Goal: Task Accomplishment & Management: Use online tool/utility

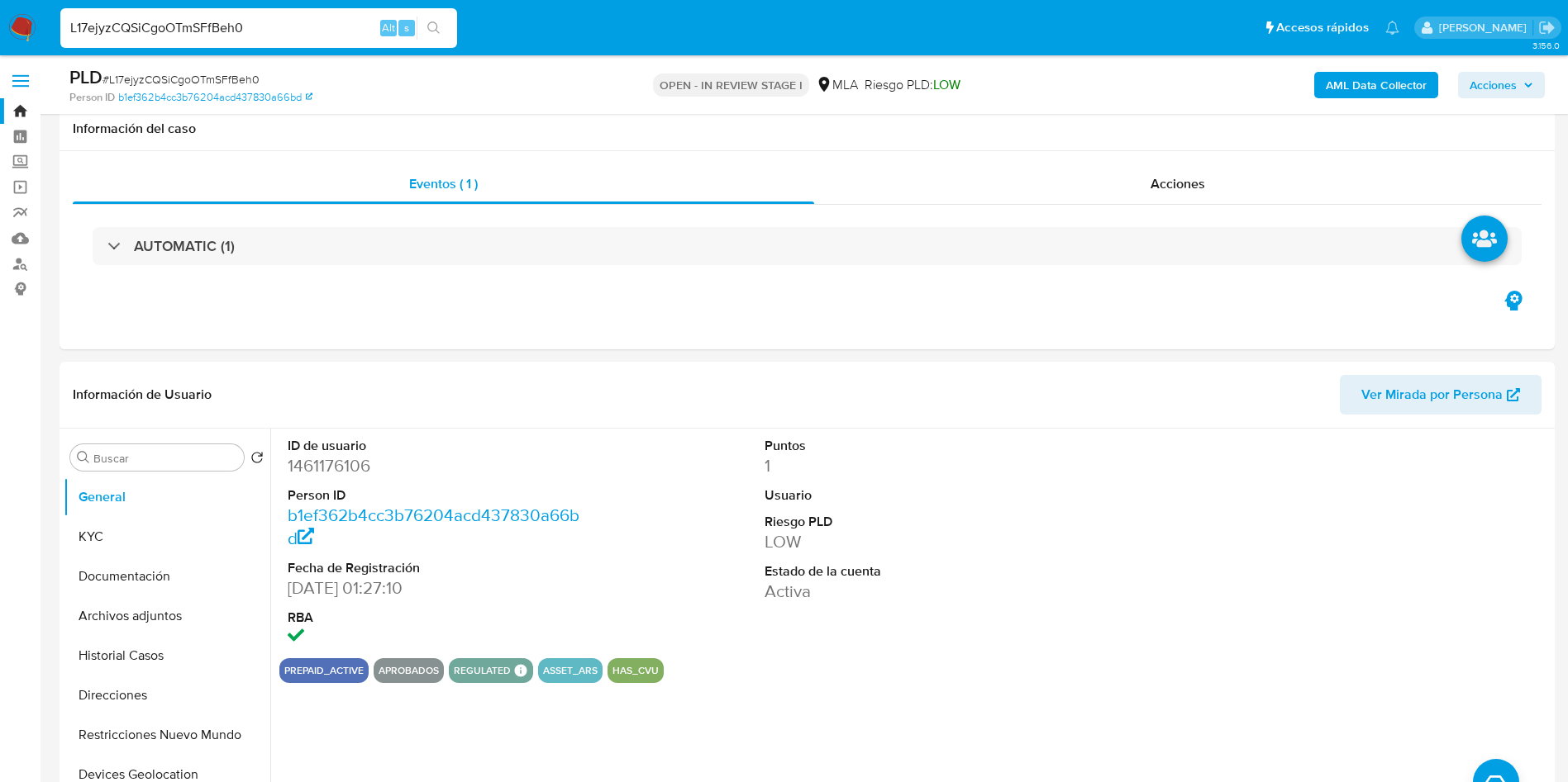
select select "10"
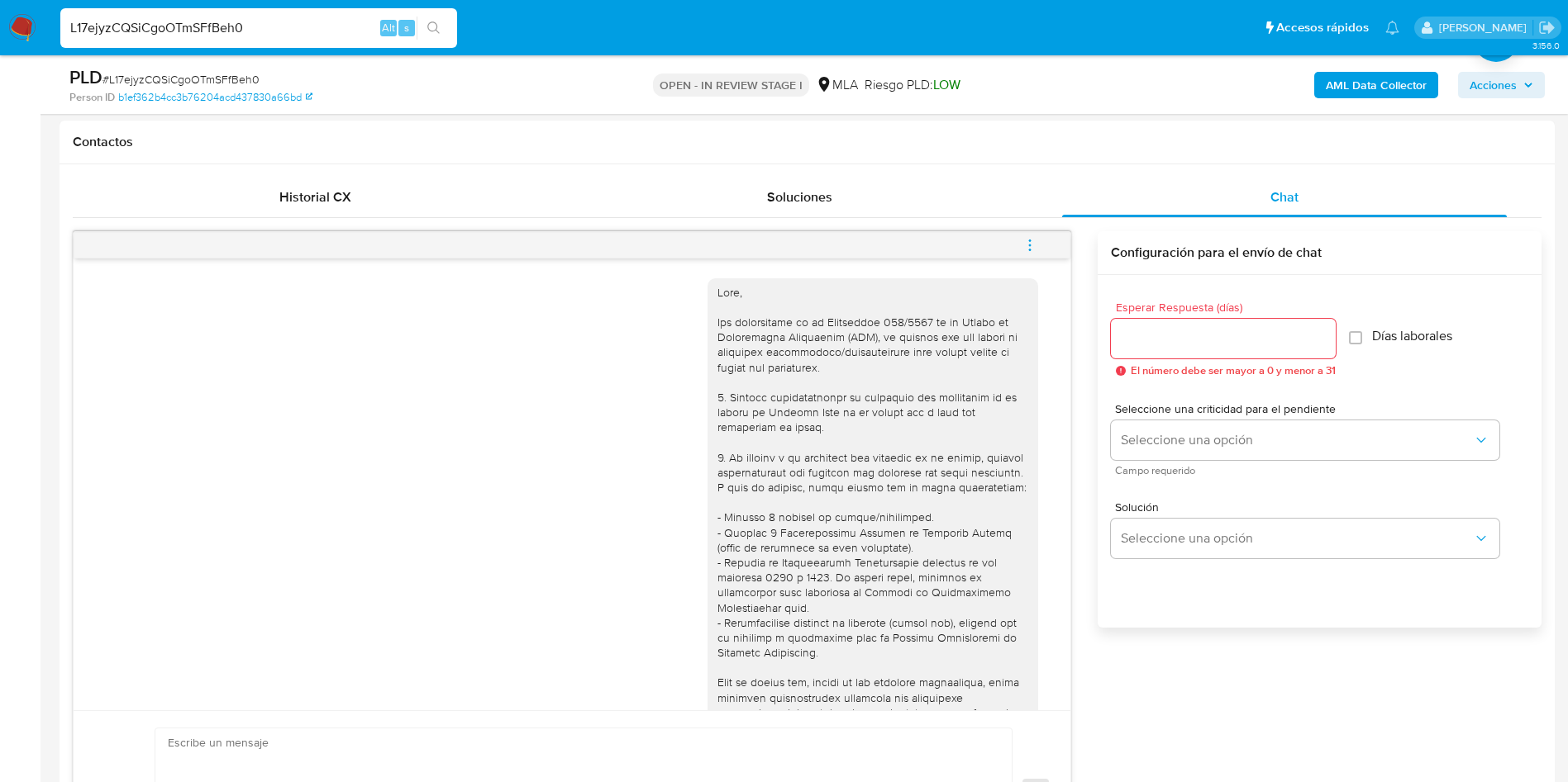
scroll to position [1259, 0]
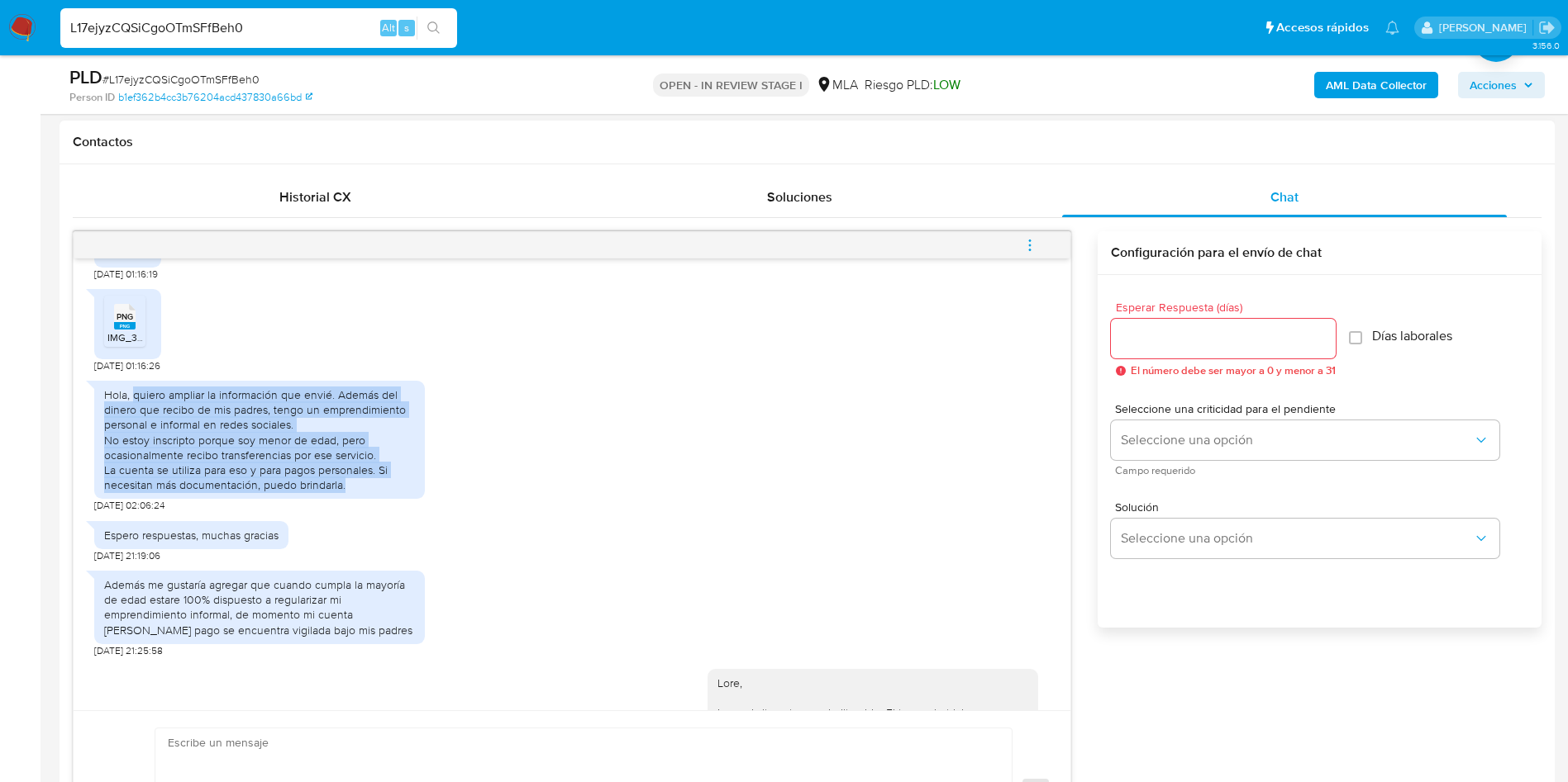
click at [622, 509] on div "Hola, quiero ampliar la información que envié. Además del dinero que recibo de …" at bounding box center [572, 443] width 956 height 141
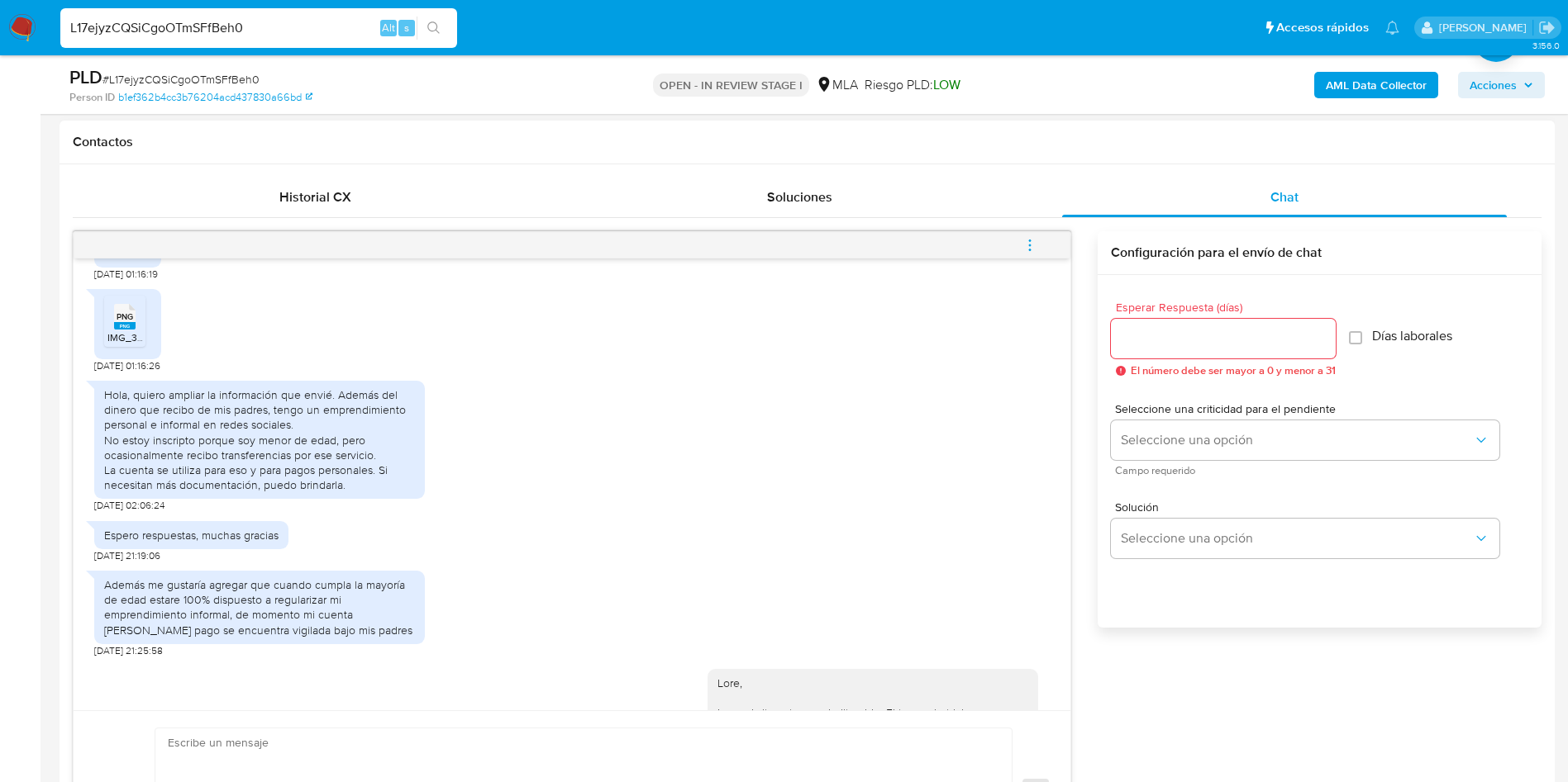
click at [622, 509] on div "Hola, quiero ampliar la información que envié. Además del dinero que recibo de …" at bounding box center [572, 443] width 956 height 141
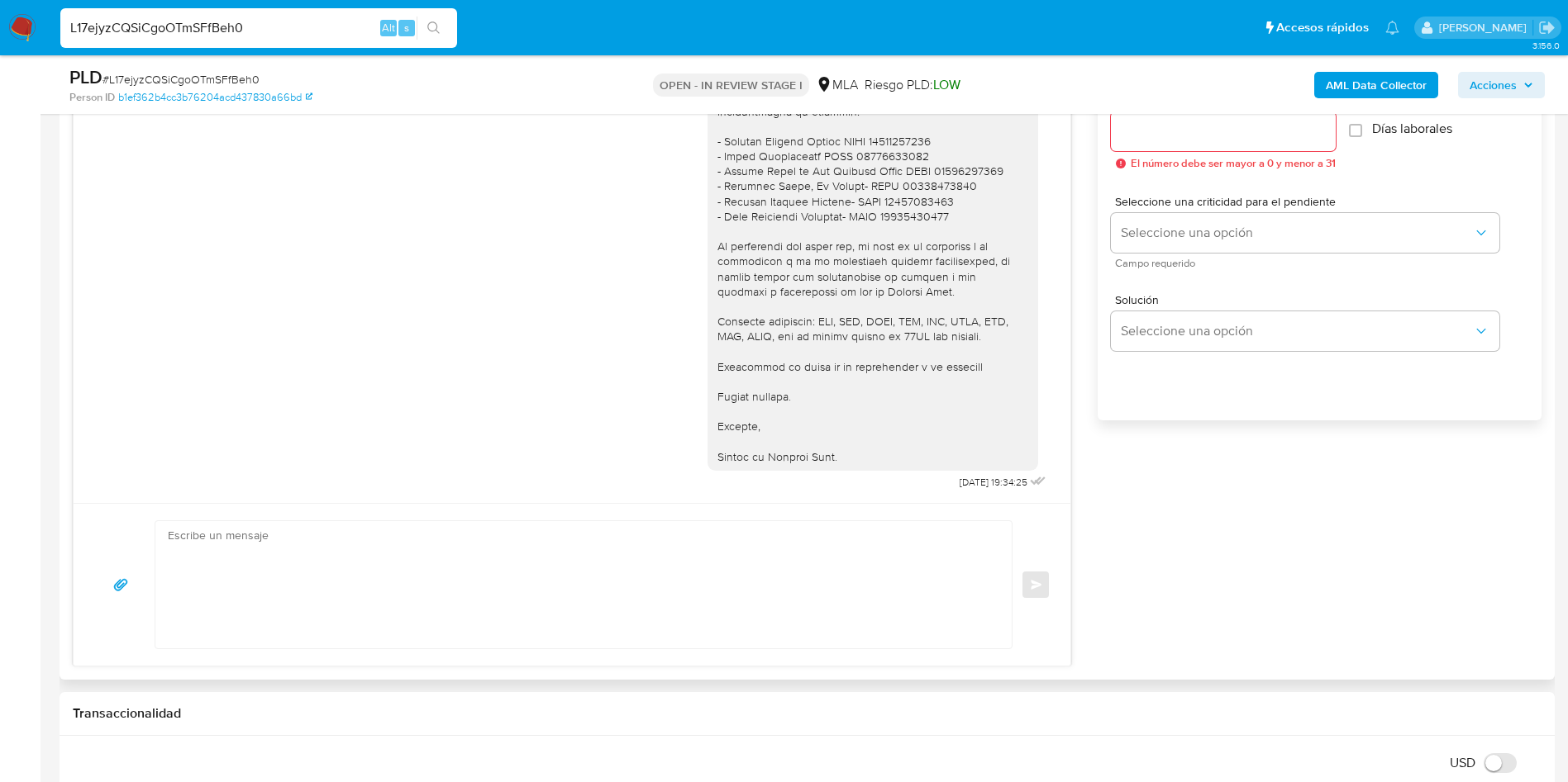
scroll to position [992, 0]
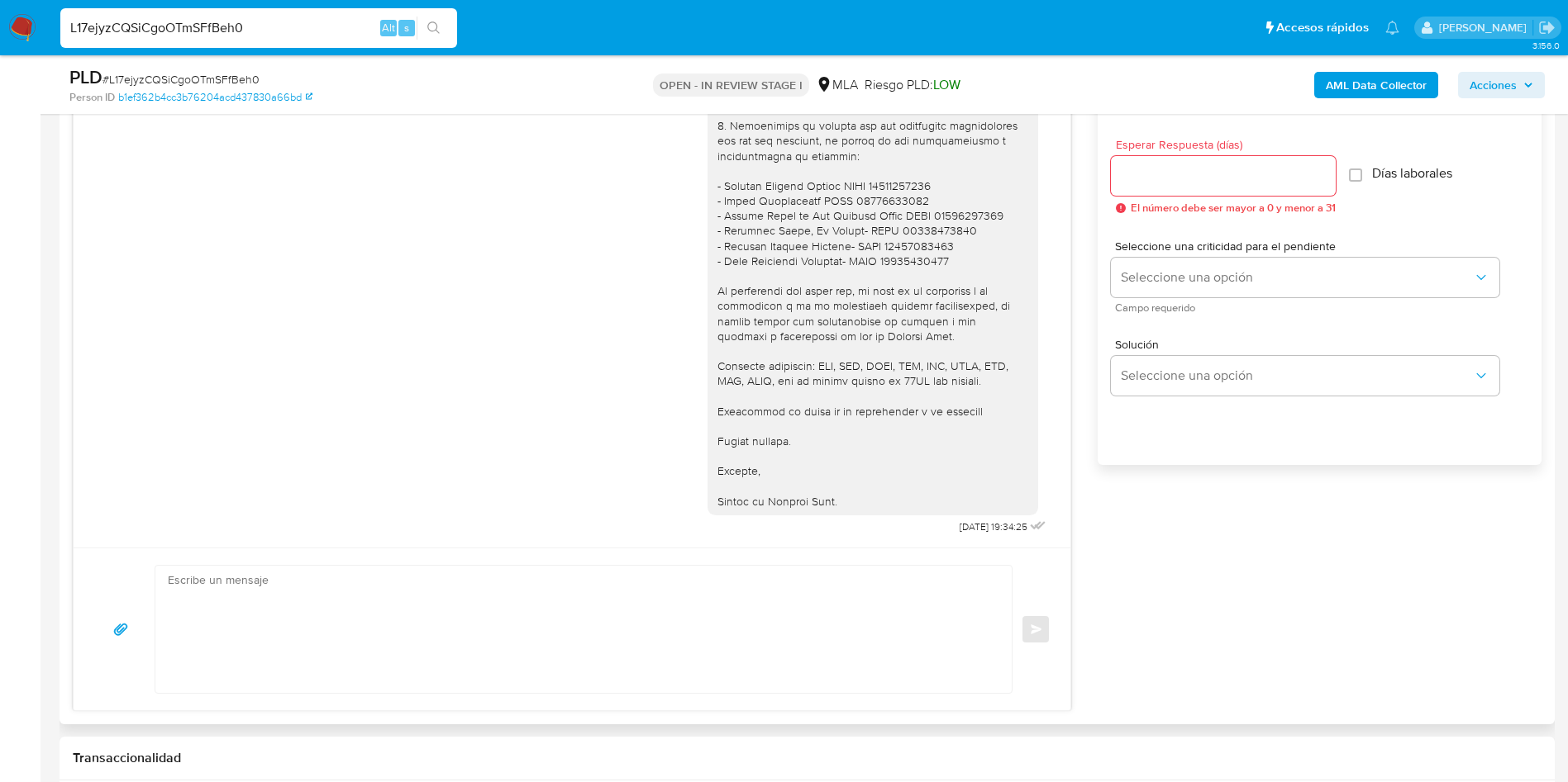
scroll to position [867, 0]
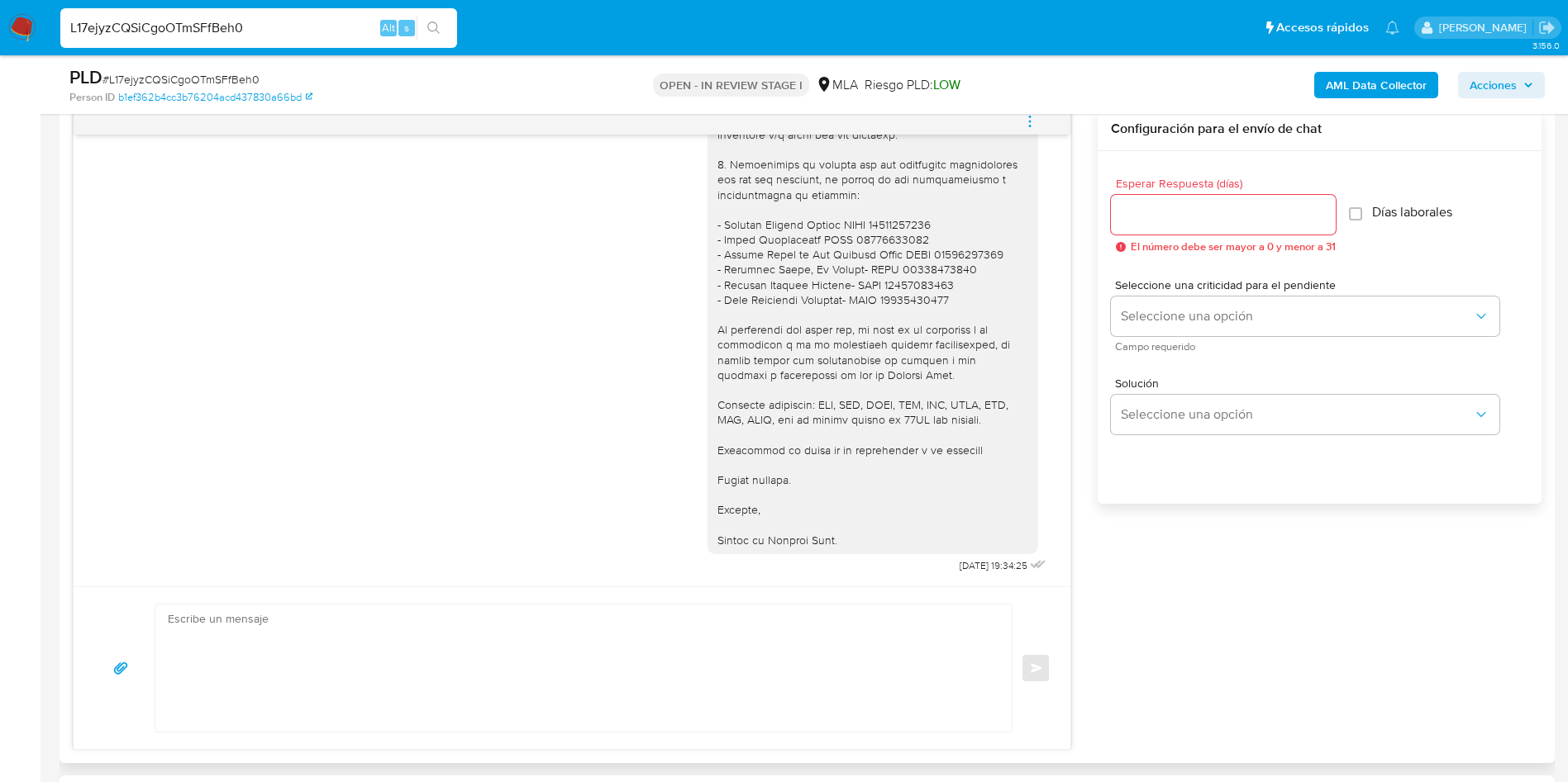
click at [1184, 644] on div "17/07/2025 19:56:48 1) este último año utilice la cuenta de Mercado pago para p…" at bounding box center [807, 429] width 1469 height 643
click at [1184, 643] on div "17/07/2025 19:56:48 1) este último año utilice la cuenta de Mercado pago para p…" at bounding box center [807, 429] width 1469 height 643
click at [176, 68] on div "PLD # L17ejyzCQSiCgoOTmSFfBeh0" at bounding box center [312, 78] width 486 height 25
click at [184, 83] on span "# L17ejyzCQSiCgoOTmSFfBeh0" at bounding box center [181, 80] width 157 height 17
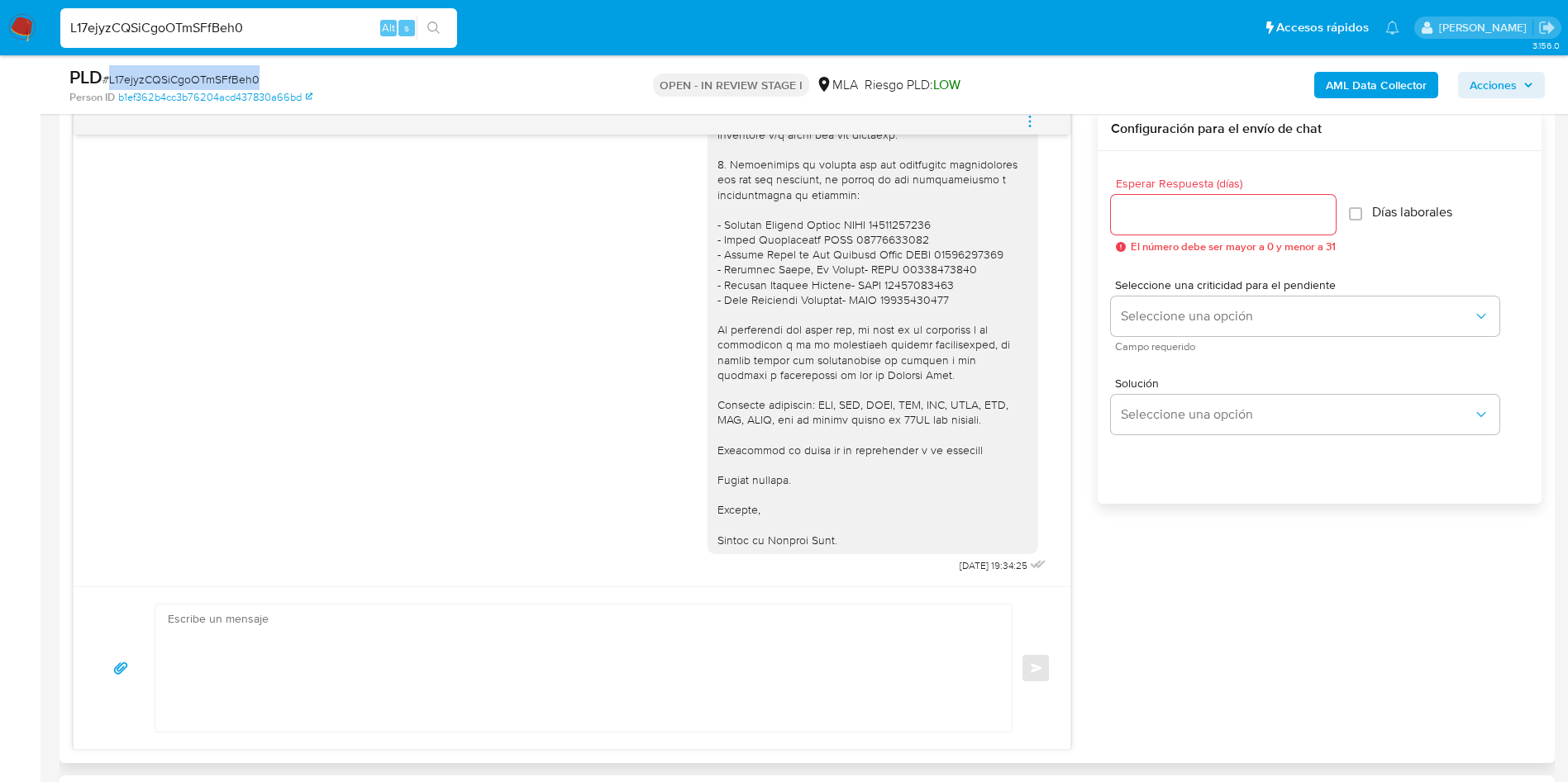
copy span "L17ejyzCQSiCgoOTmSFfBeh0"
click at [749, 695] on textarea at bounding box center [578, 669] width 823 height 128
click at [213, 85] on span "# L17ejyzCQSiCgoOTmSFfBeh0" at bounding box center [181, 80] width 157 height 17
copy span "L17ejyzCQSiCgoOTmSFfBeh0"
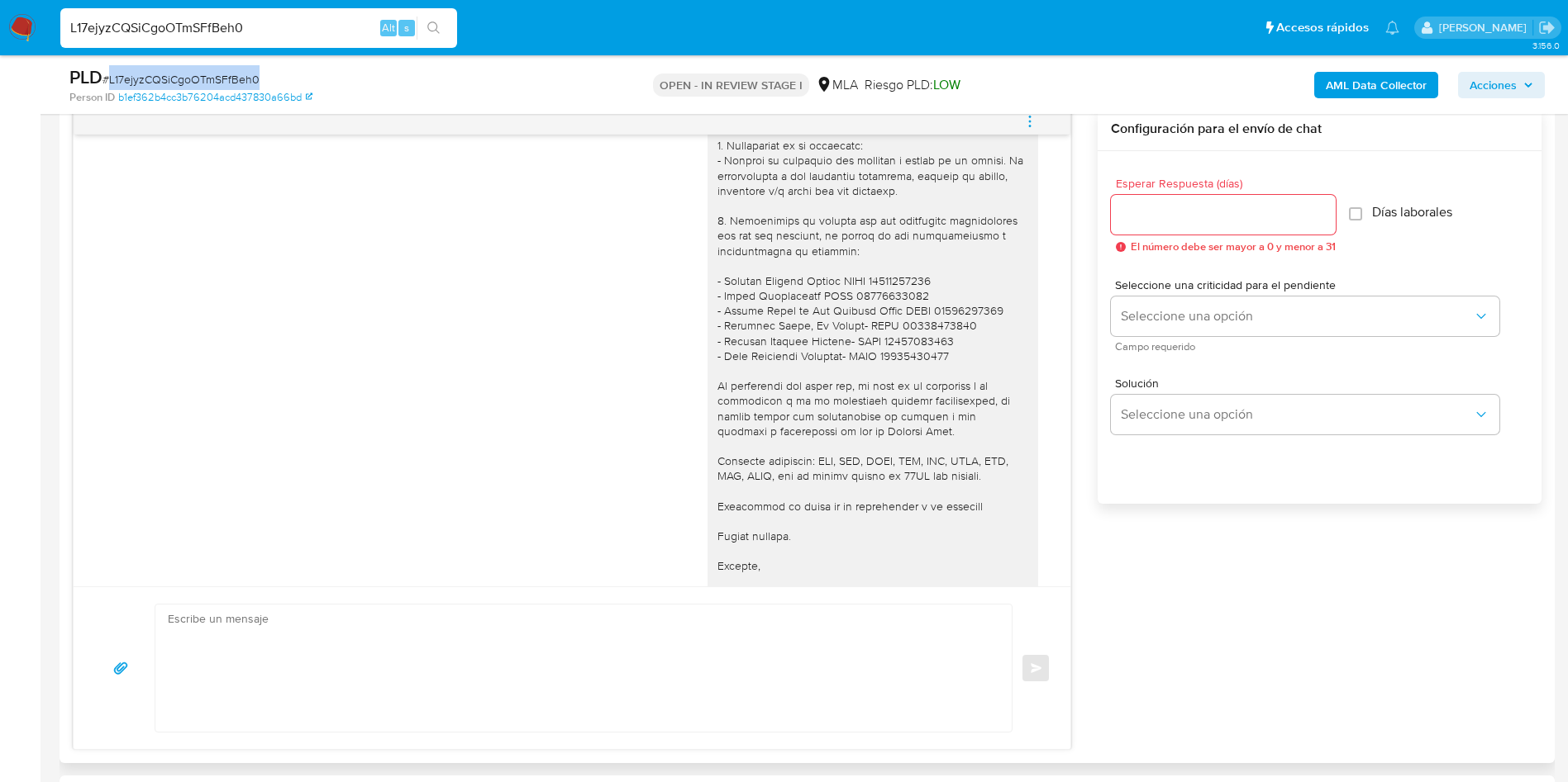
scroll to position [1755, 0]
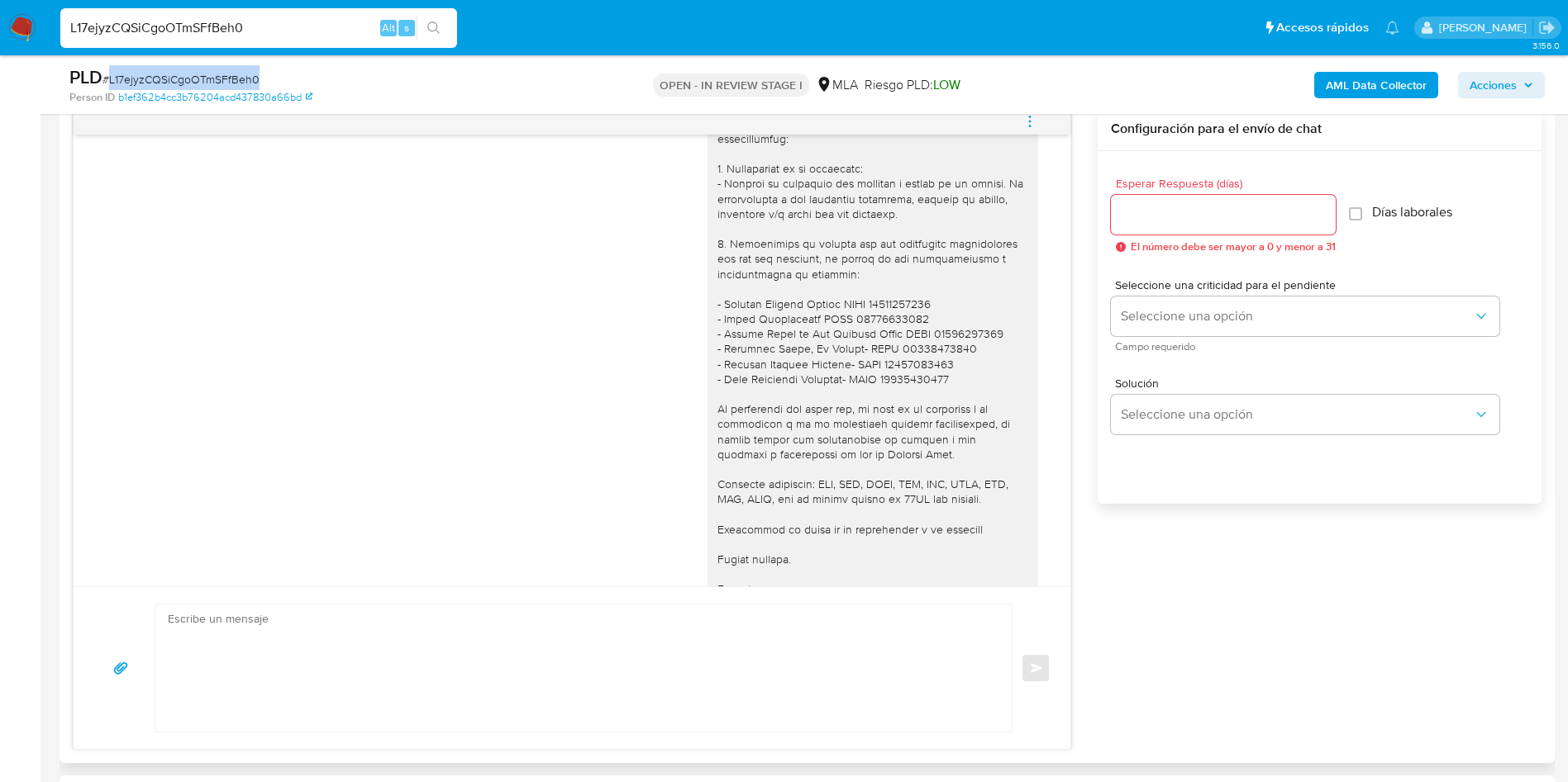
click at [1028, 116] on icon "menu-action" at bounding box center [1030, 122] width 15 height 15
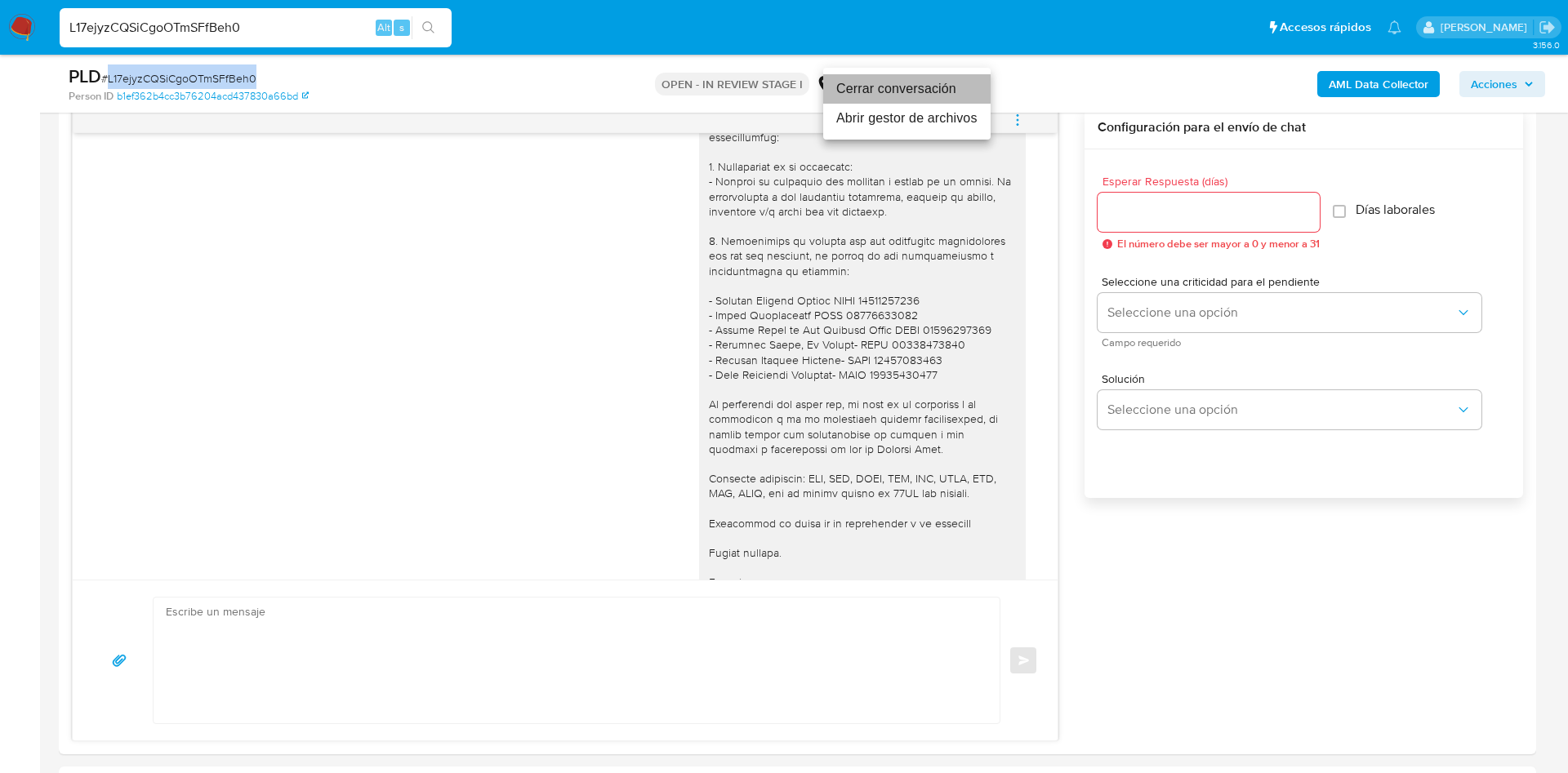
click at [935, 93] on li "Cerrar conversación" at bounding box center [906, 89] width 167 height 29
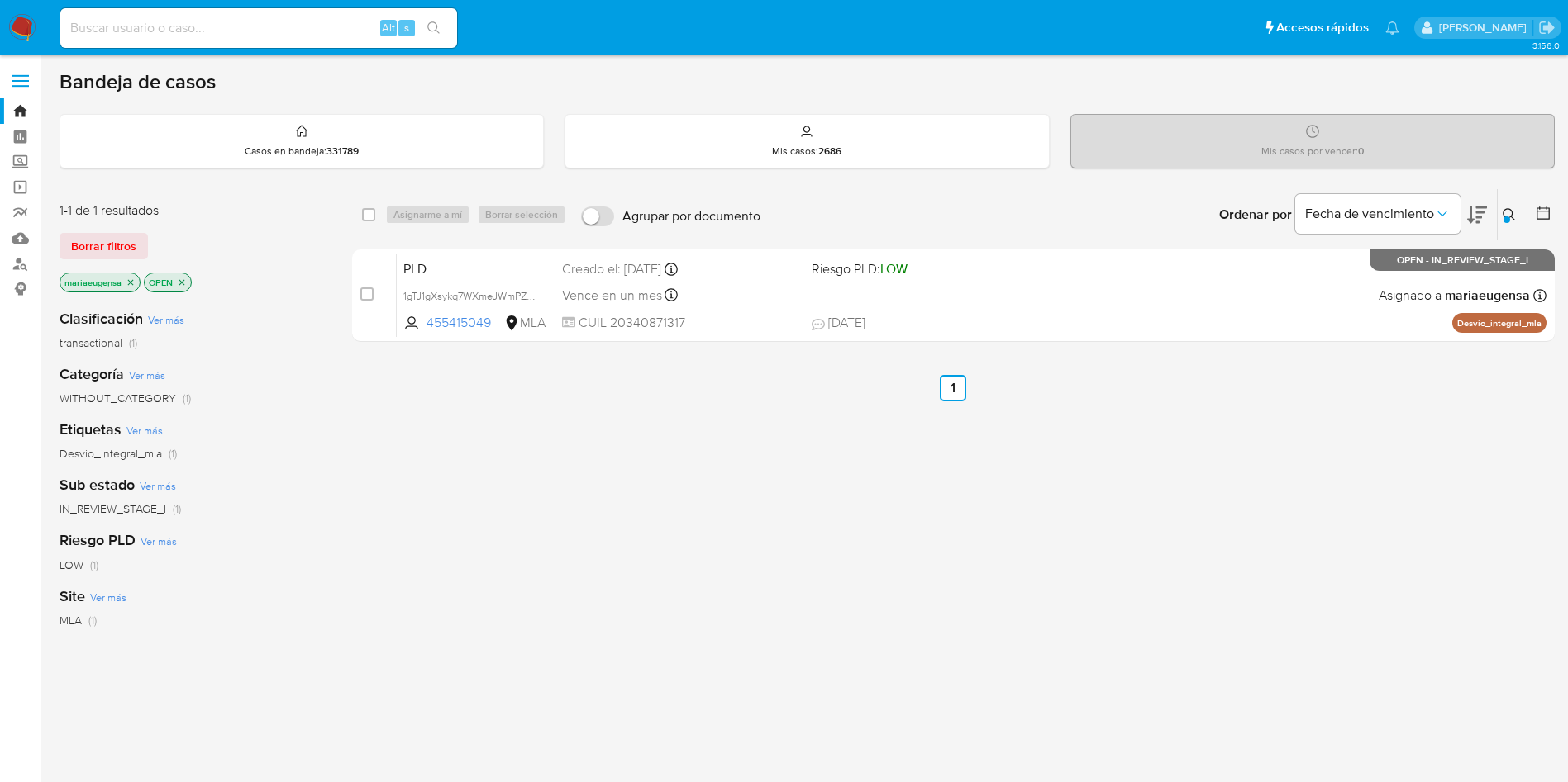
click at [12, 19] on img at bounding box center [22, 28] width 28 height 28
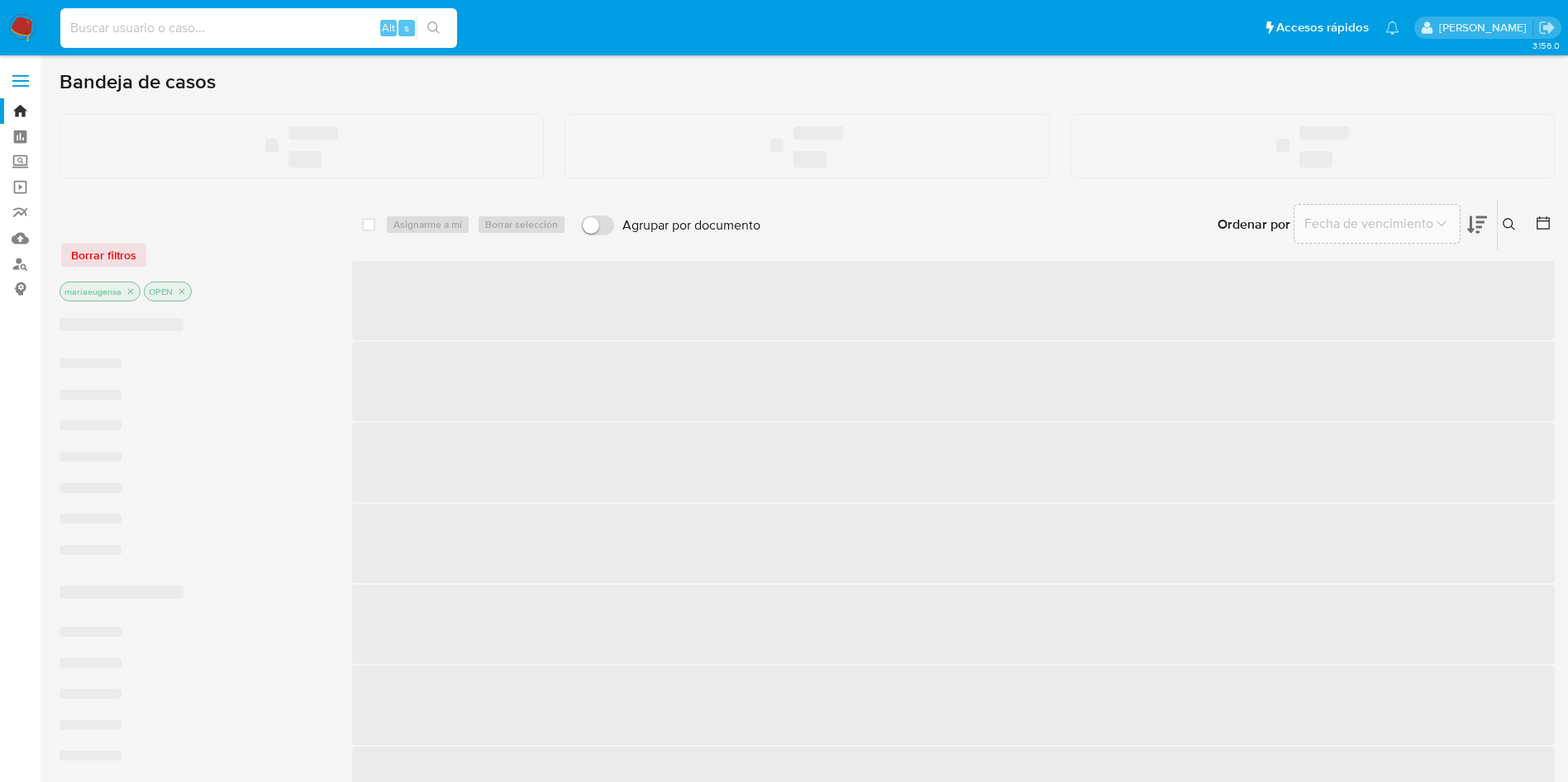
drag, startPoint x: 0, startPoint y: 0, endPoint x: 225, endPoint y: 32, distance: 227.3
click at [225, 32] on input at bounding box center [259, 28] width 397 height 22
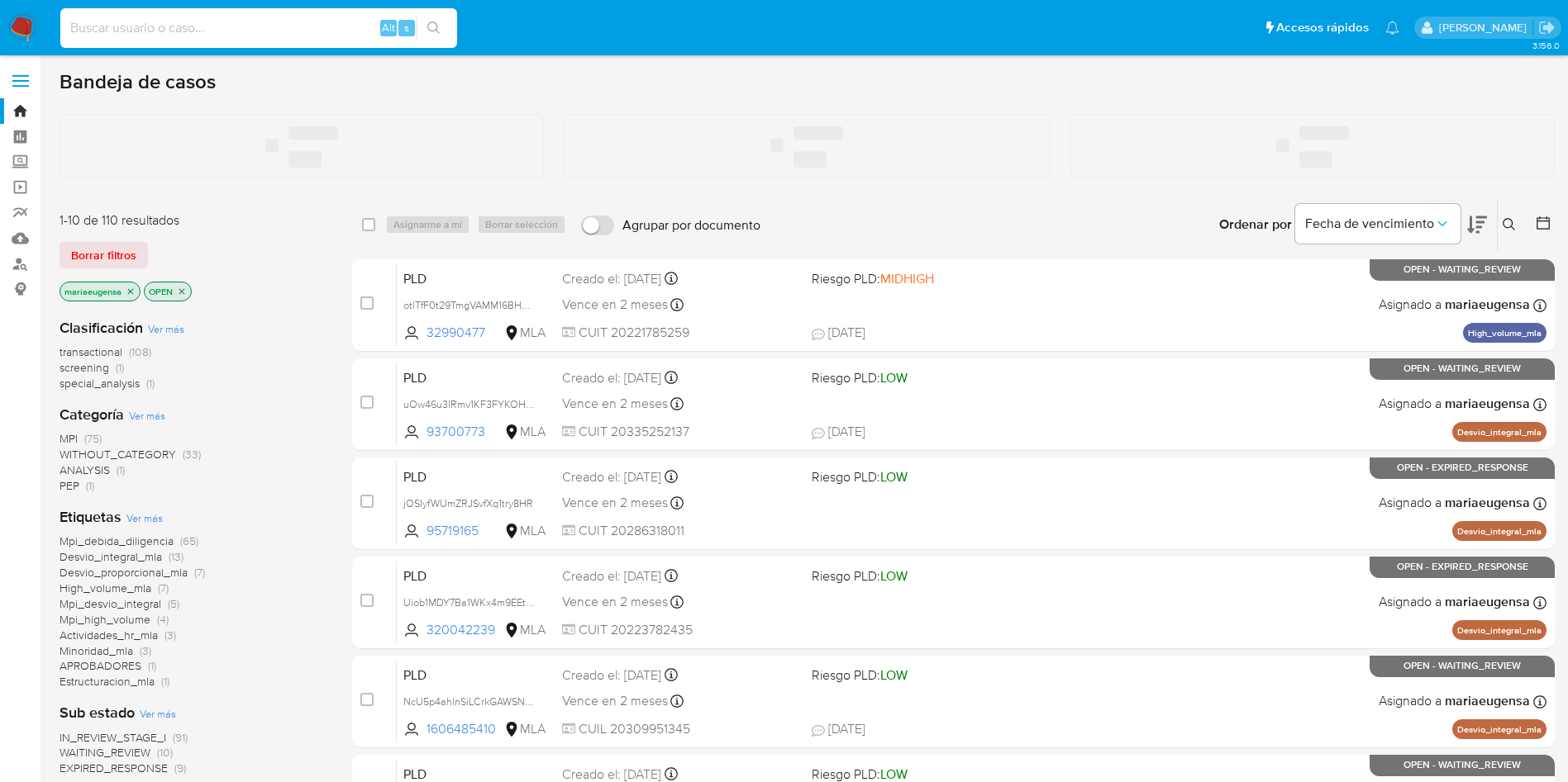
paste input "L17ejyzCQSiCgoOTmSFfBeh0"
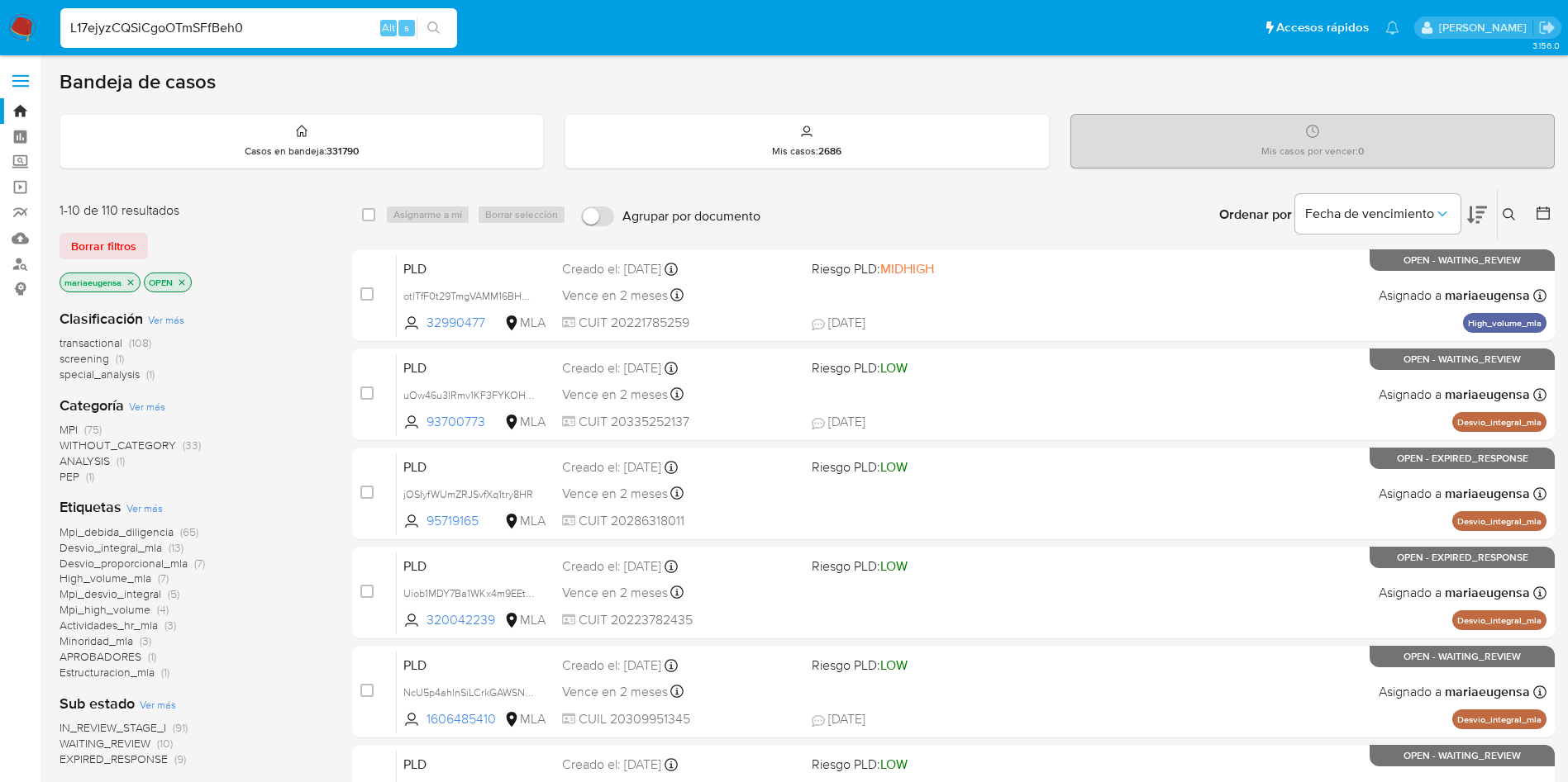
type input "L17ejyzCQSiCgoOTmSFfBeh0"
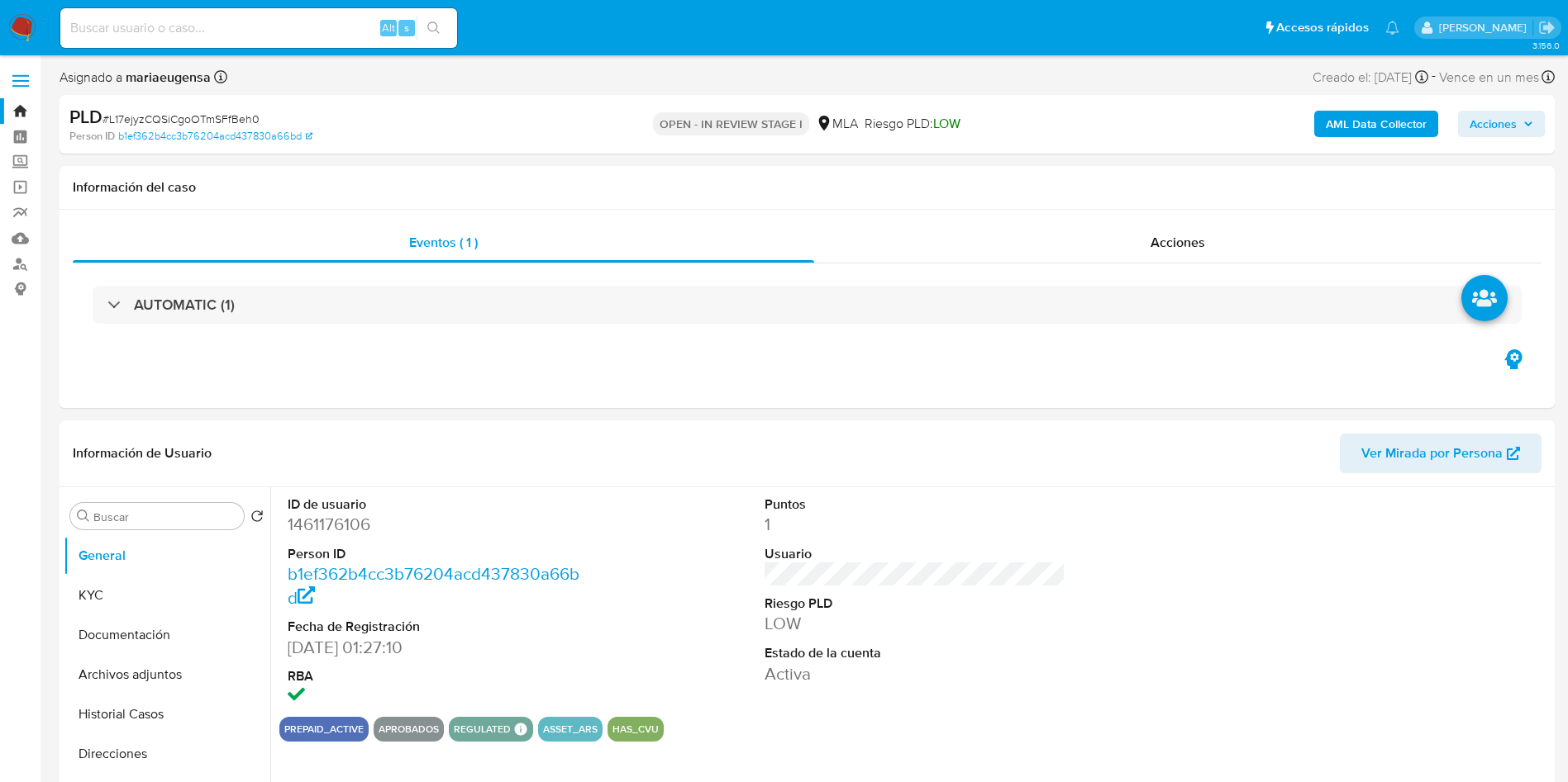
select select "10"
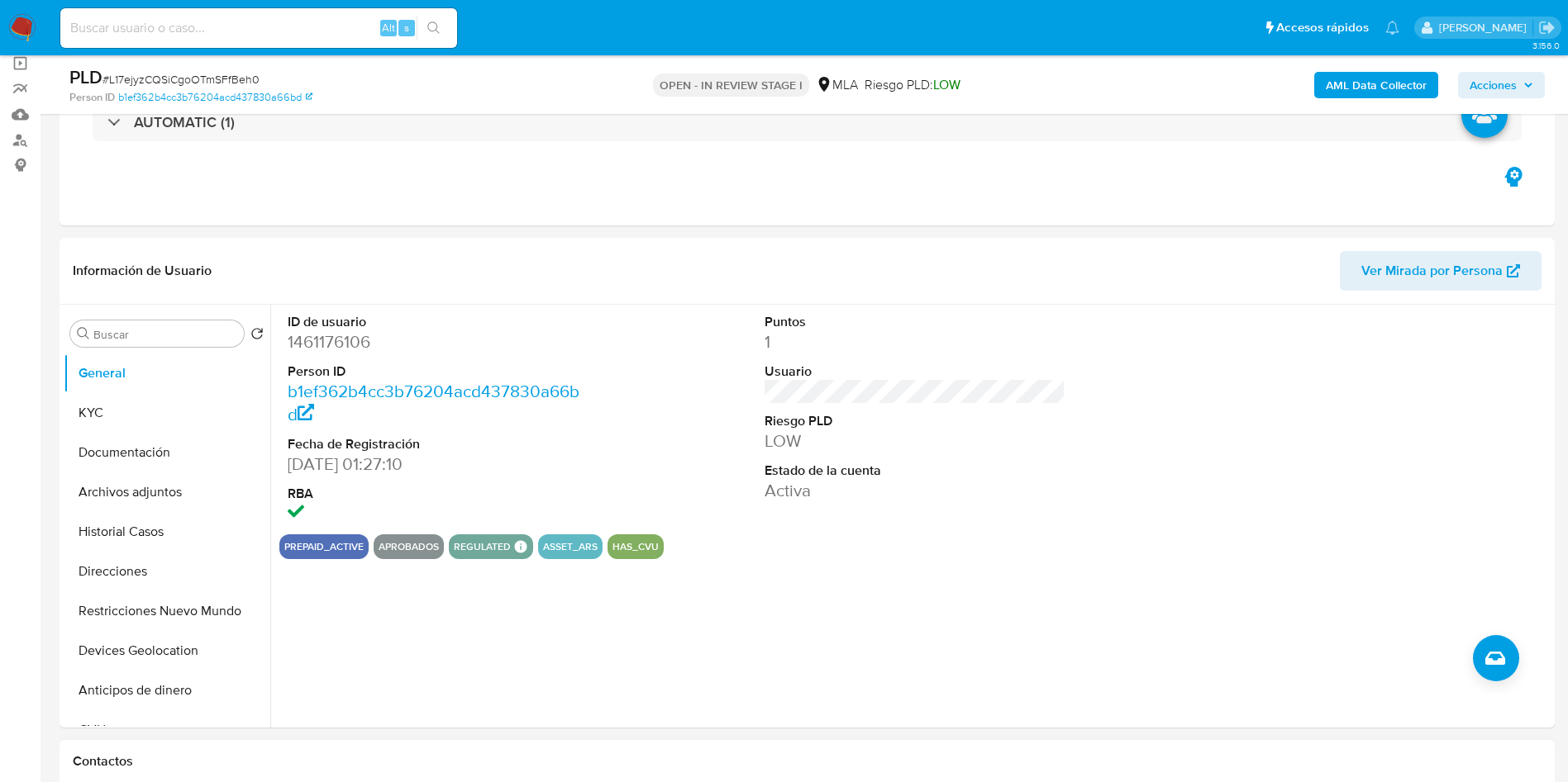
scroll to position [495, 0]
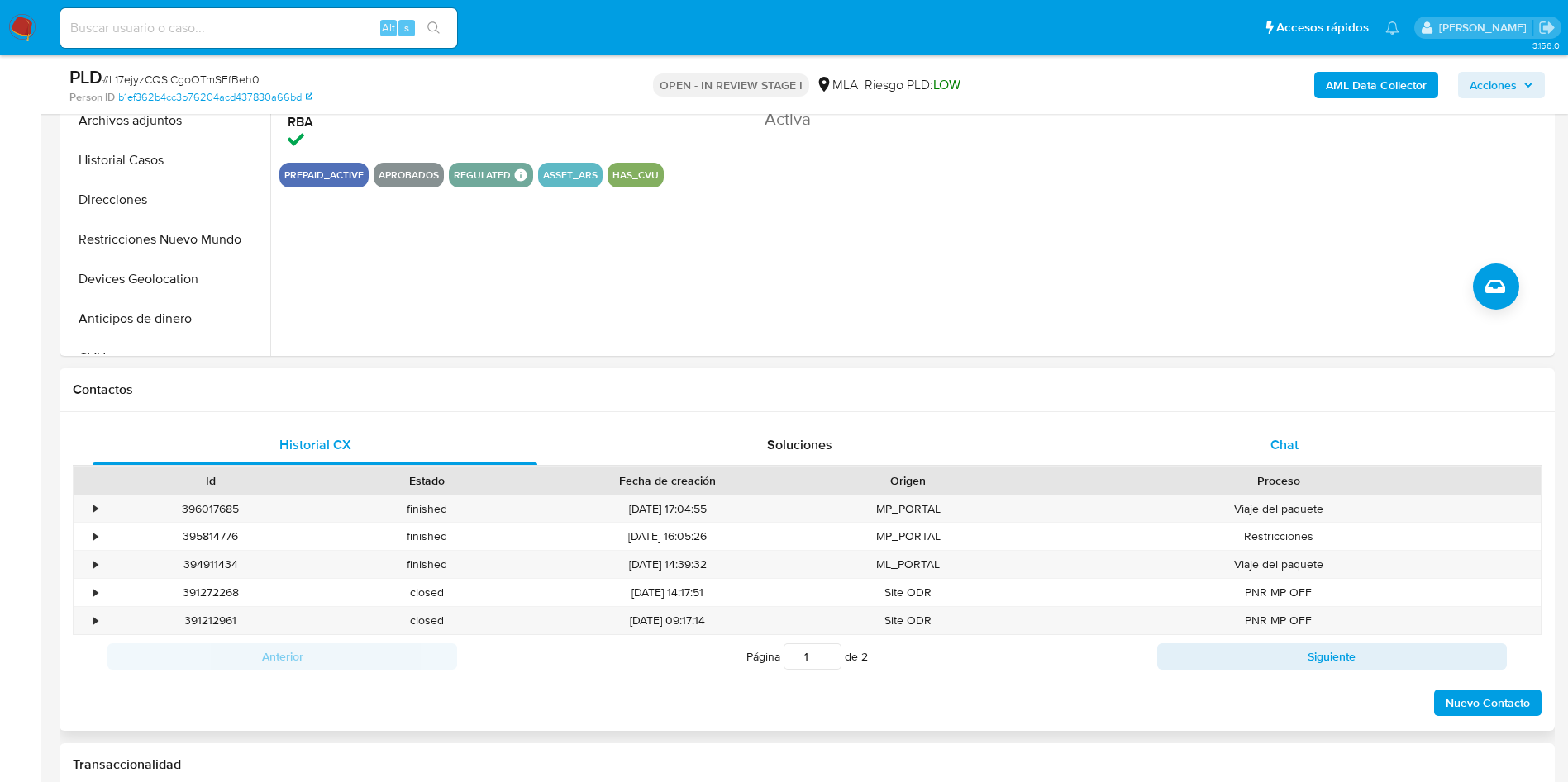
click at [1298, 426] on div "Chat" at bounding box center [1284, 446] width 445 height 40
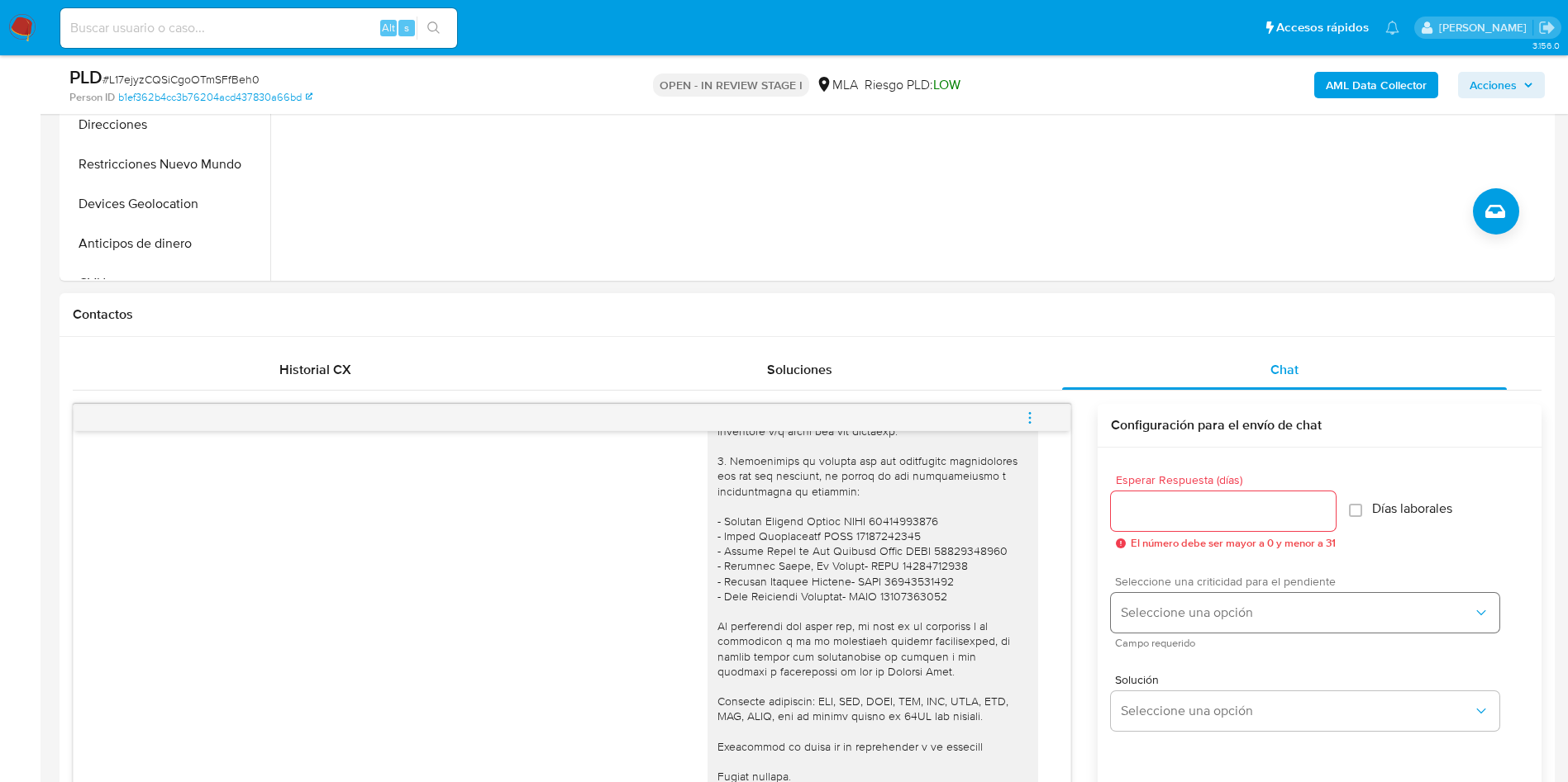
scroll to position [744, 0]
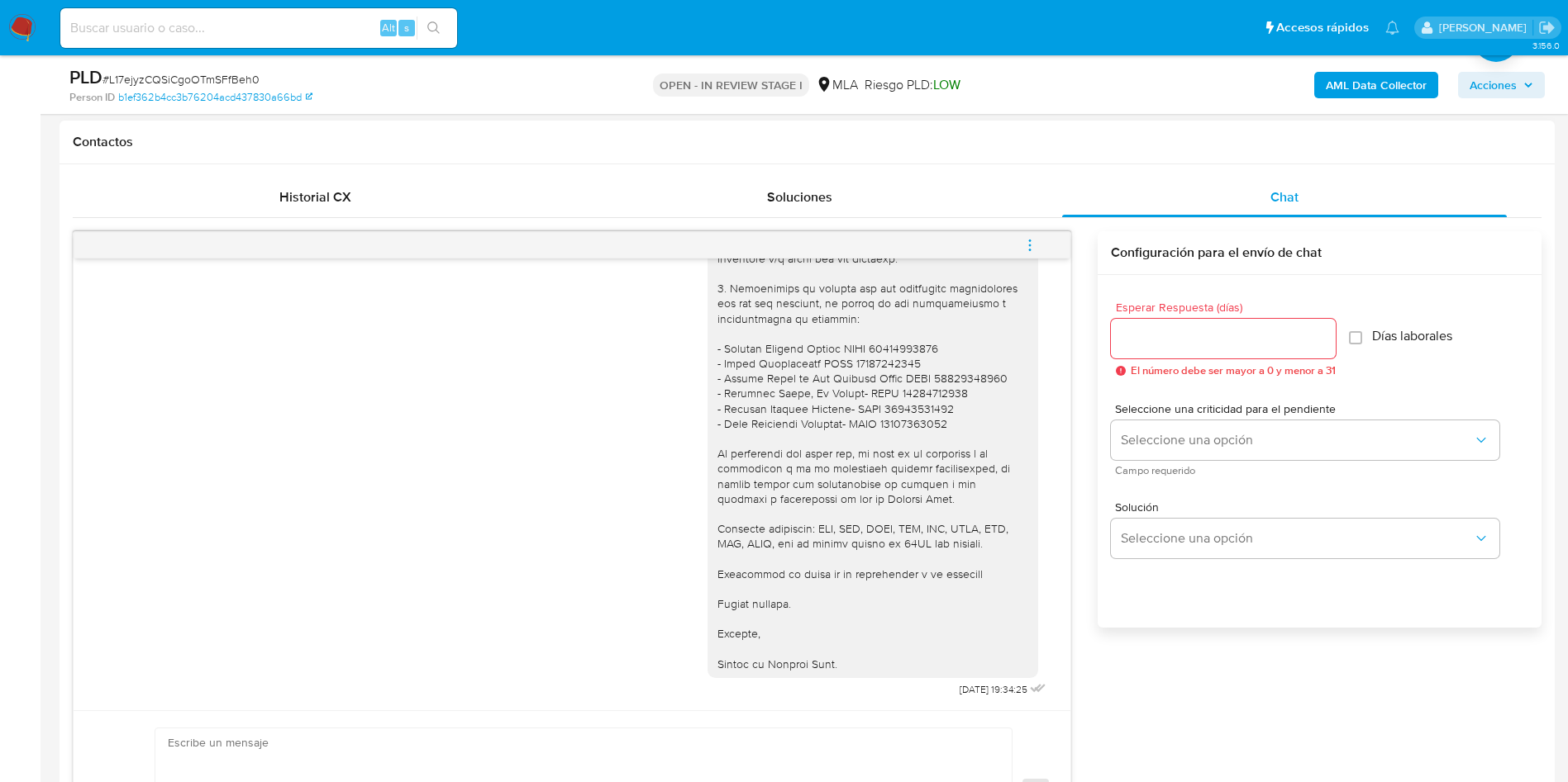
click at [632, 489] on div "20/08/2025 19:34:25" at bounding box center [572, 392] width 956 height 619
click at [1033, 238] on icon "menu-action" at bounding box center [1030, 245] width 15 height 15
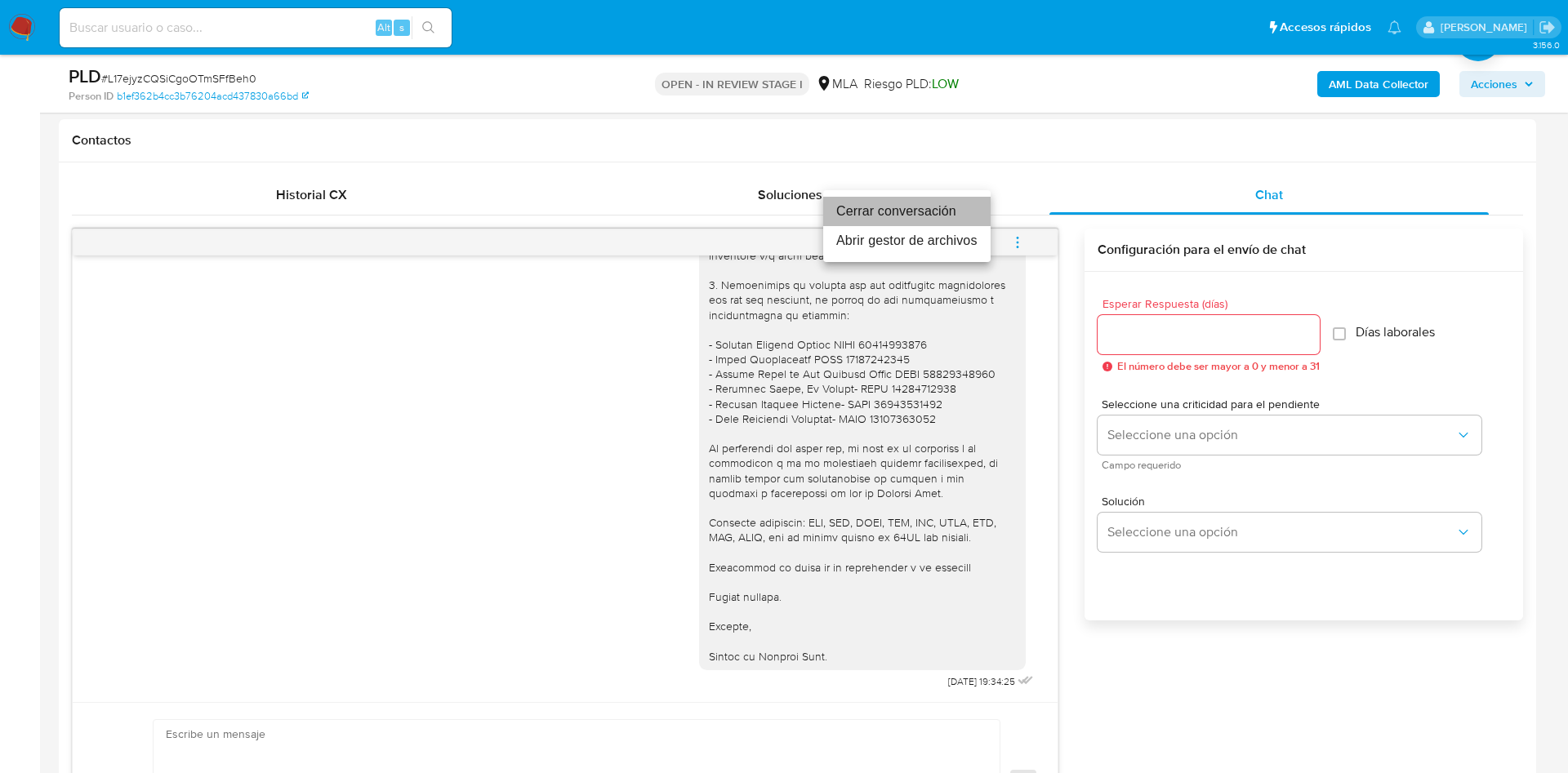
click at [954, 206] on li "Cerrar conversación" at bounding box center [906, 211] width 167 height 29
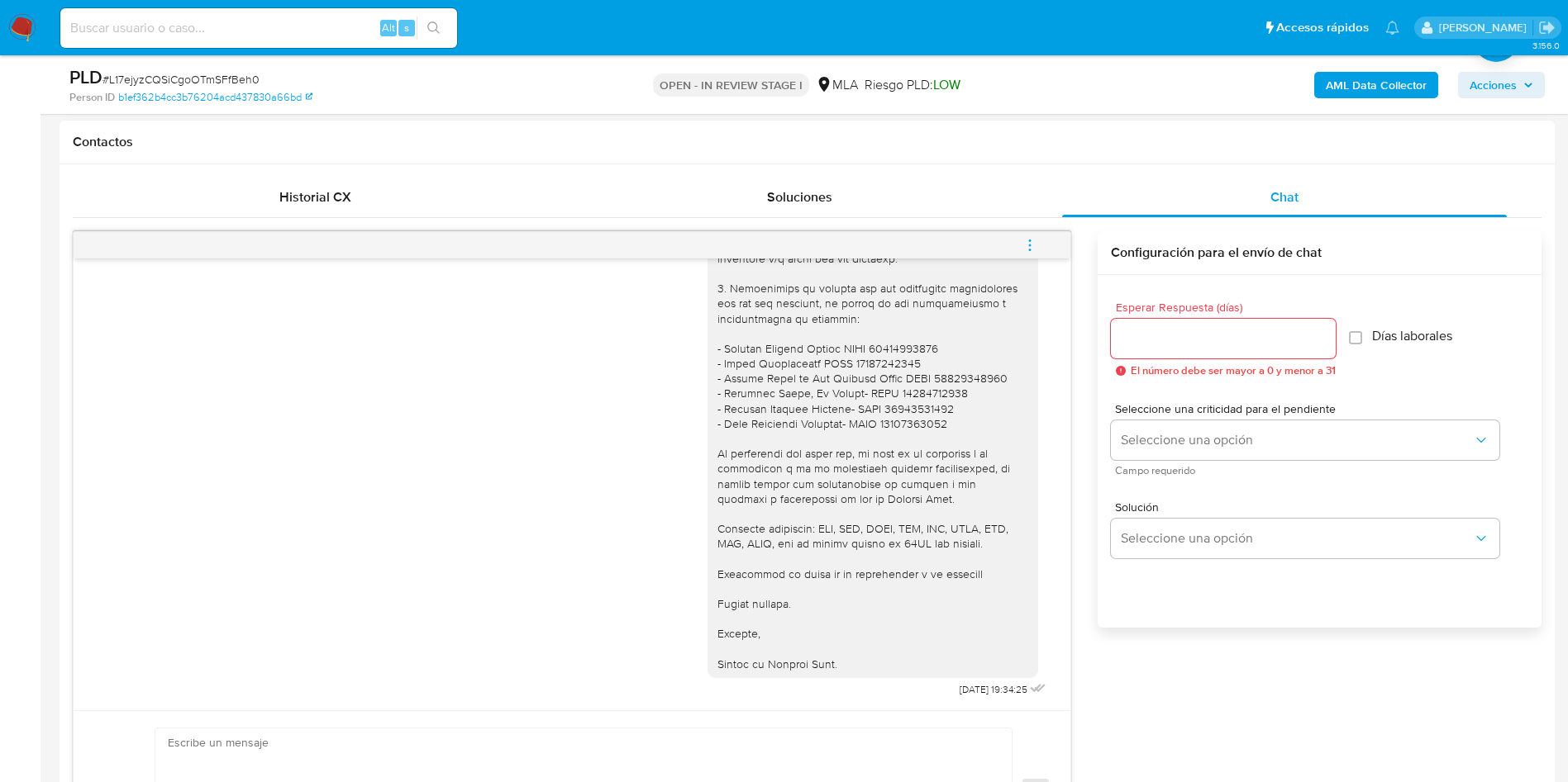
click at [509, 379] on div "20/08/2025 19:34:25" at bounding box center [572, 392] width 956 height 619
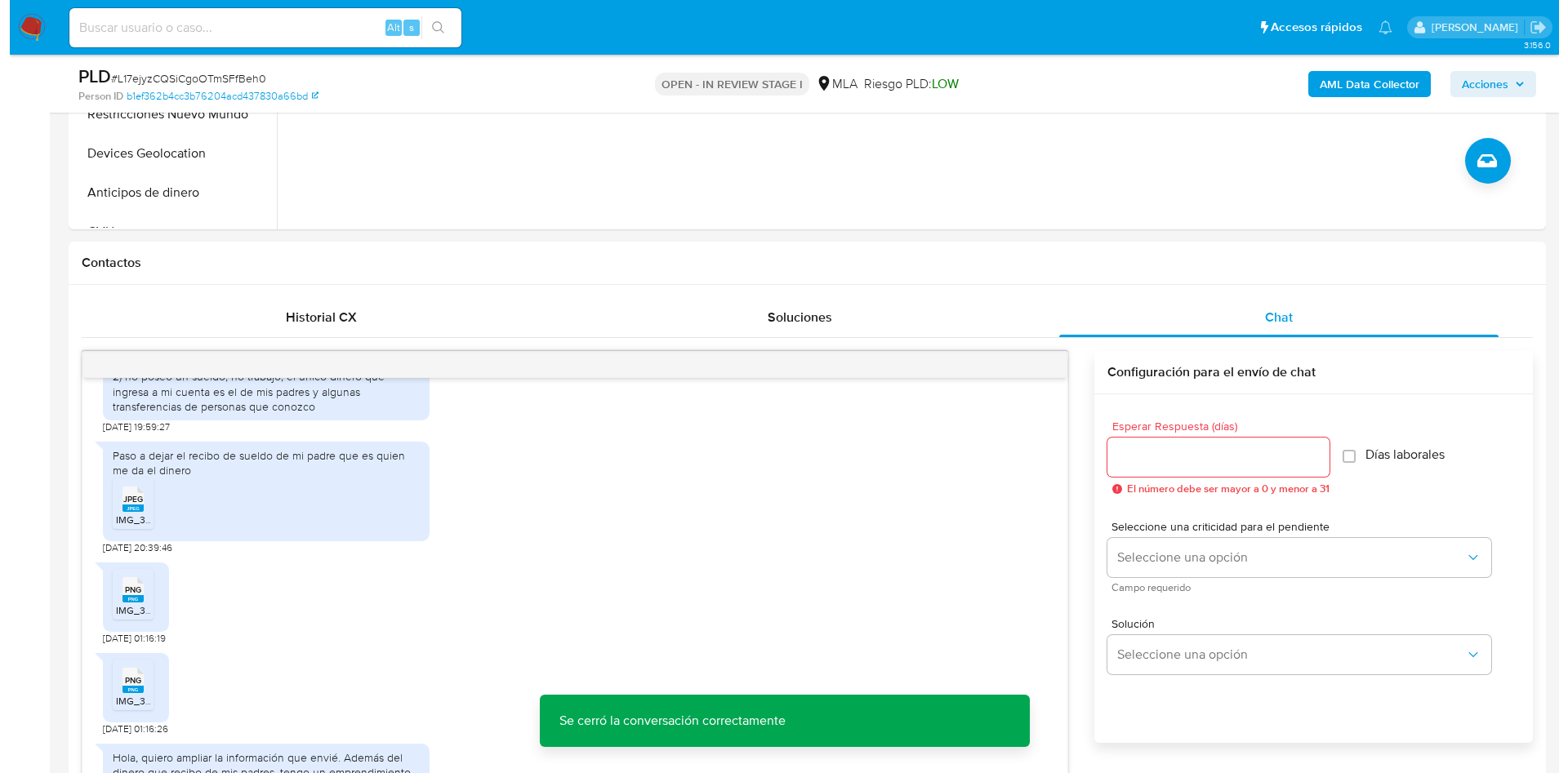
scroll to position [245, 0]
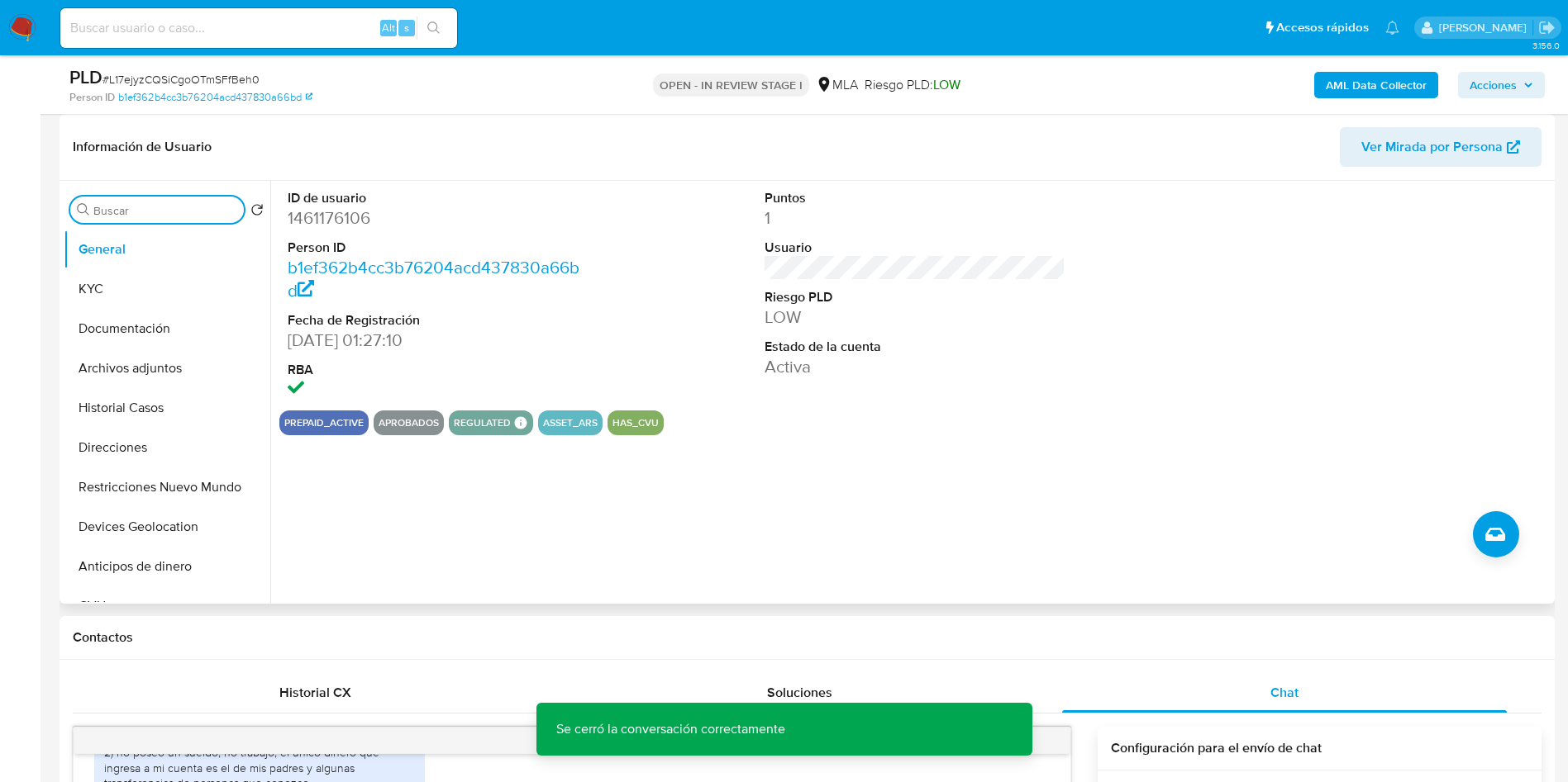
click at [140, 204] on input "Buscar" at bounding box center [166, 210] width 144 height 15
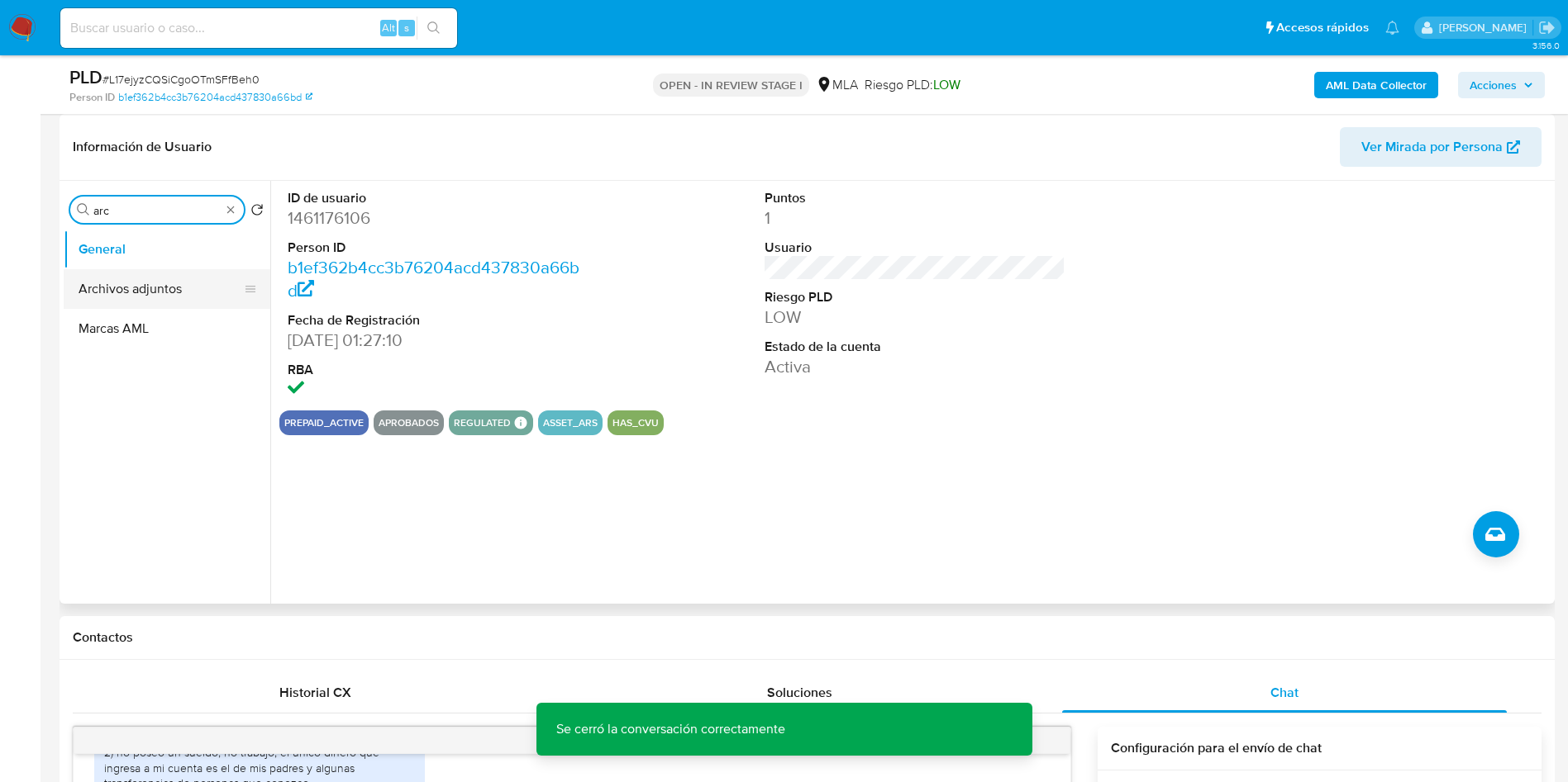
type input "arc"
click at [121, 277] on button "Archivos adjuntos" at bounding box center [160, 289] width 193 height 40
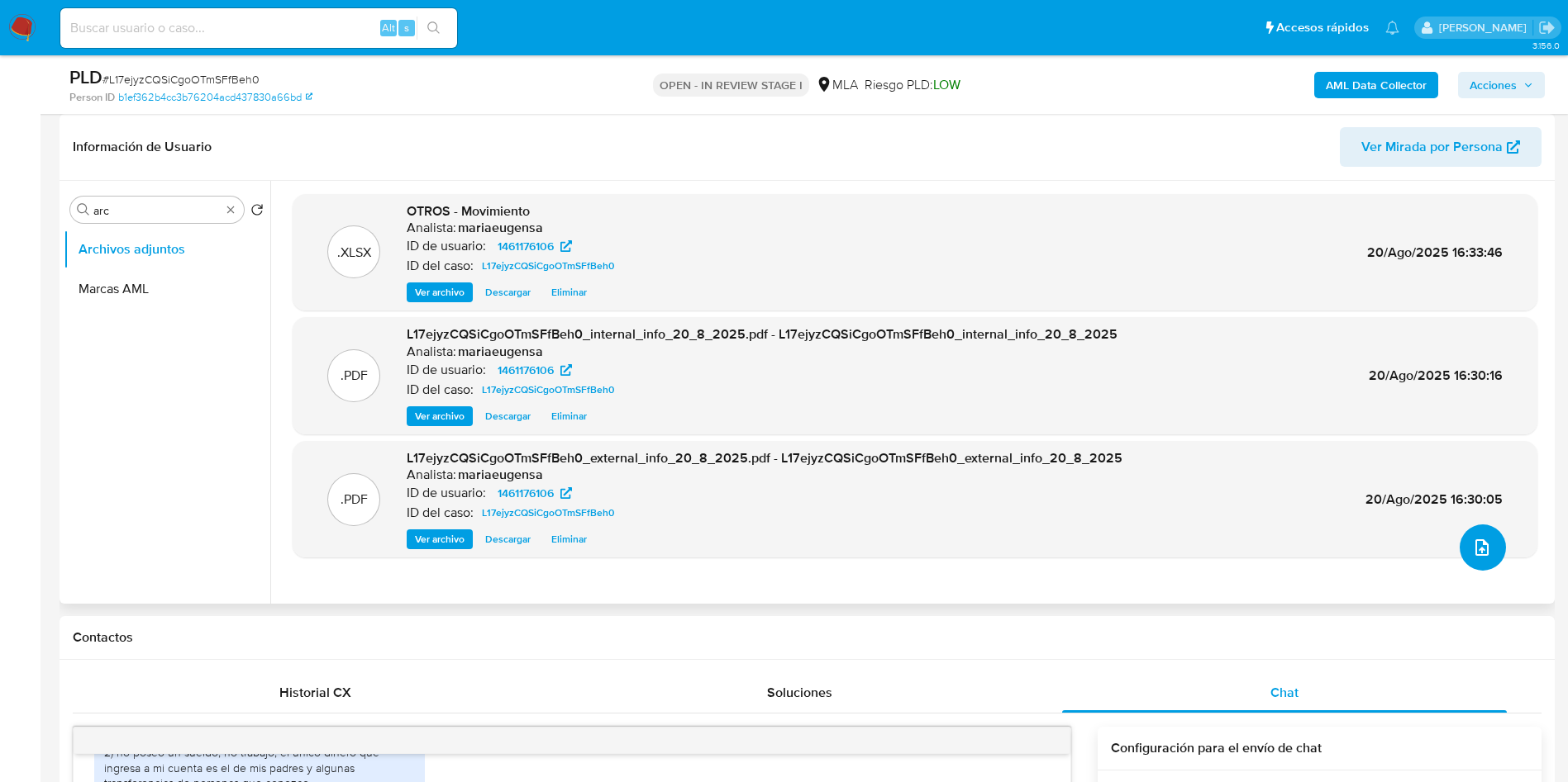
click at [1479, 543] on icon "upload-file" at bounding box center [1482, 548] width 20 height 20
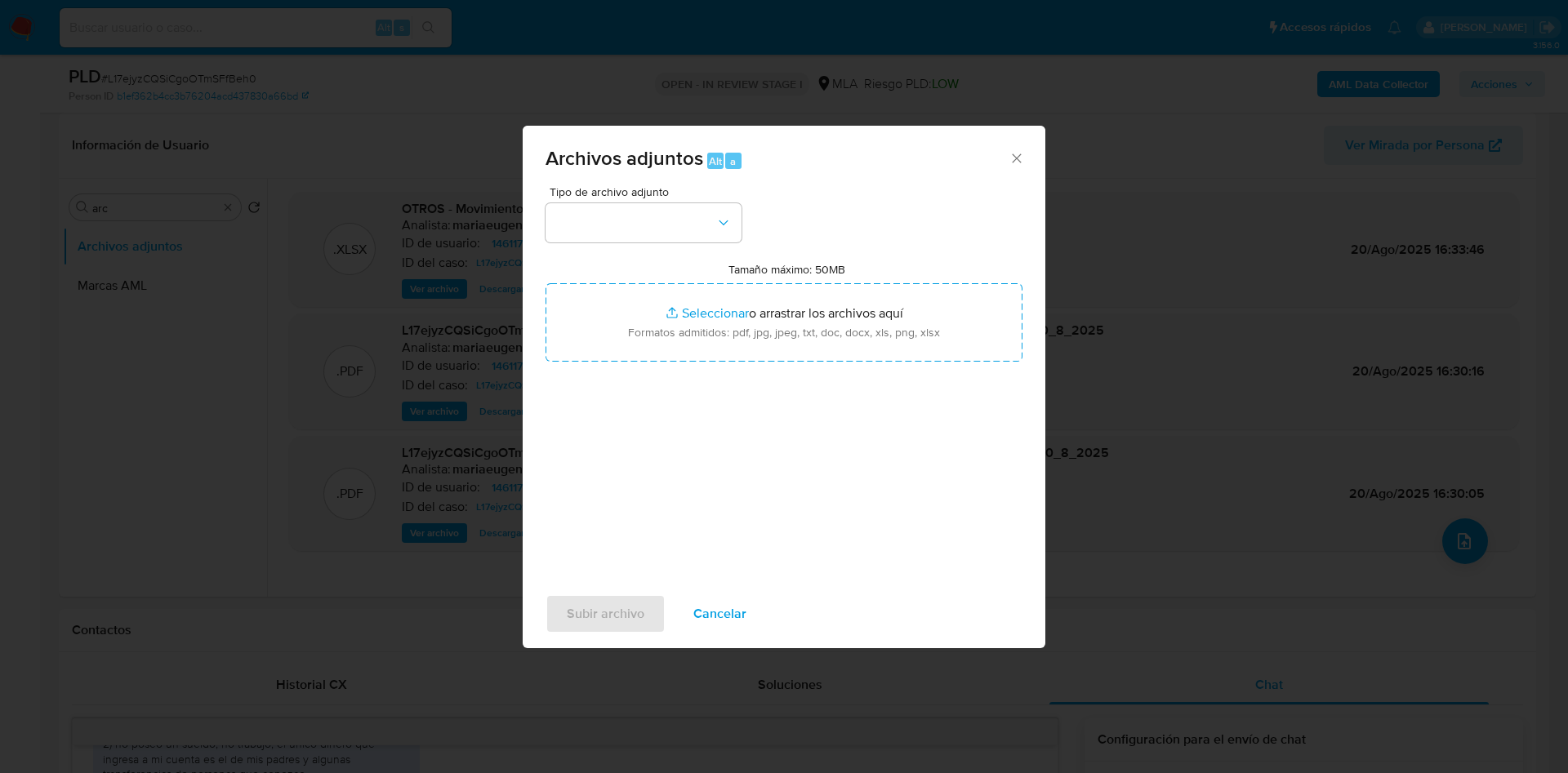
click at [839, 500] on div "Tipo de archivo adjunto Tamaño máximo: 50MB Seleccionar archivos Seleccionar o …" at bounding box center [784, 378] width 477 height 386
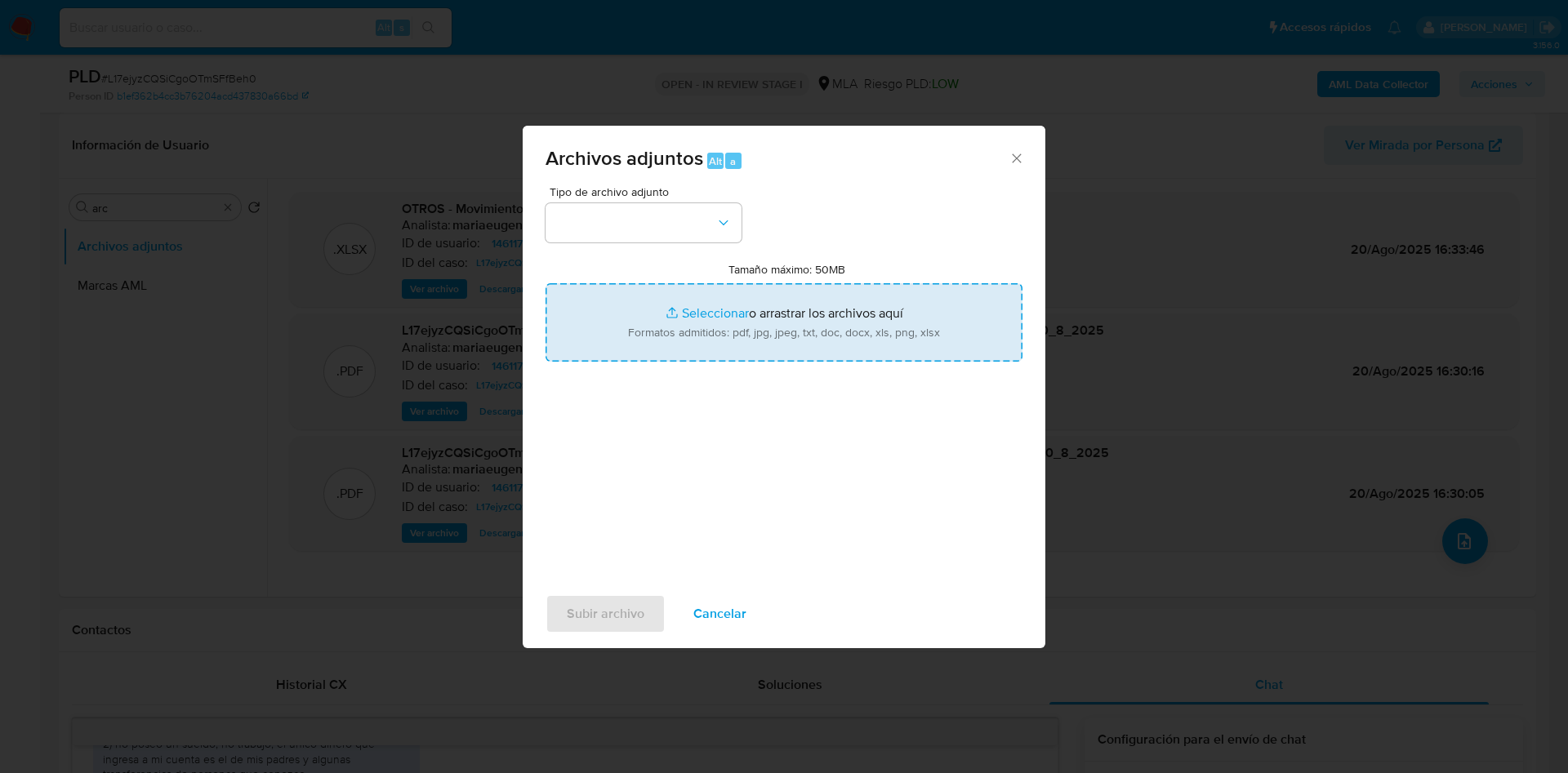
click at [745, 301] on input "Tamaño máximo: 50MB Seleccionar archivos" at bounding box center [784, 323] width 477 height 79
type input "C:\fakepath\Caselog L17ejyzCQSiCgoOTmSFfBeh0_2025_07_18_01_53_01 (1).docx"
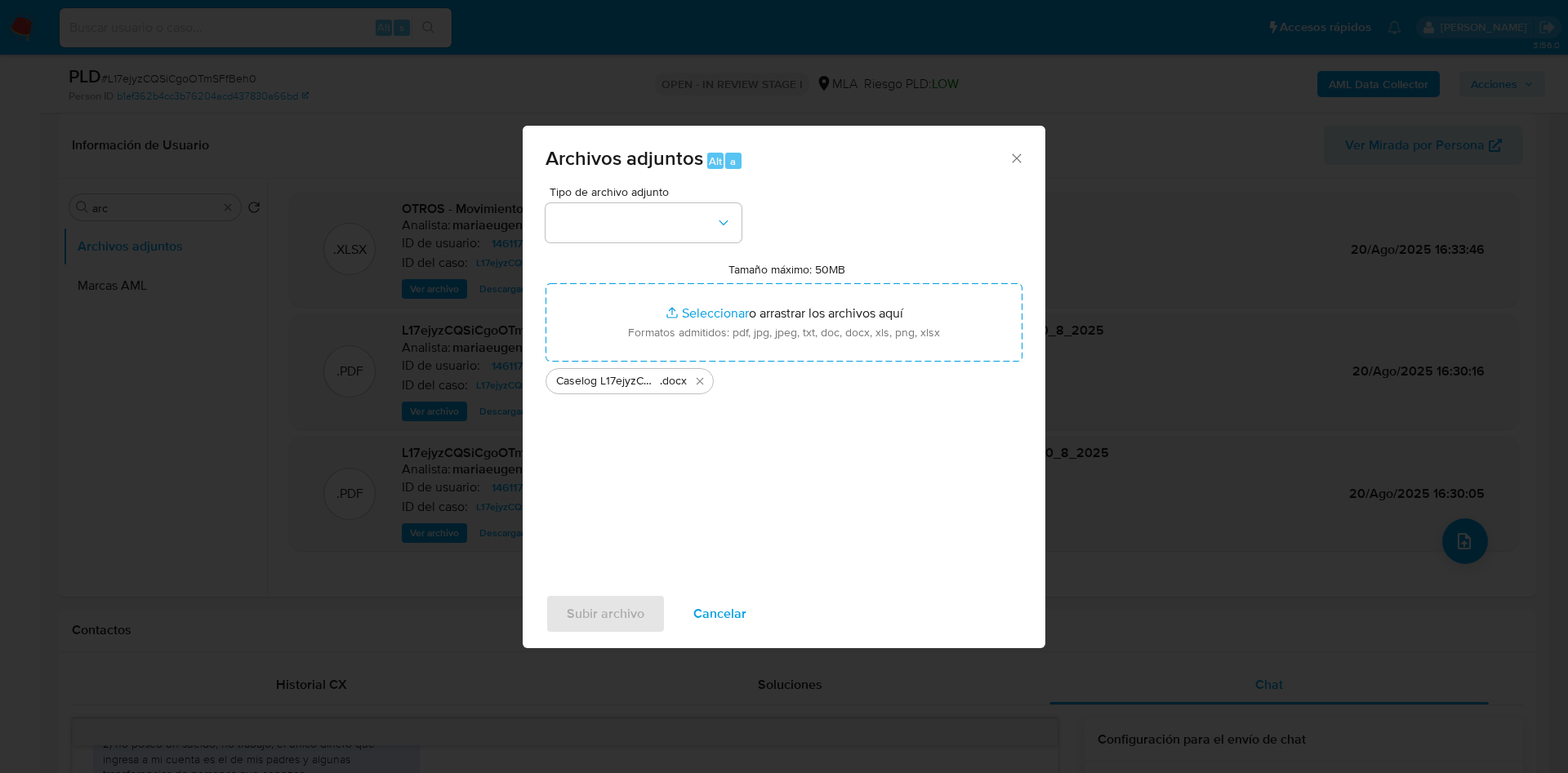
click at [603, 247] on div "Tipo de archivo adjunto Tamaño máximo: 50MB Seleccionar archivos Seleccionar o …" at bounding box center [784, 378] width 477 height 386
click at [611, 224] on button "button" at bounding box center [643, 223] width 196 height 39
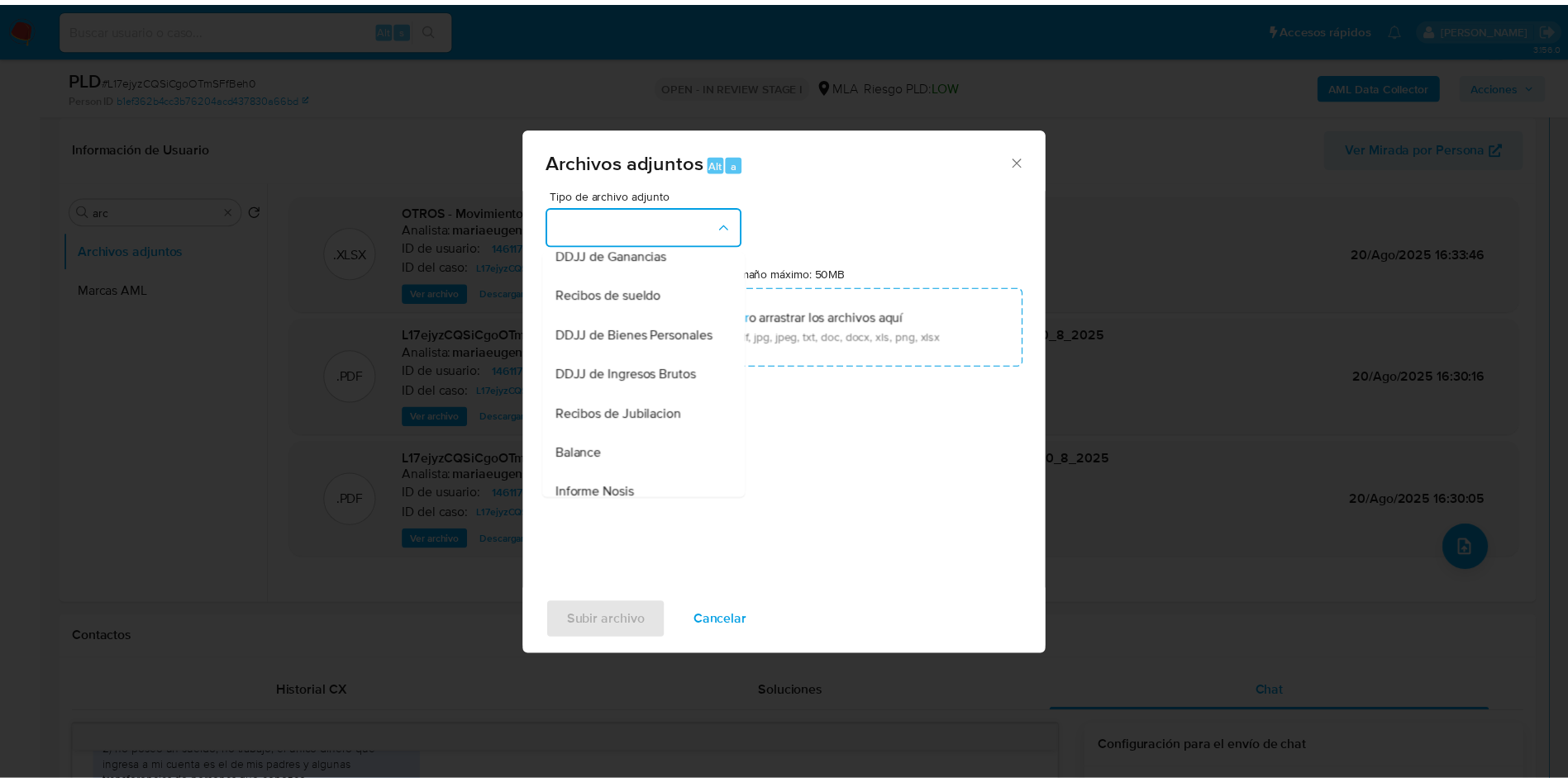
scroll to position [251, 0]
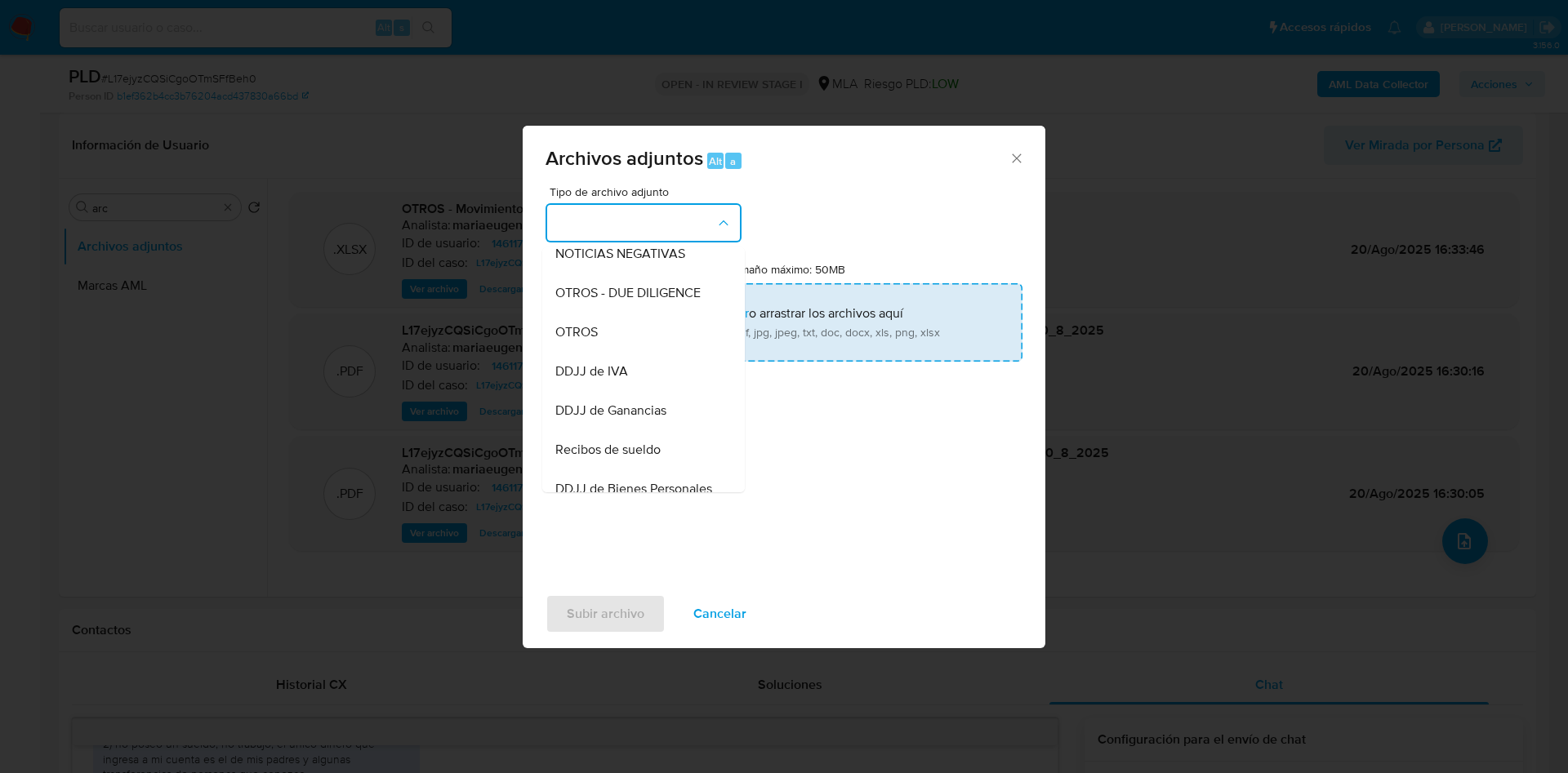
click at [590, 341] on span "OTROS" at bounding box center [576, 332] width 43 height 16
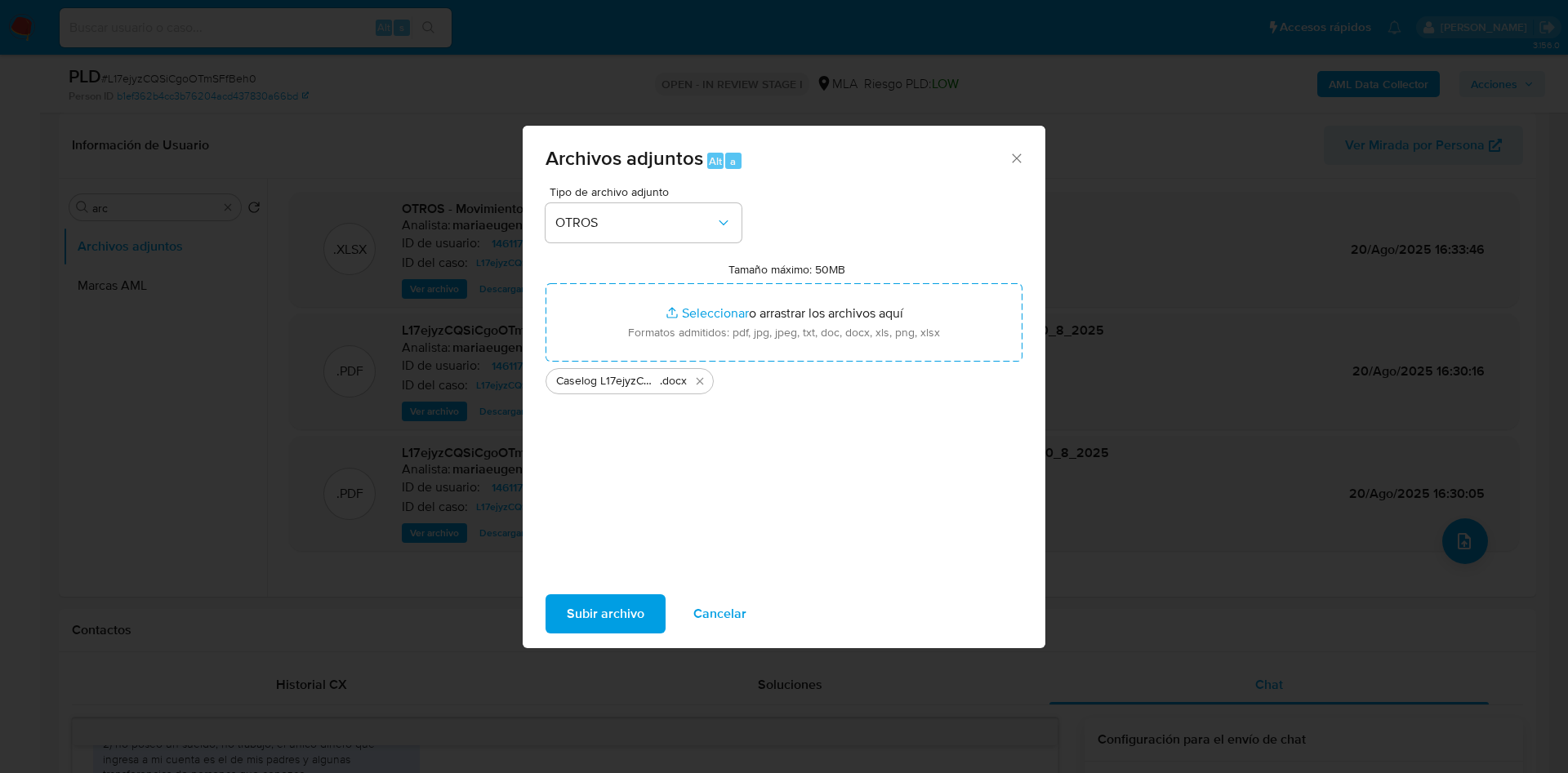
click at [631, 604] on span "Subir archivo" at bounding box center [605, 614] width 78 height 36
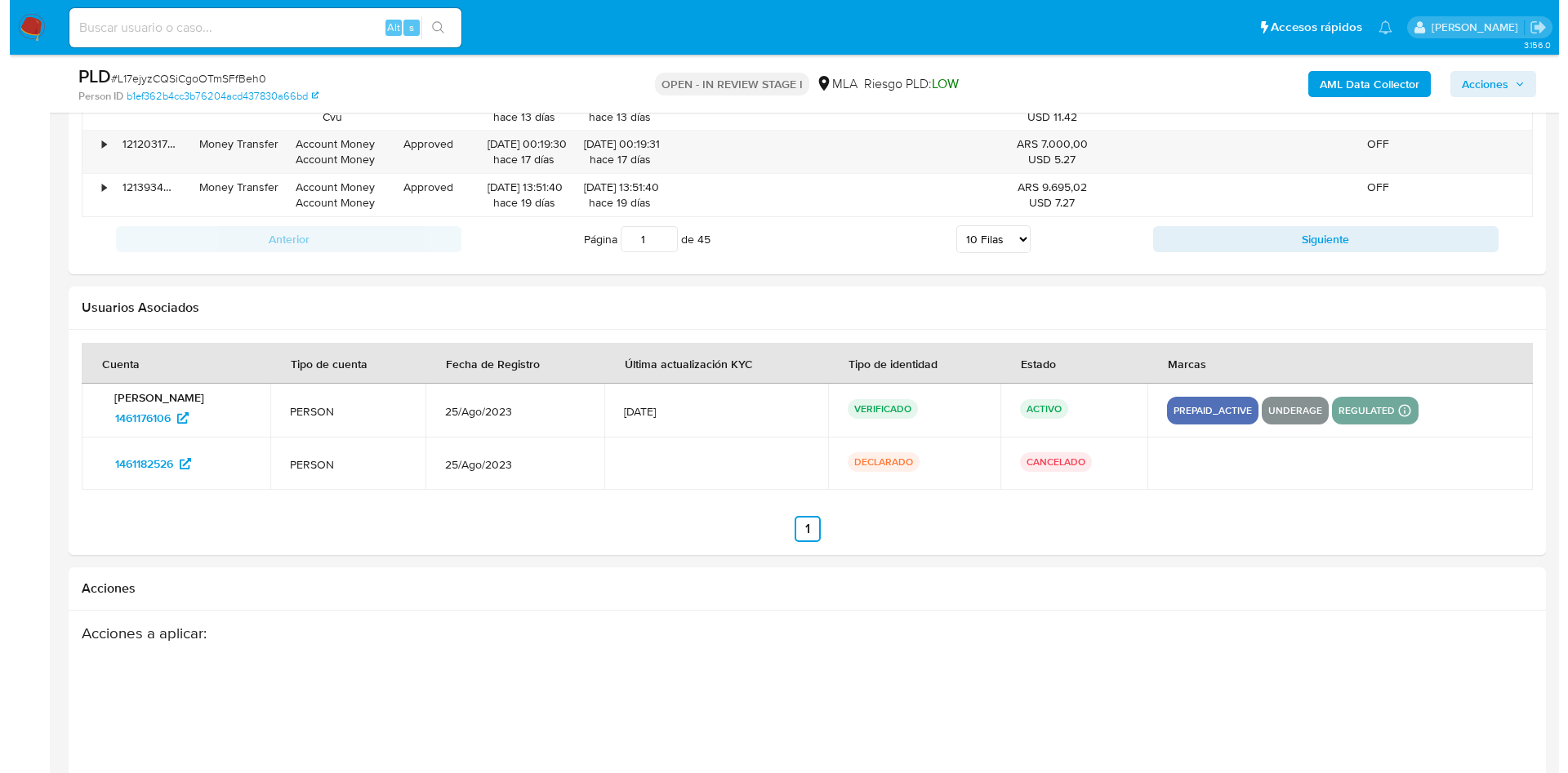
scroll to position [2924, 0]
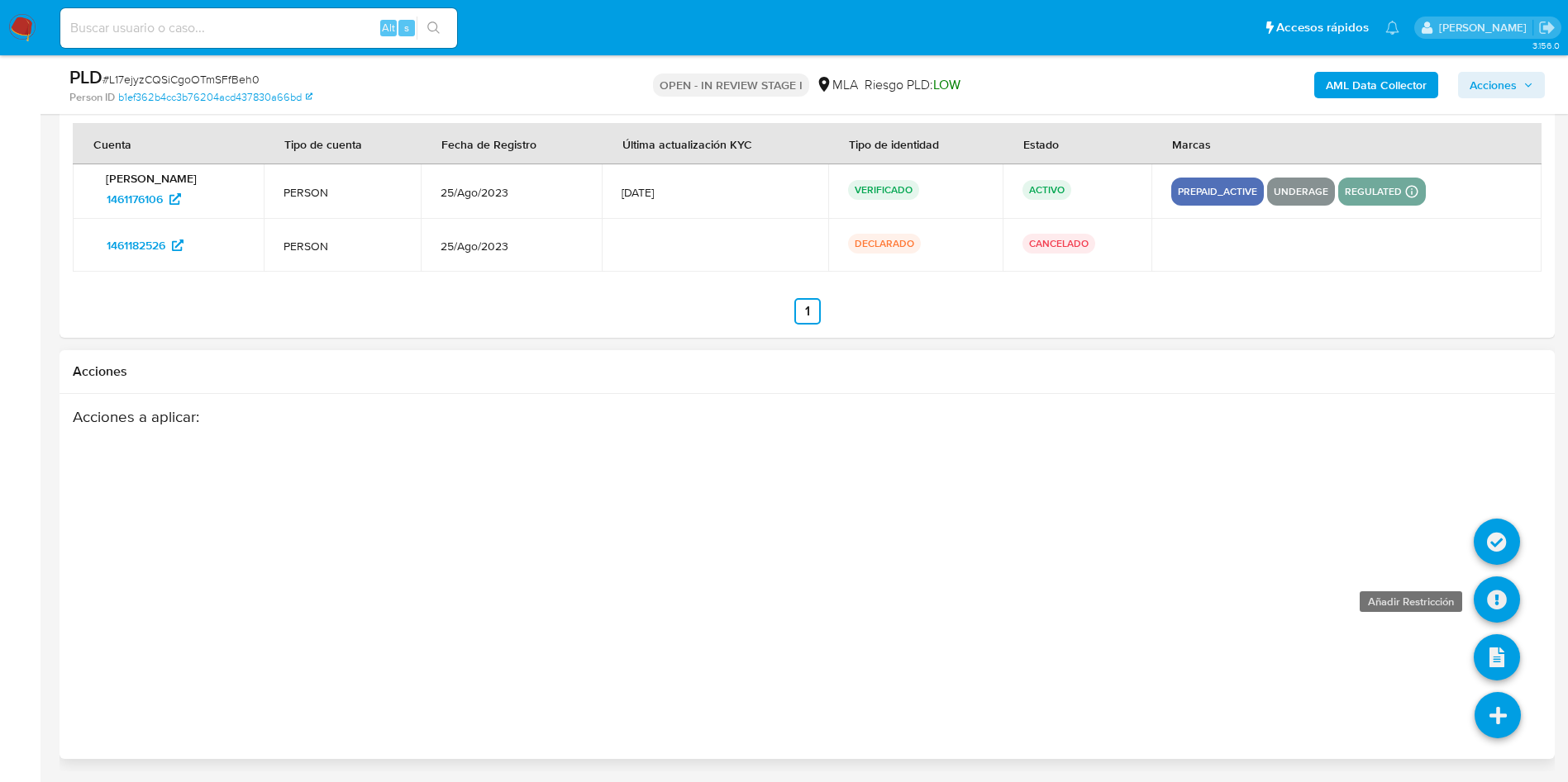
click at [1501, 598] on icon at bounding box center [1497, 600] width 46 height 46
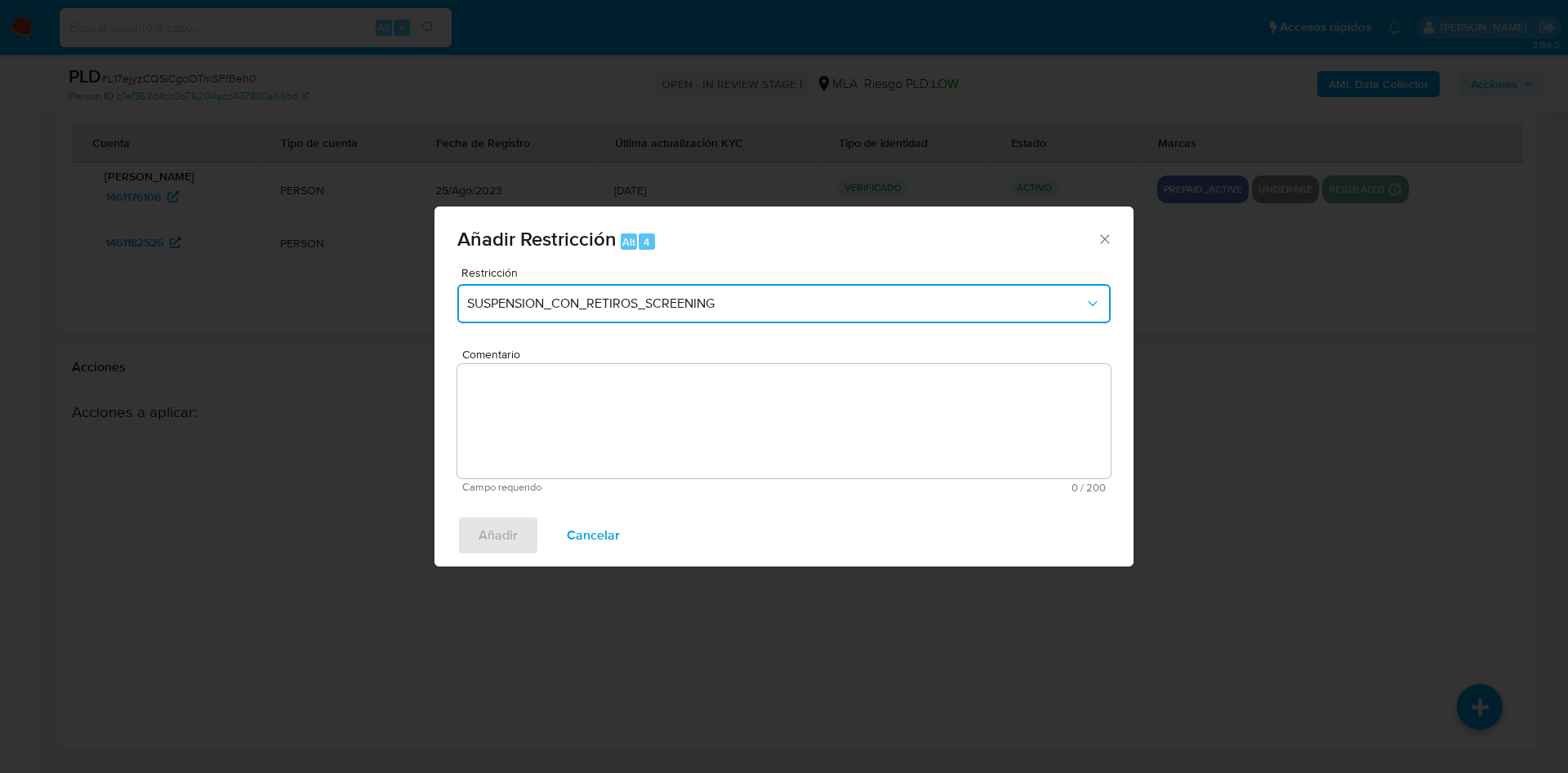
click at [684, 310] on span "SUSPENSION_CON_RETIROS_SCREENING" at bounding box center [775, 304] width 617 height 16
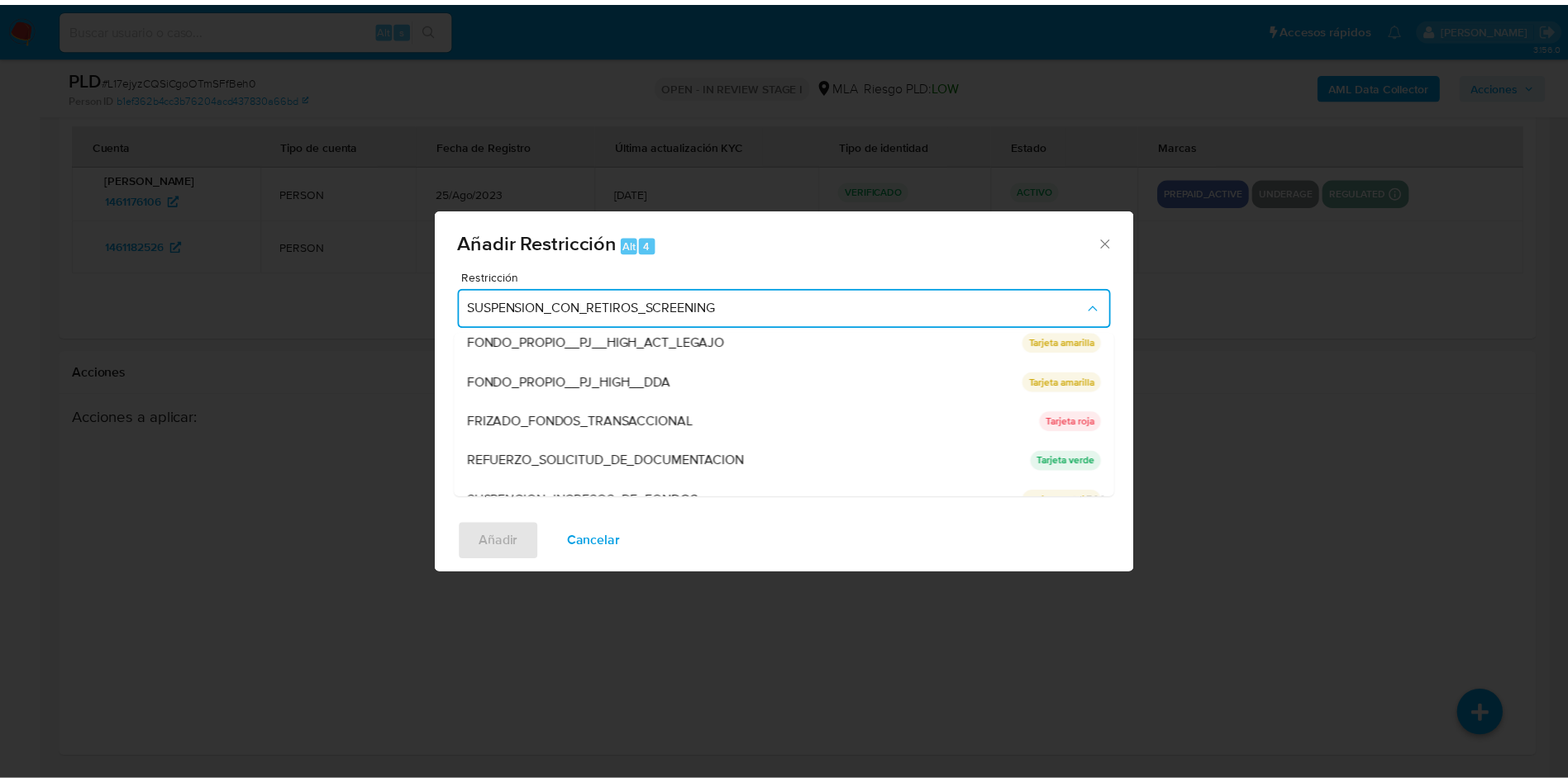
scroll to position [350, 0]
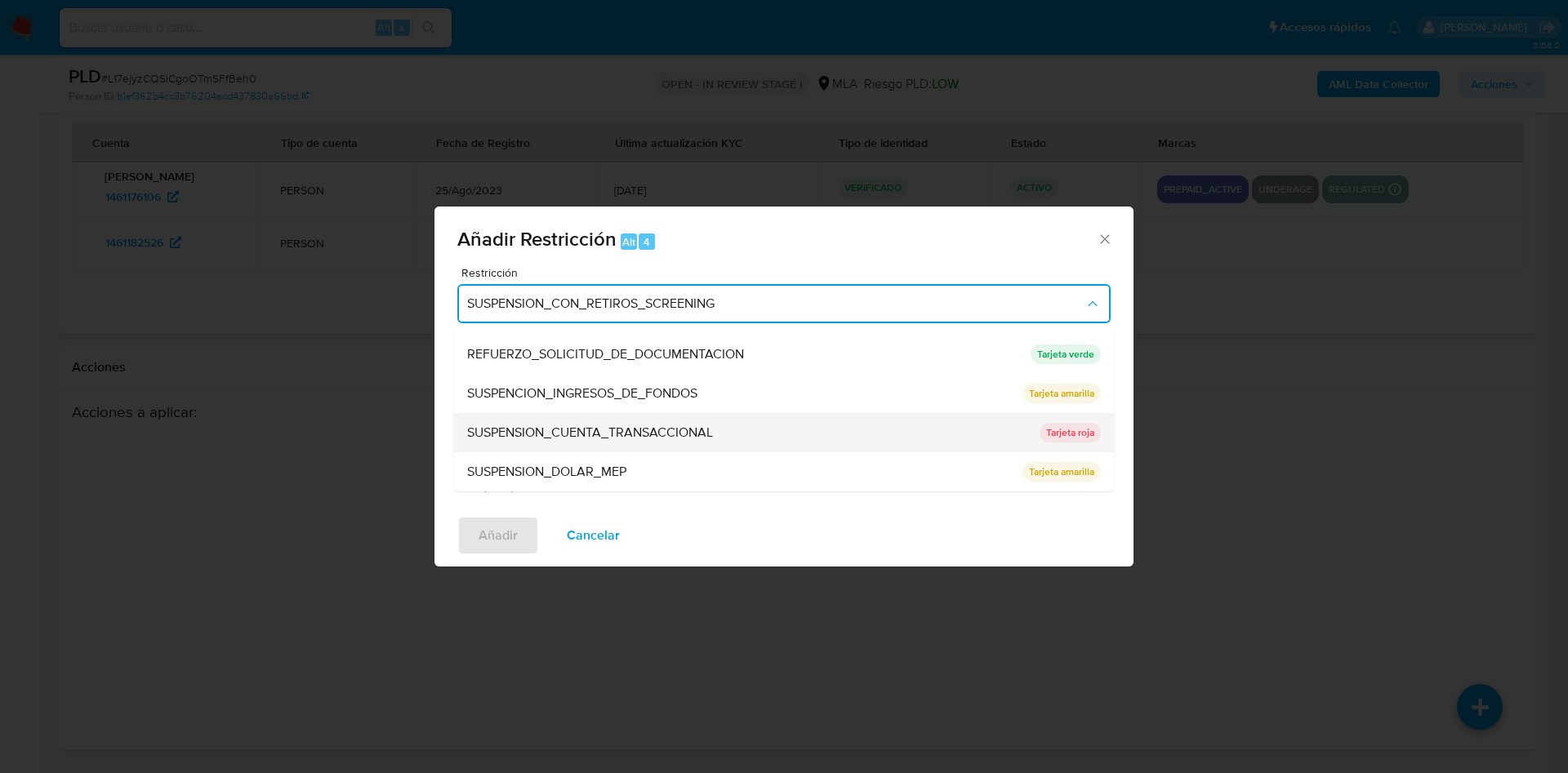
click at [548, 425] on span "SUSPENSION_CUENTA_TRANSACCIONAL" at bounding box center [590, 433] width 246 height 16
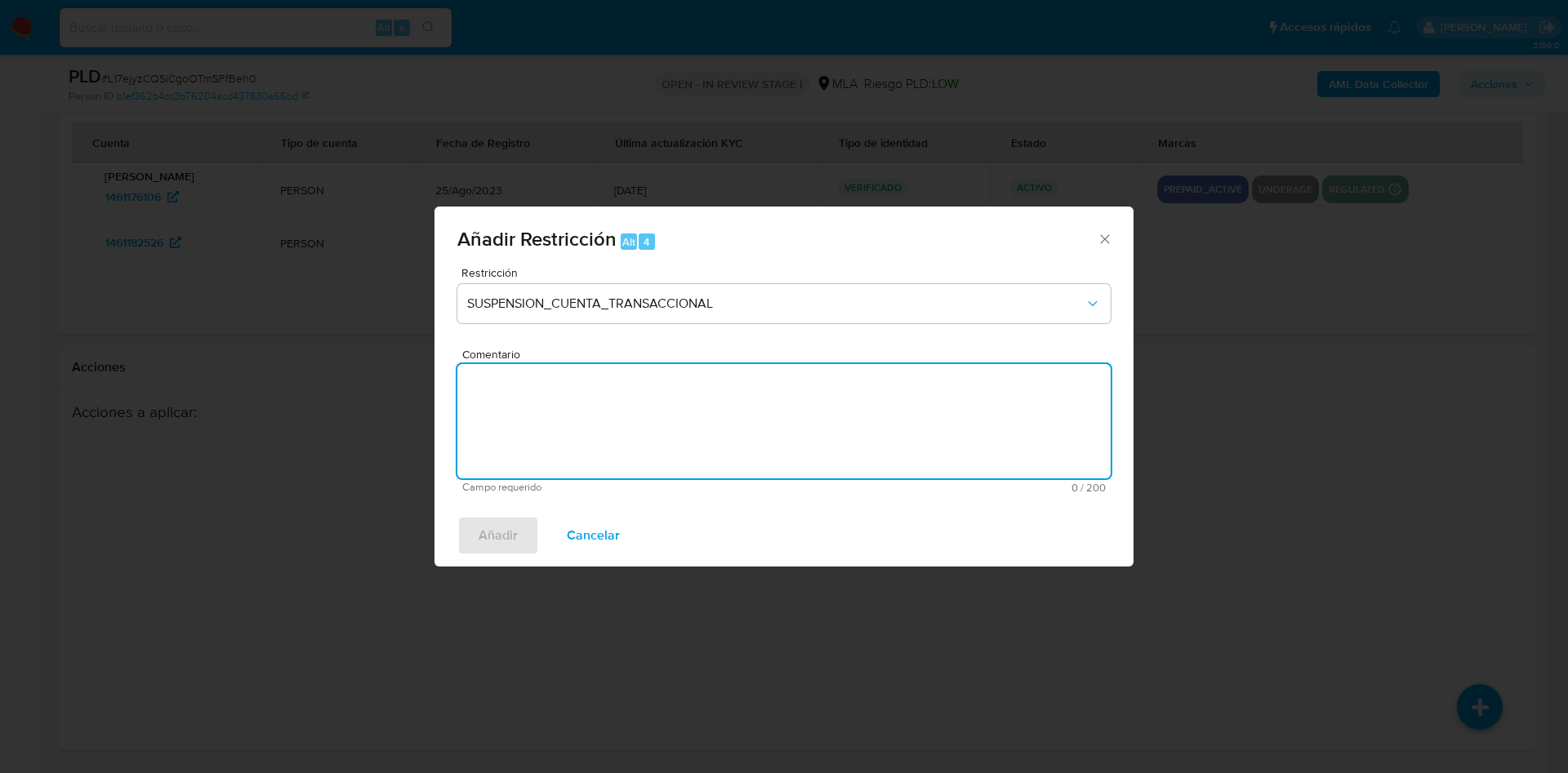
click at [548, 425] on textarea "Comentario" at bounding box center [784, 422] width 653 height 115
type textarea "AML"
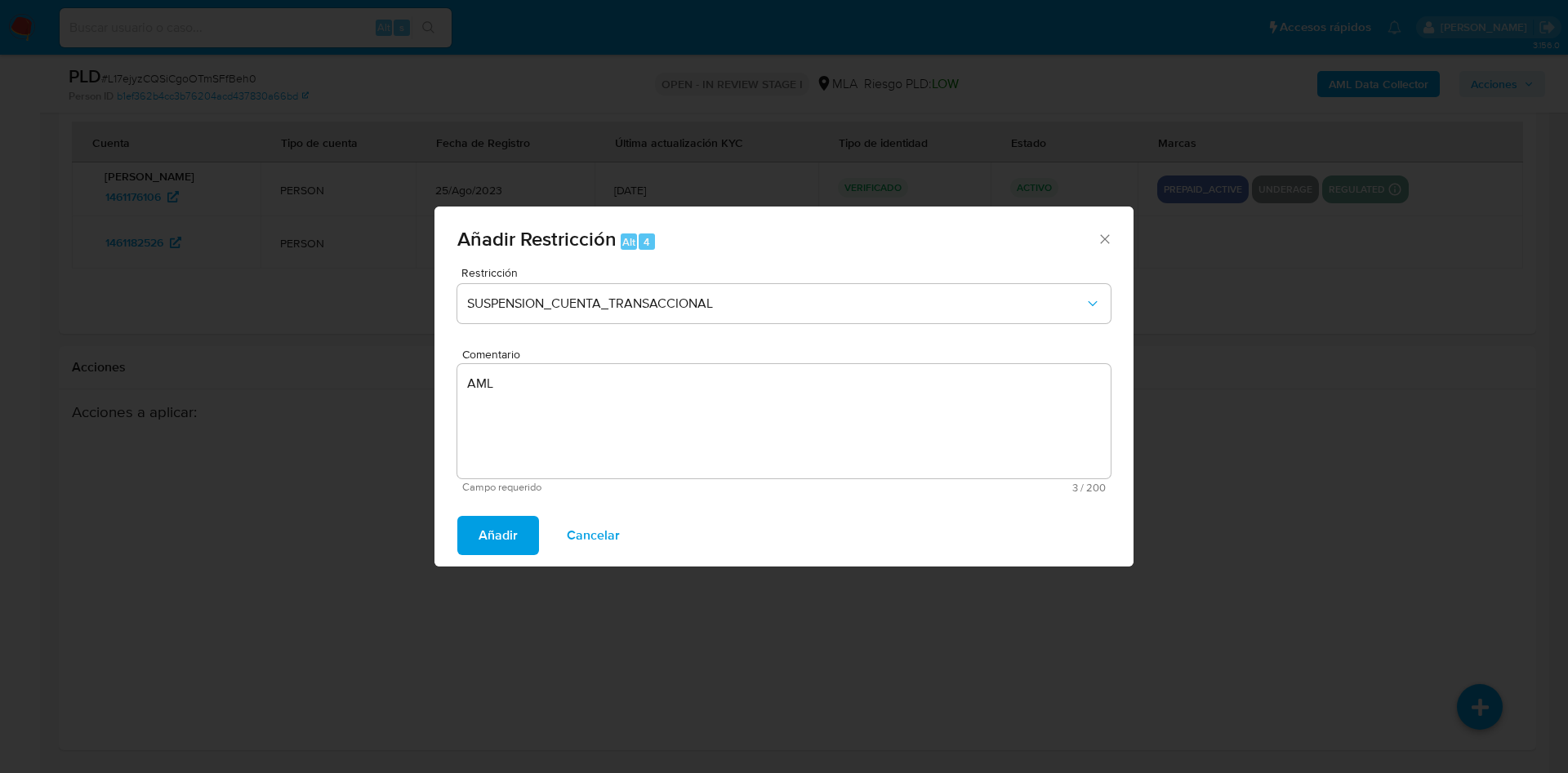
click at [518, 546] on button "Añadir" at bounding box center [498, 536] width 82 height 39
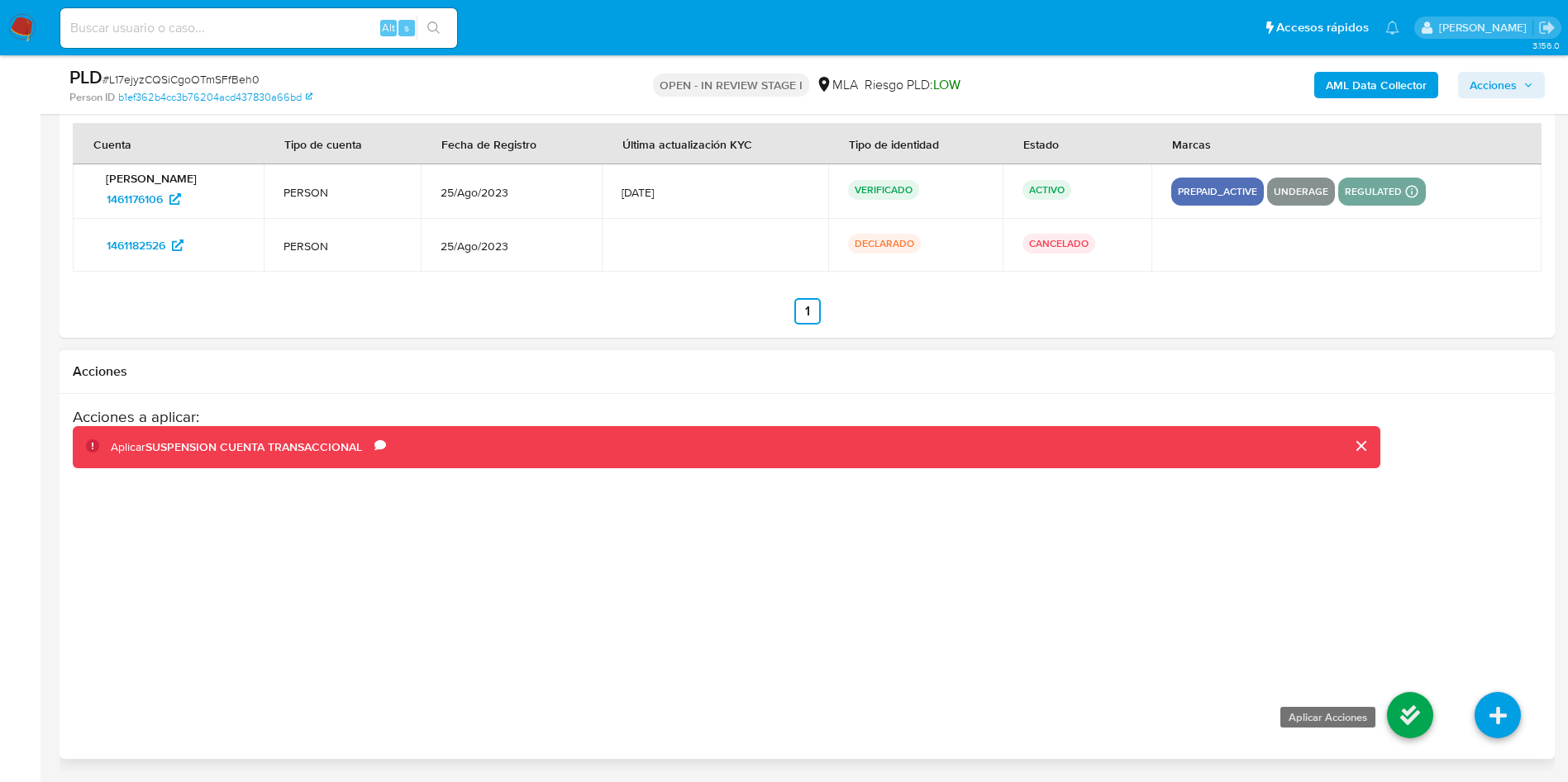
click at [1419, 725] on icon at bounding box center [1410, 716] width 46 height 46
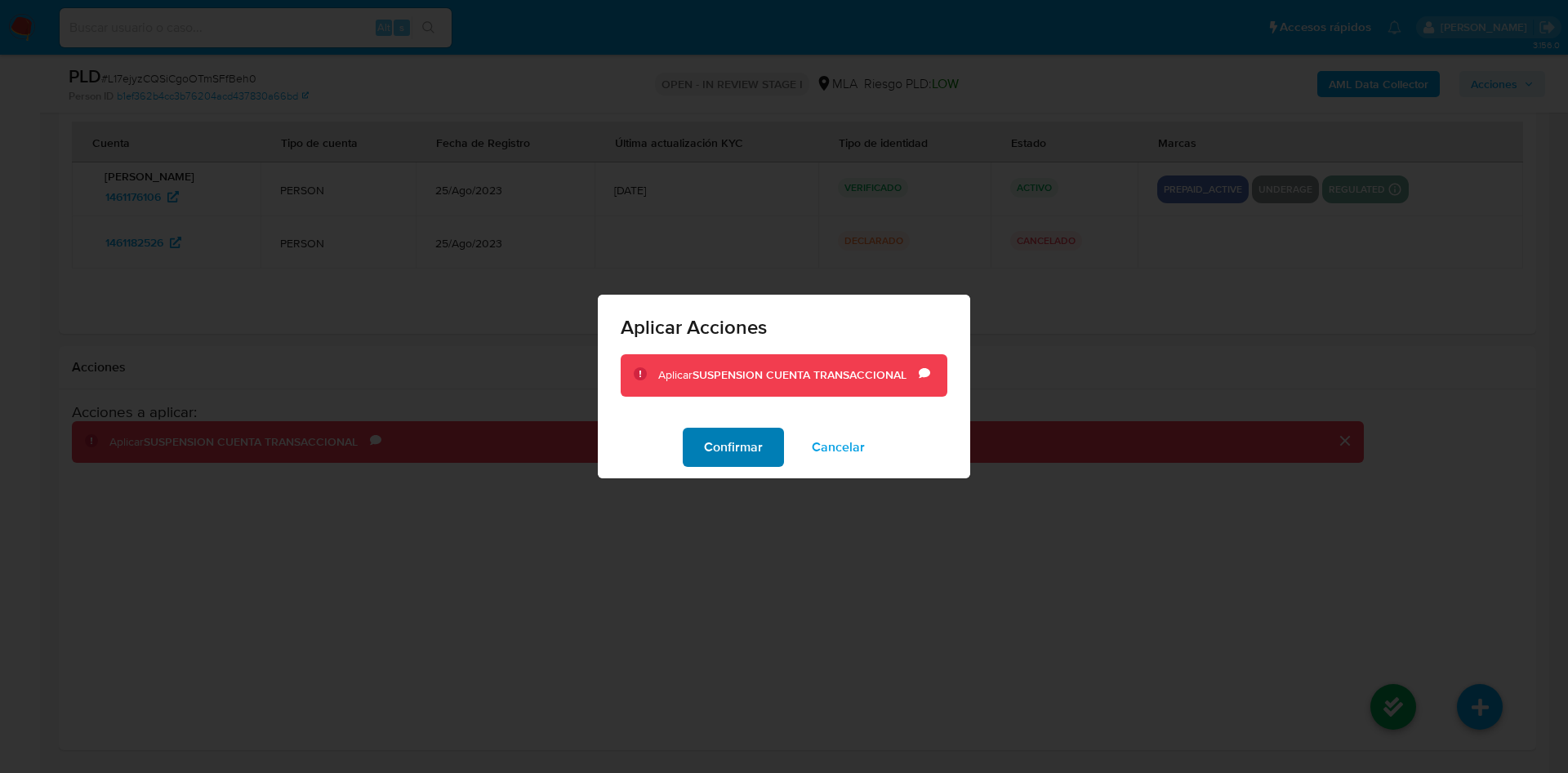
click at [720, 448] on span "Confirmar" at bounding box center [734, 448] width 59 height 36
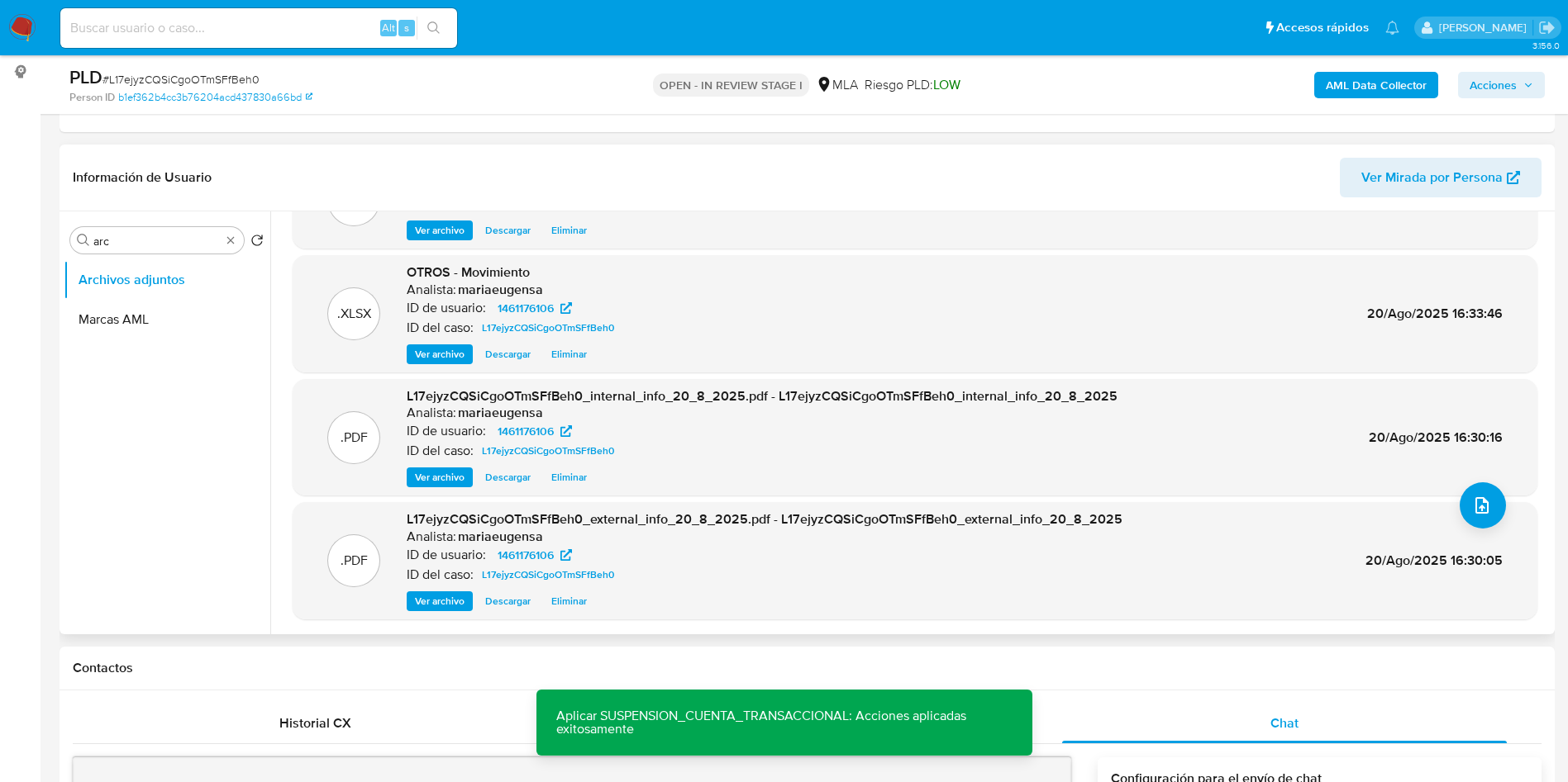
scroll to position [0, 0]
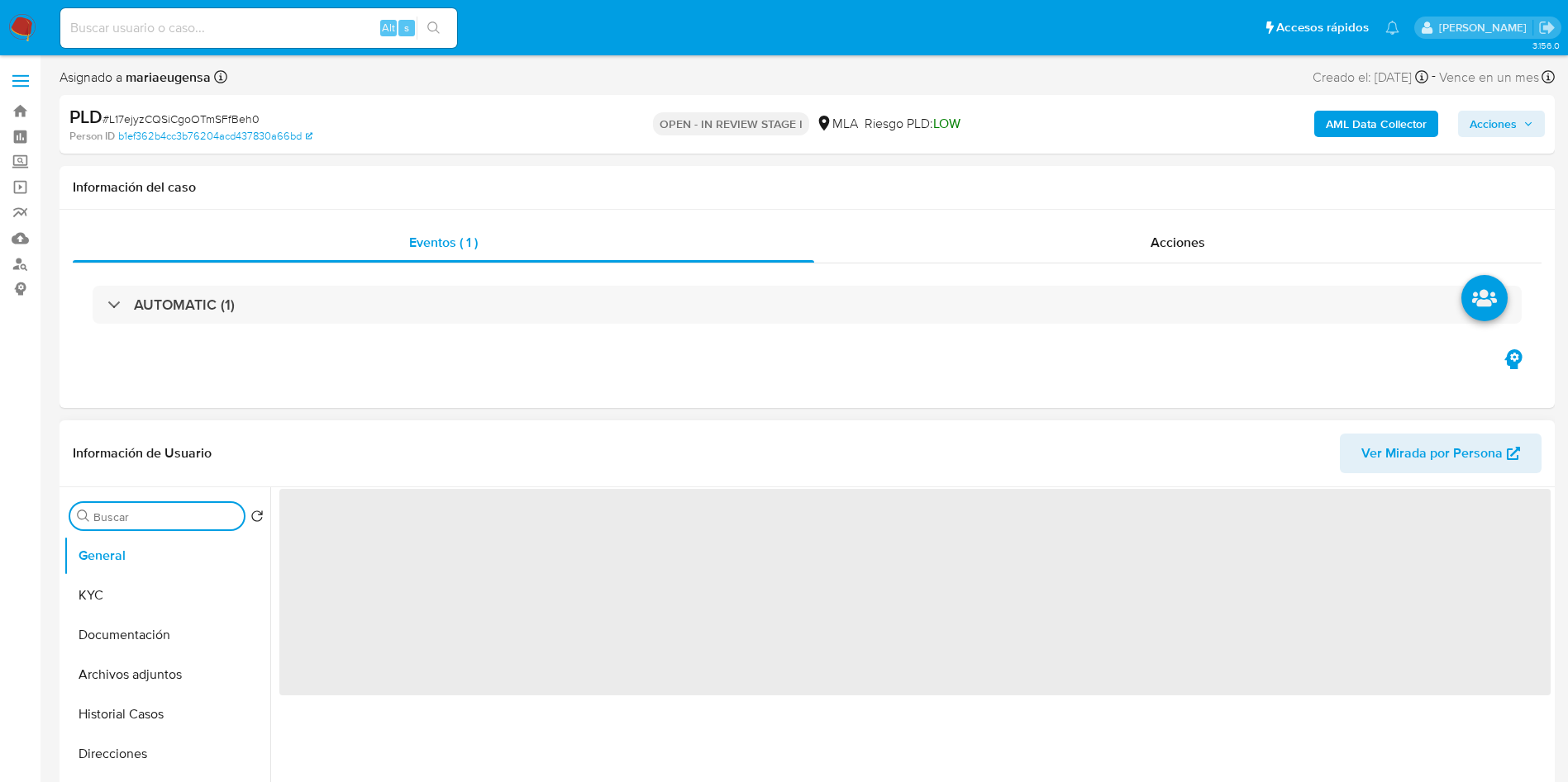
click at [119, 522] on input "Buscar" at bounding box center [166, 517] width 144 height 15
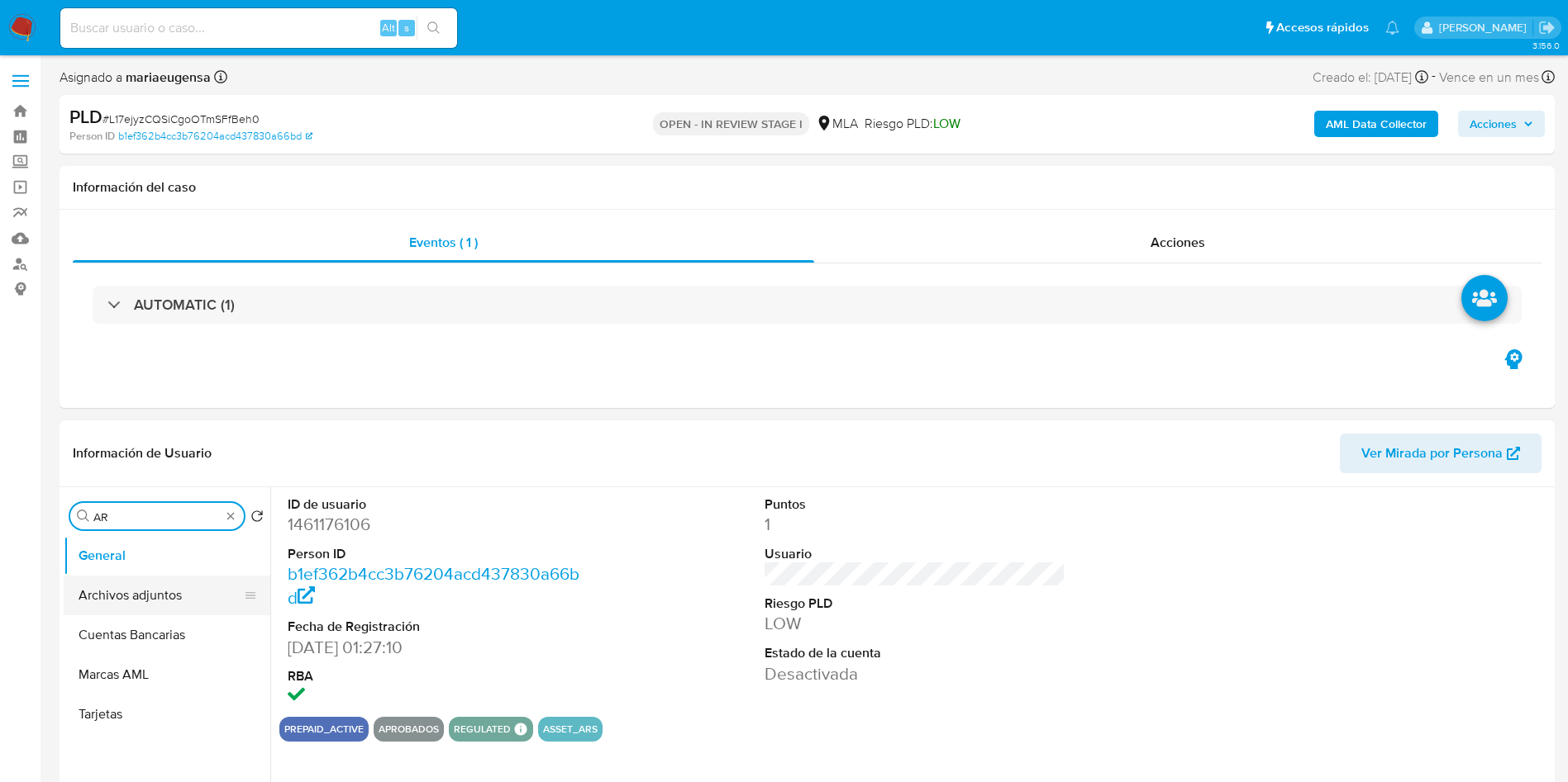
type input "ARC"
select select "10"
click at [129, 595] on button "Archivos adjuntos" at bounding box center [160, 596] width 193 height 40
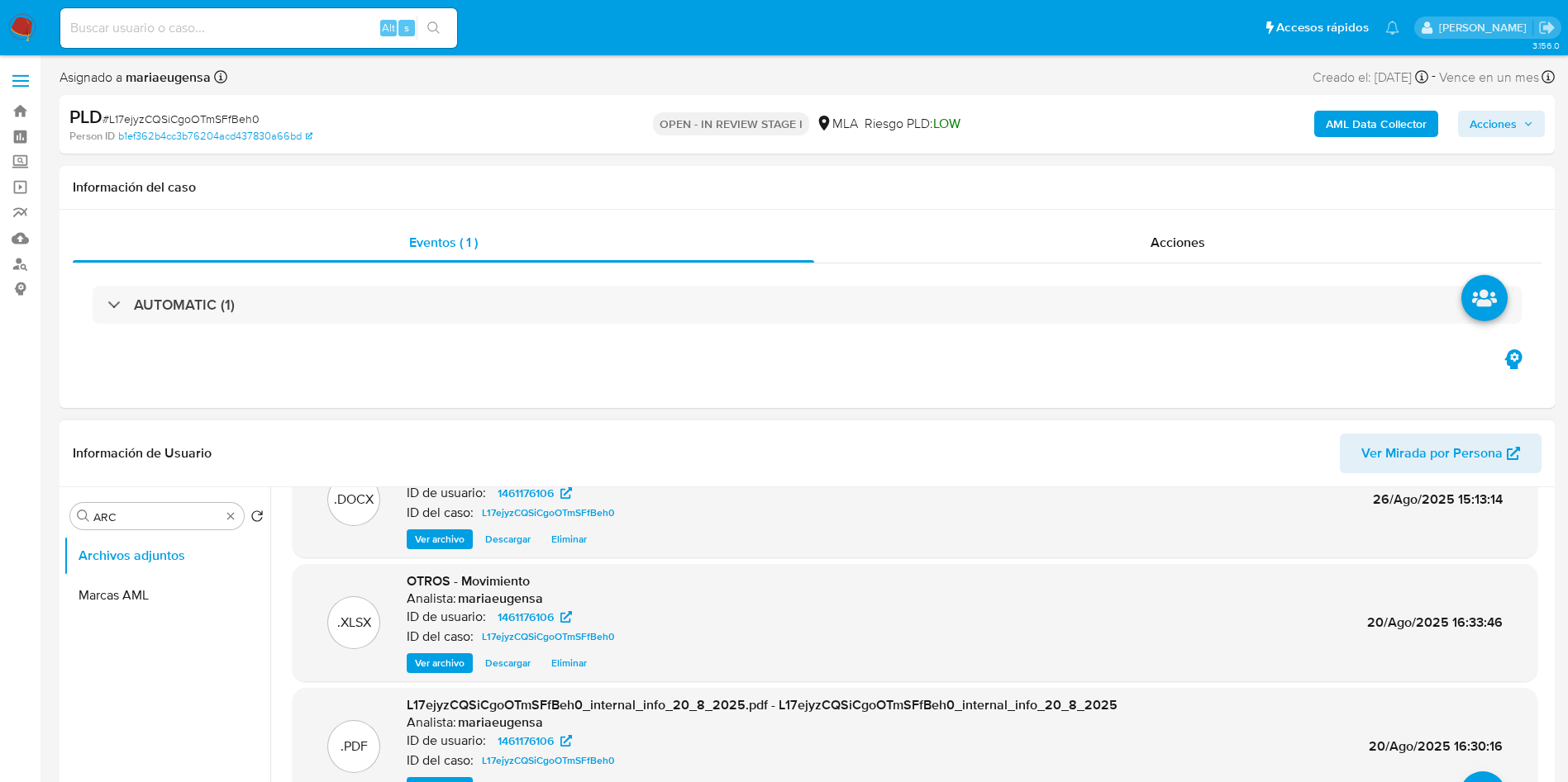
scroll to position [93, 0]
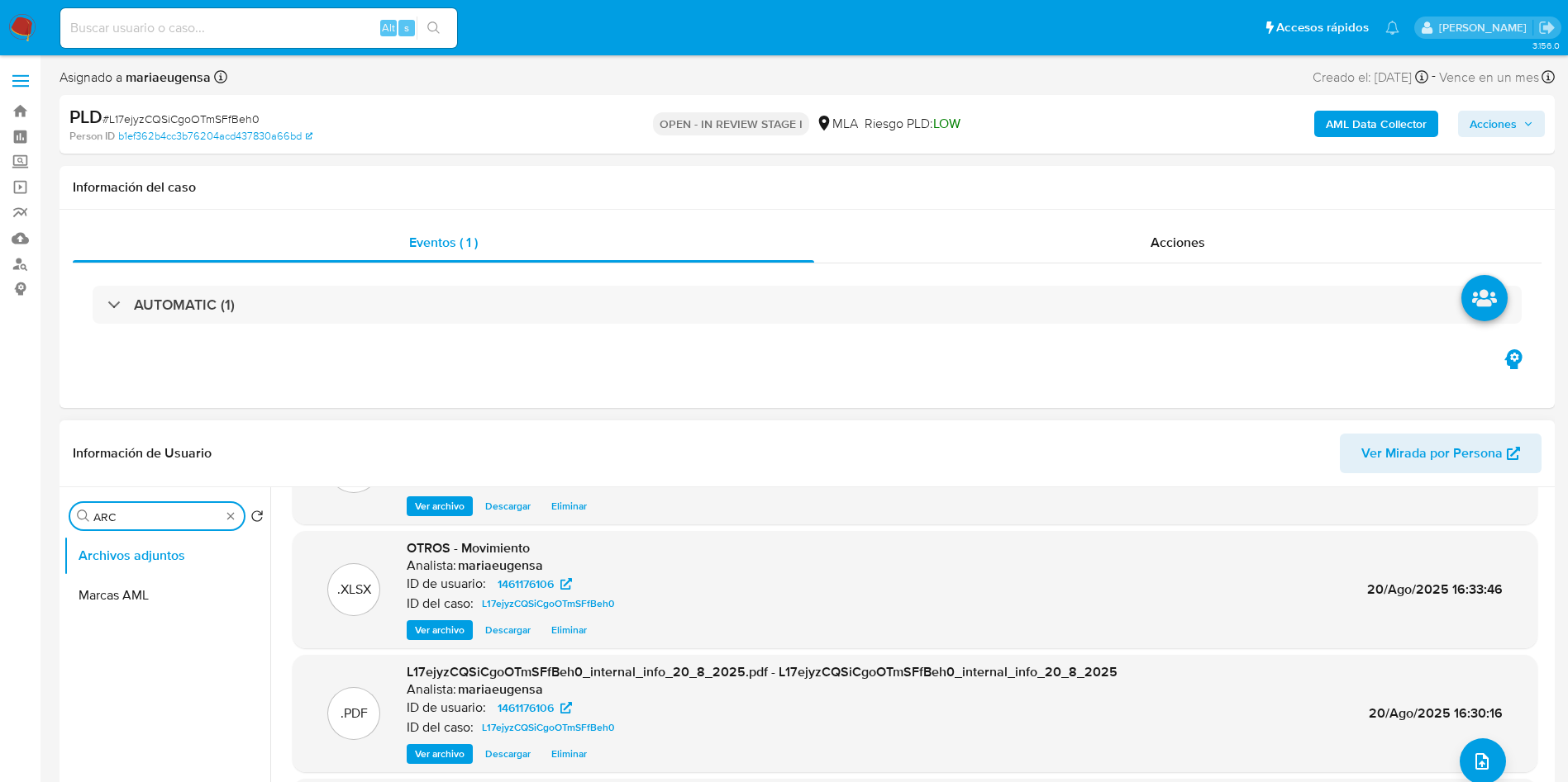
click at [195, 514] on input "ARC" at bounding box center [157, 517] width 128 height 15
type input "RES"
drag, startPoint x: 187, startPoint y: 593, endPoint x: 1208, endPoint y: 524, distance: 1023.3
click at [214, 593] on button "Restricciones Nuevo Mundo" at bounding box center [167, 596] width 206 height 40
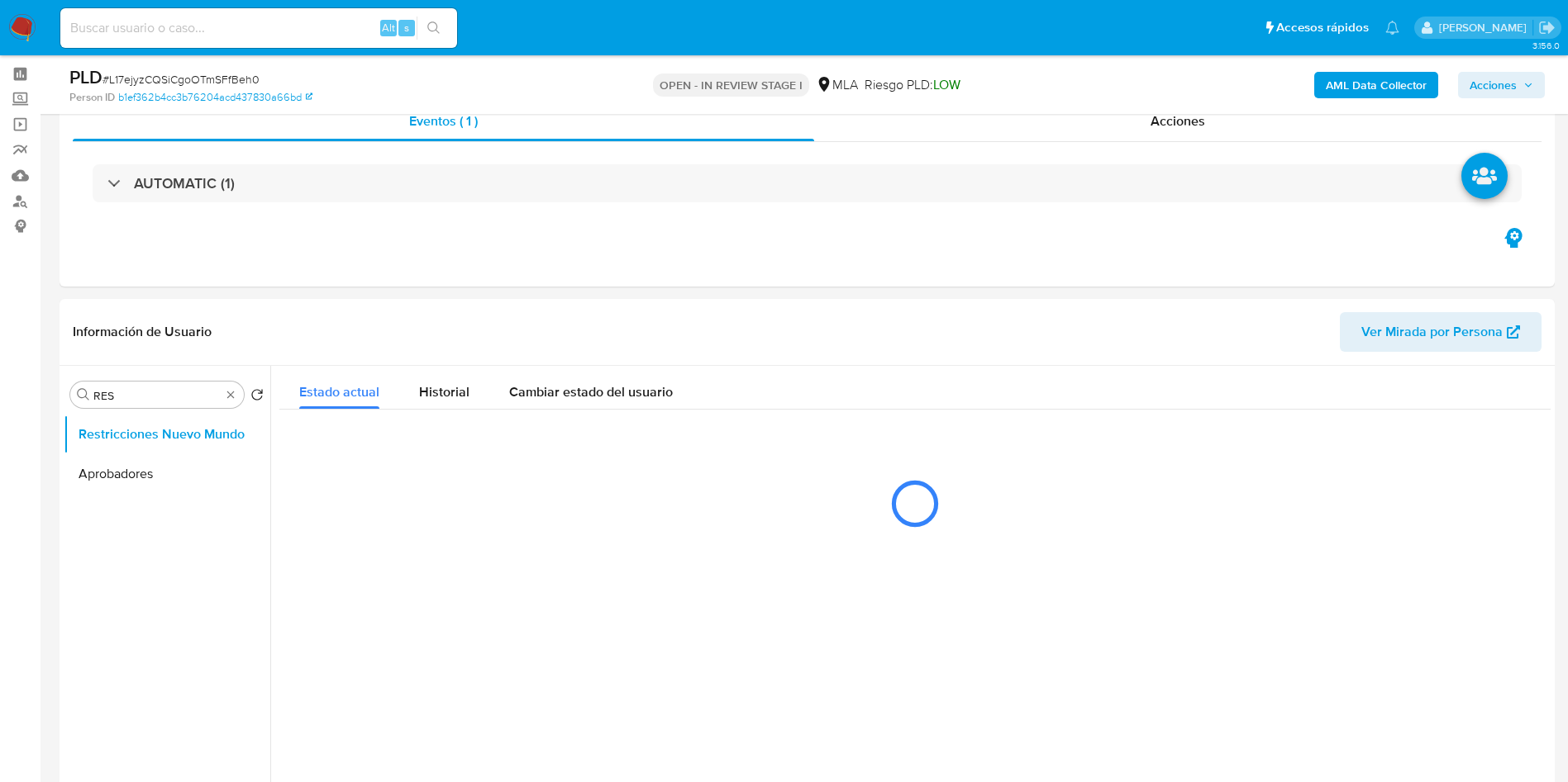
scroll to position [186, 0]
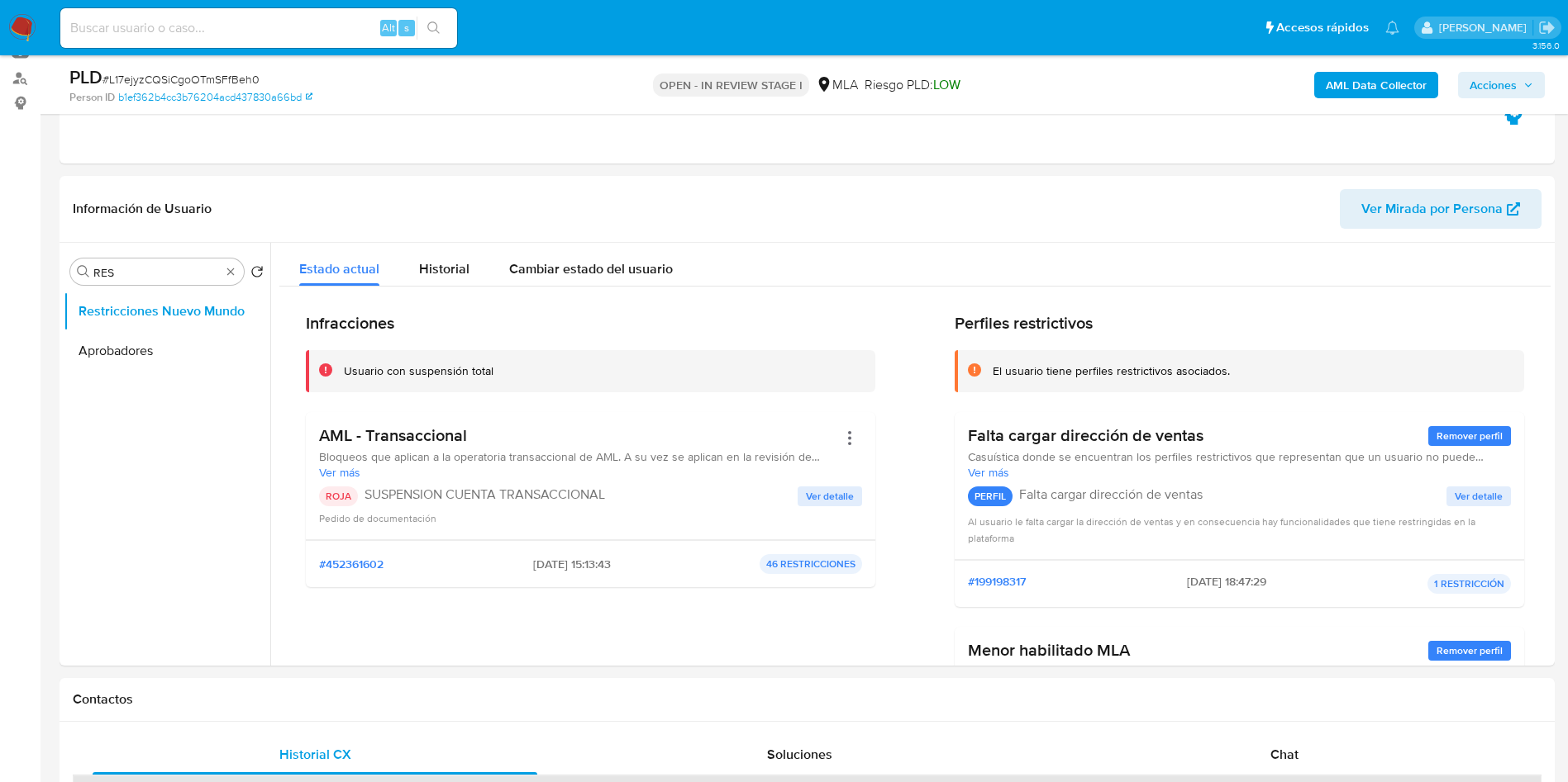
click at [1514, 81] on span "Acciones" at bounding box center [1493, 85] width 47 height 27
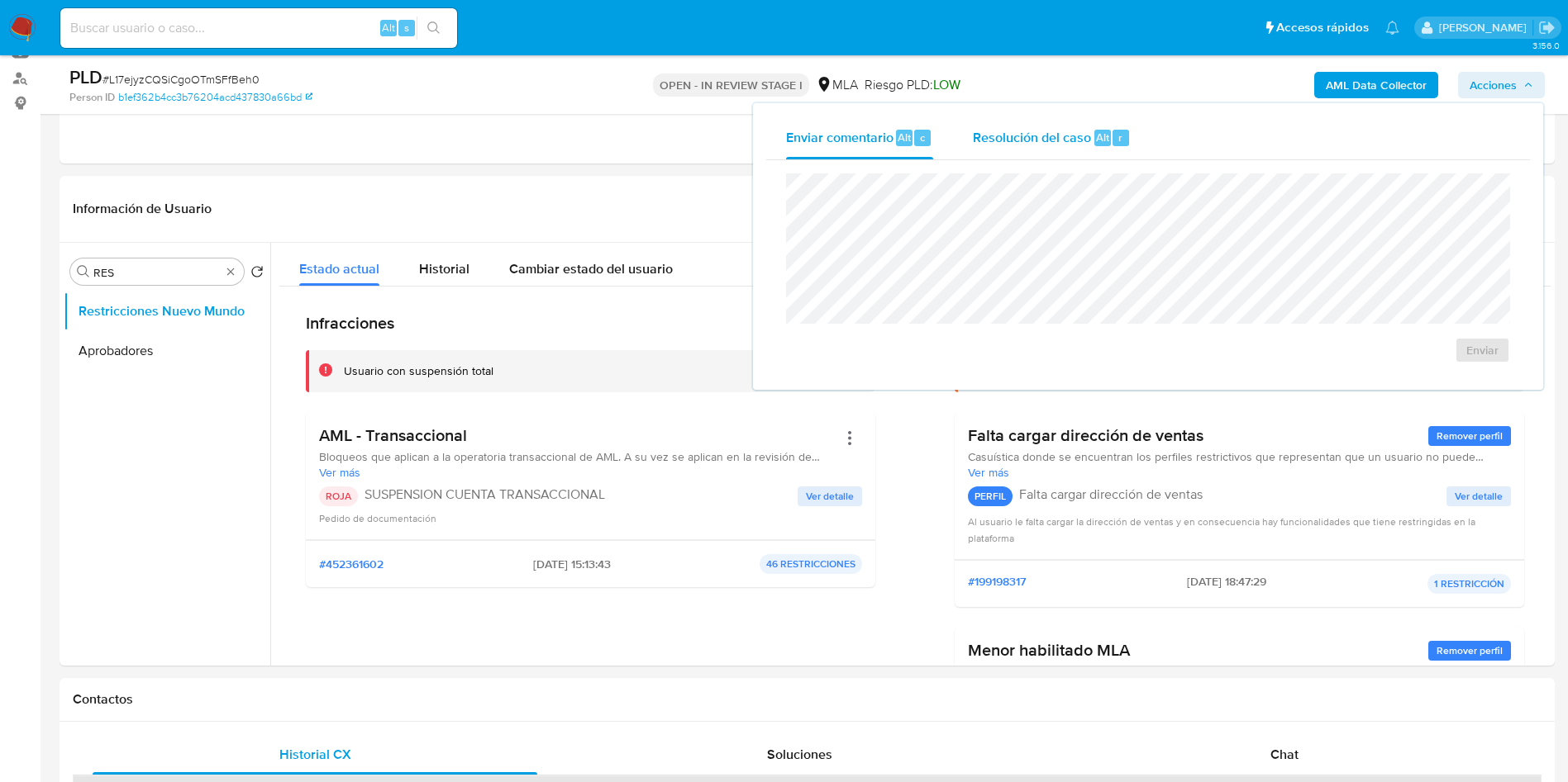
drag, startPoint x: 1047, startPoint y: 126, endPoint x: 1051, endPoint y: 150, distance: 24.3
click at [1047, 128] on div "Resolución del caso Alt r" at bounding box center [1052, 138] width 157 height 43
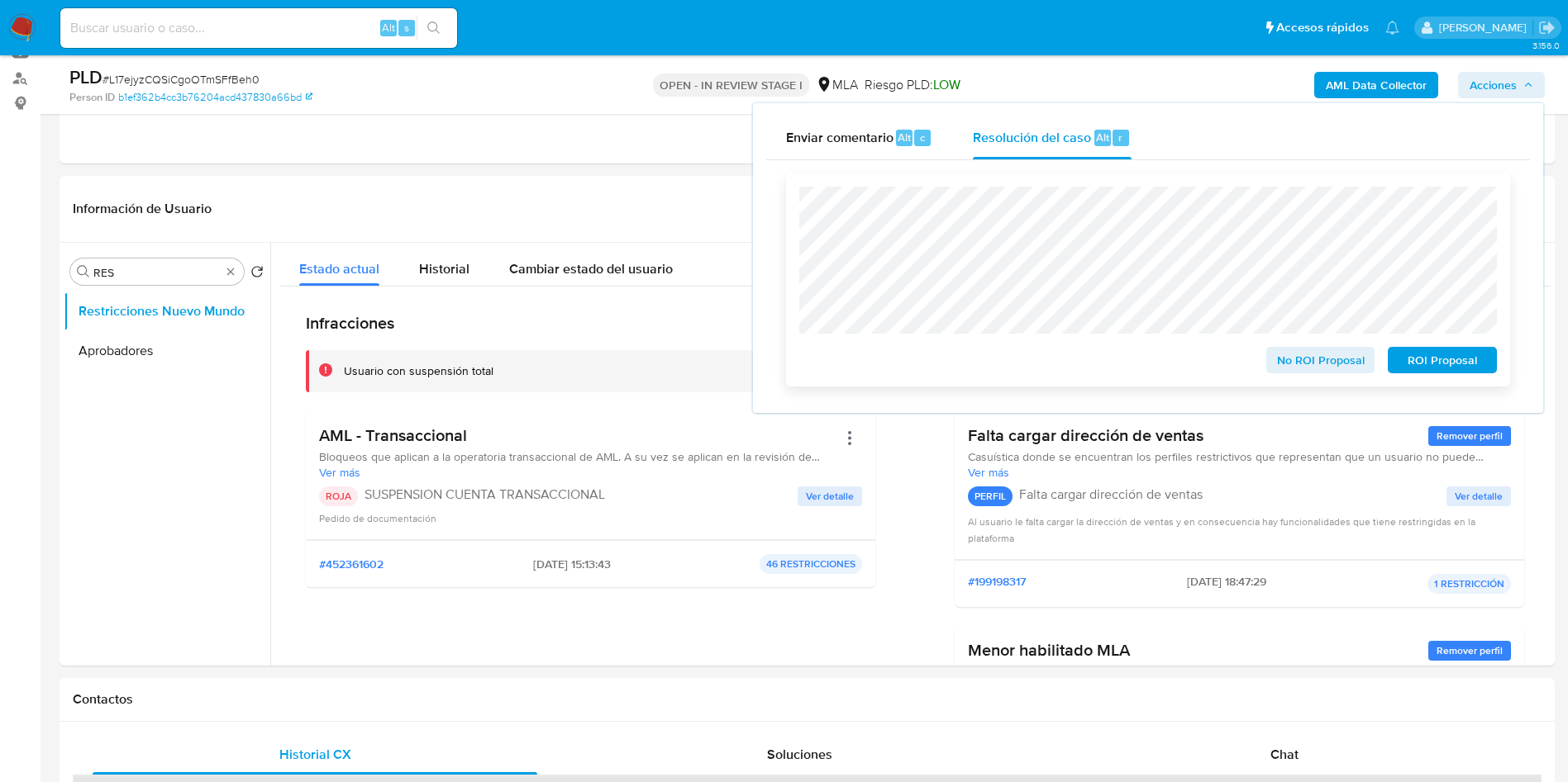
click at [1424, 362] on span "ROI Proposal" at bounding box center [1442, 360] width 86 height 23
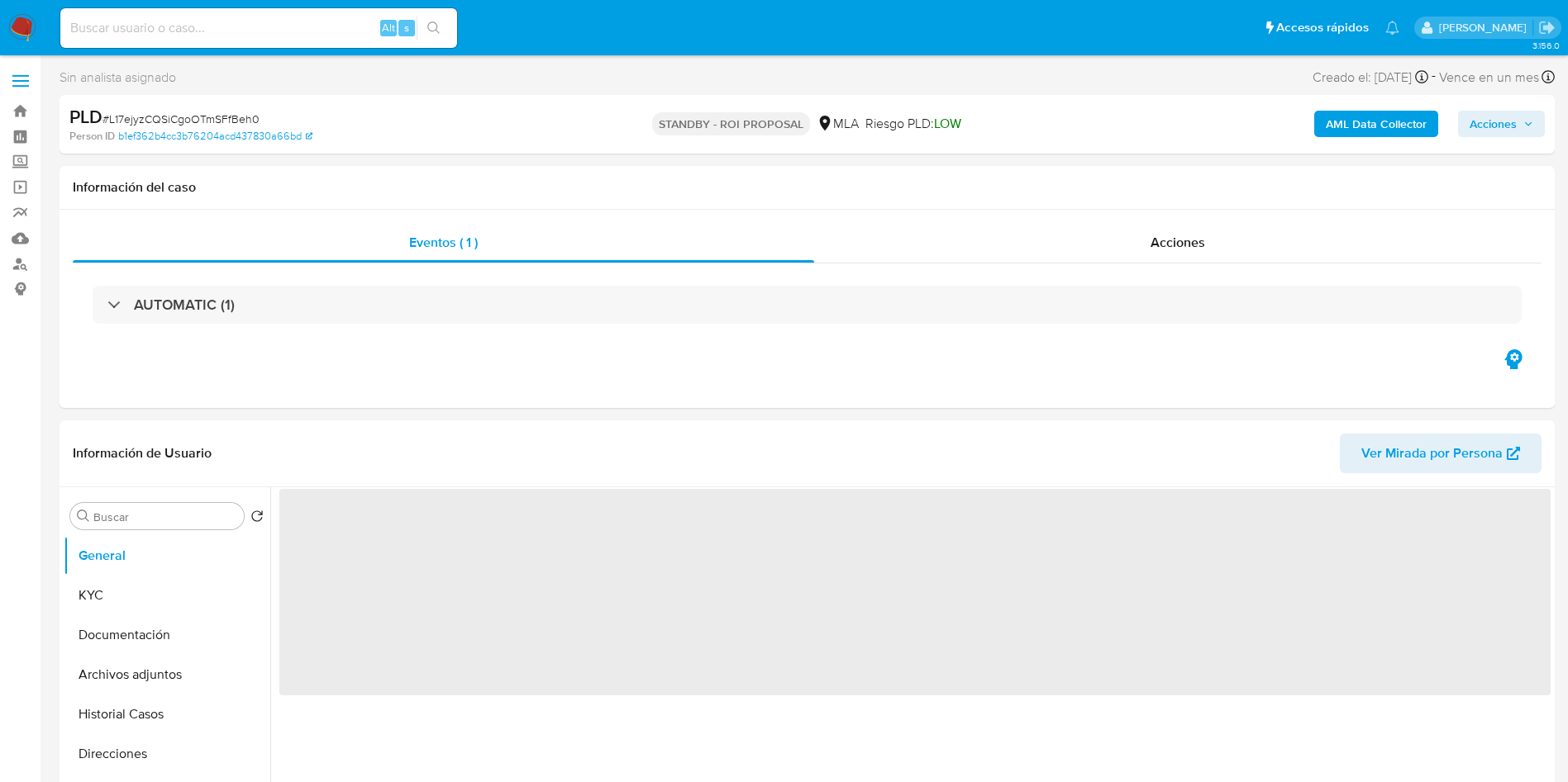
select select "10"
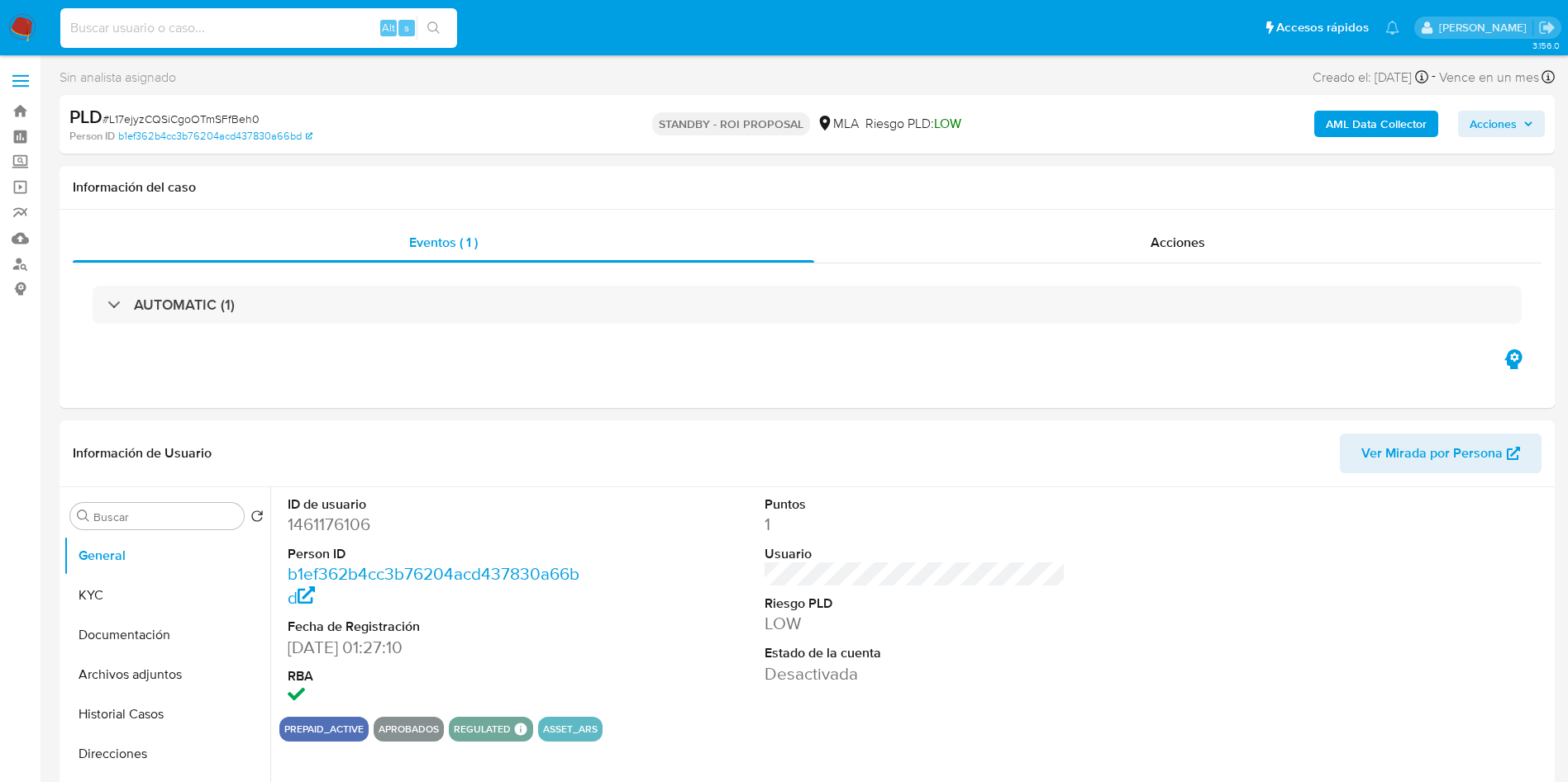
click at [251, 30] on input at bounding box center [259, 28] width 397 height 22
paste input "bjfaSnnQzZ23BrKQbdccqK4s"
type input "bjfaSnnQzZ23BrKQbdccqK4s"
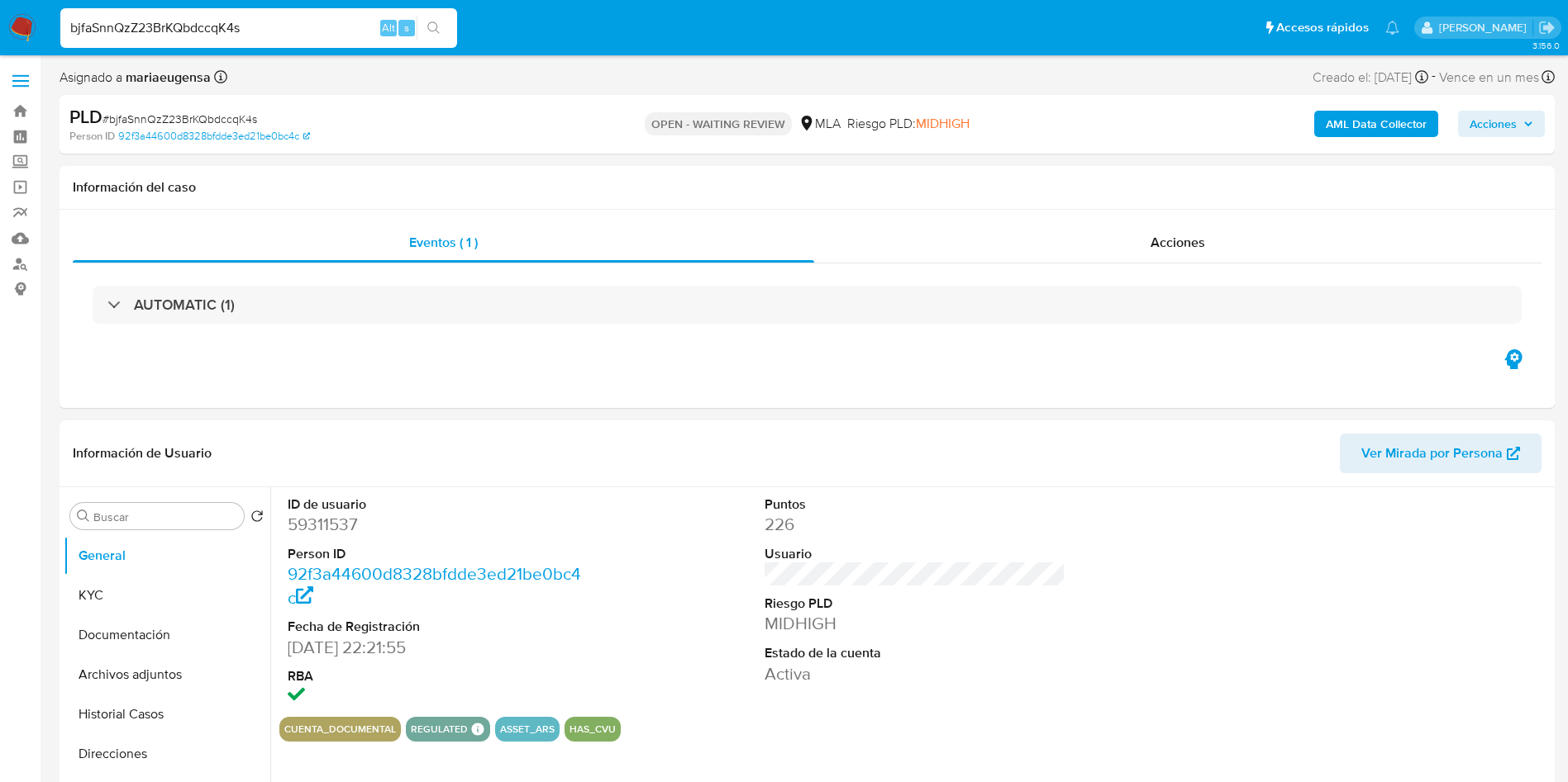
select select "10"
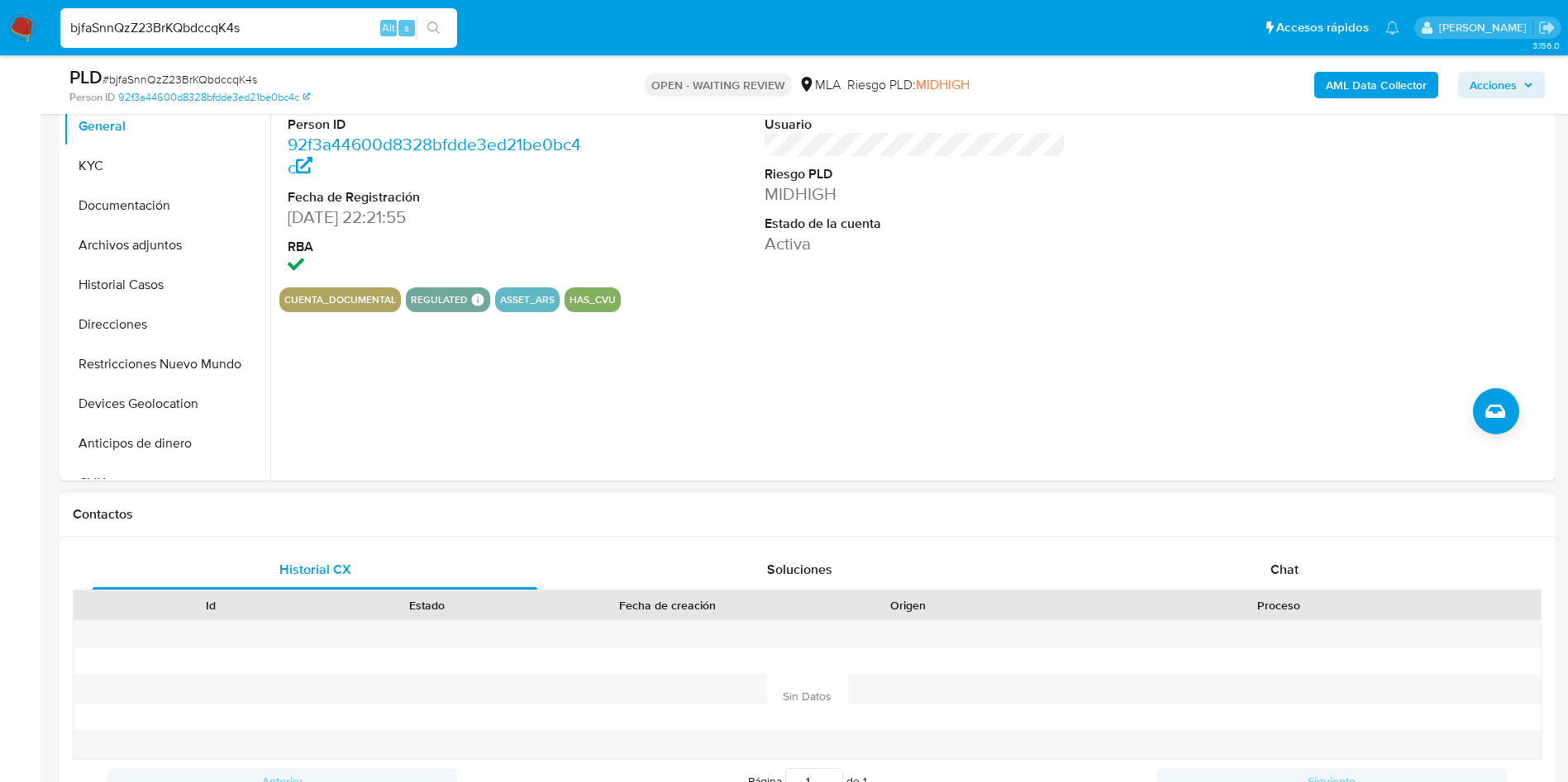
scroll to position [372, 0]
click at [1317, 564] on div "Chat" at bounding box center [1284, 569] width 445 height 40
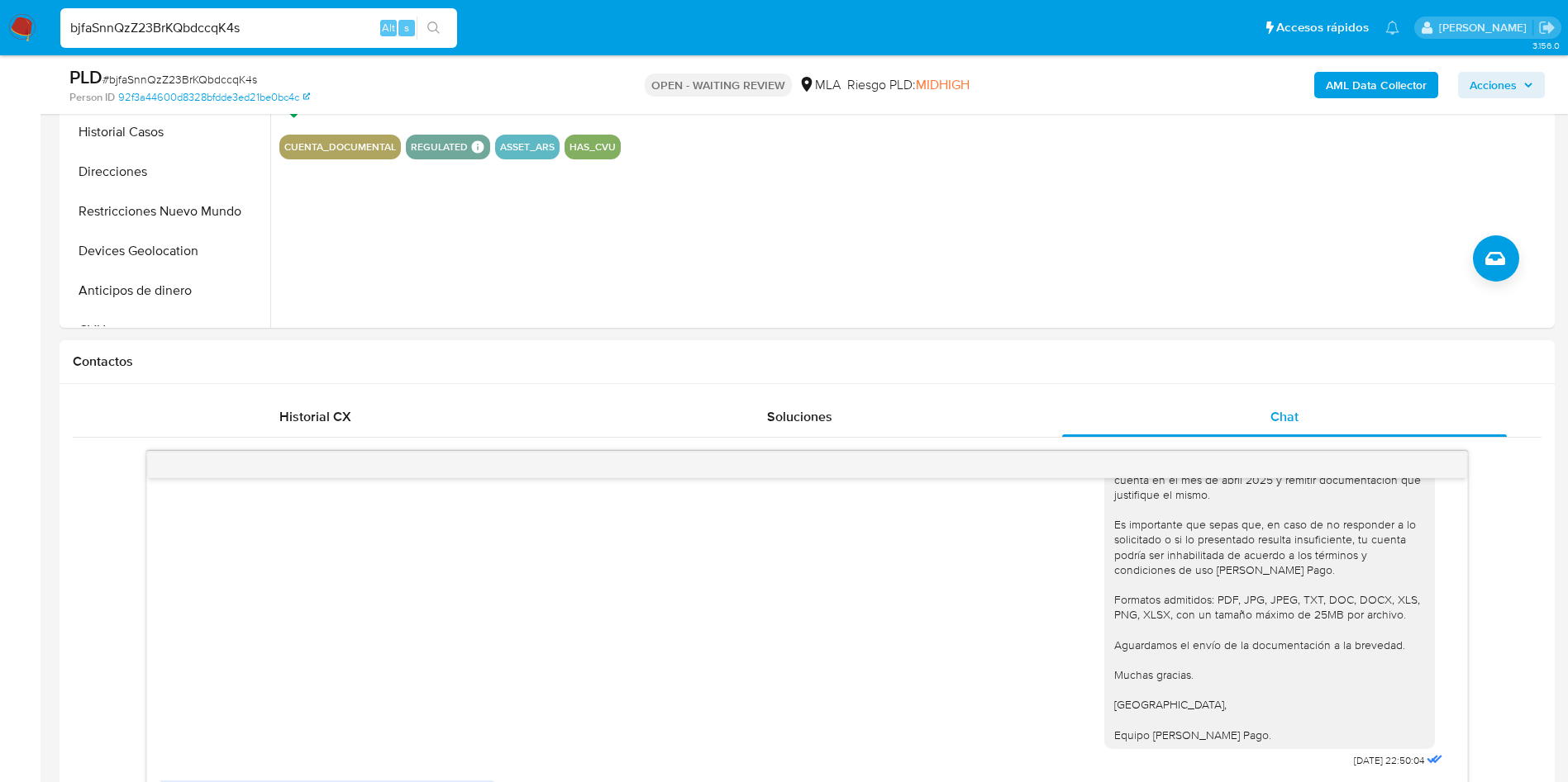
scroll to position [744, 0]
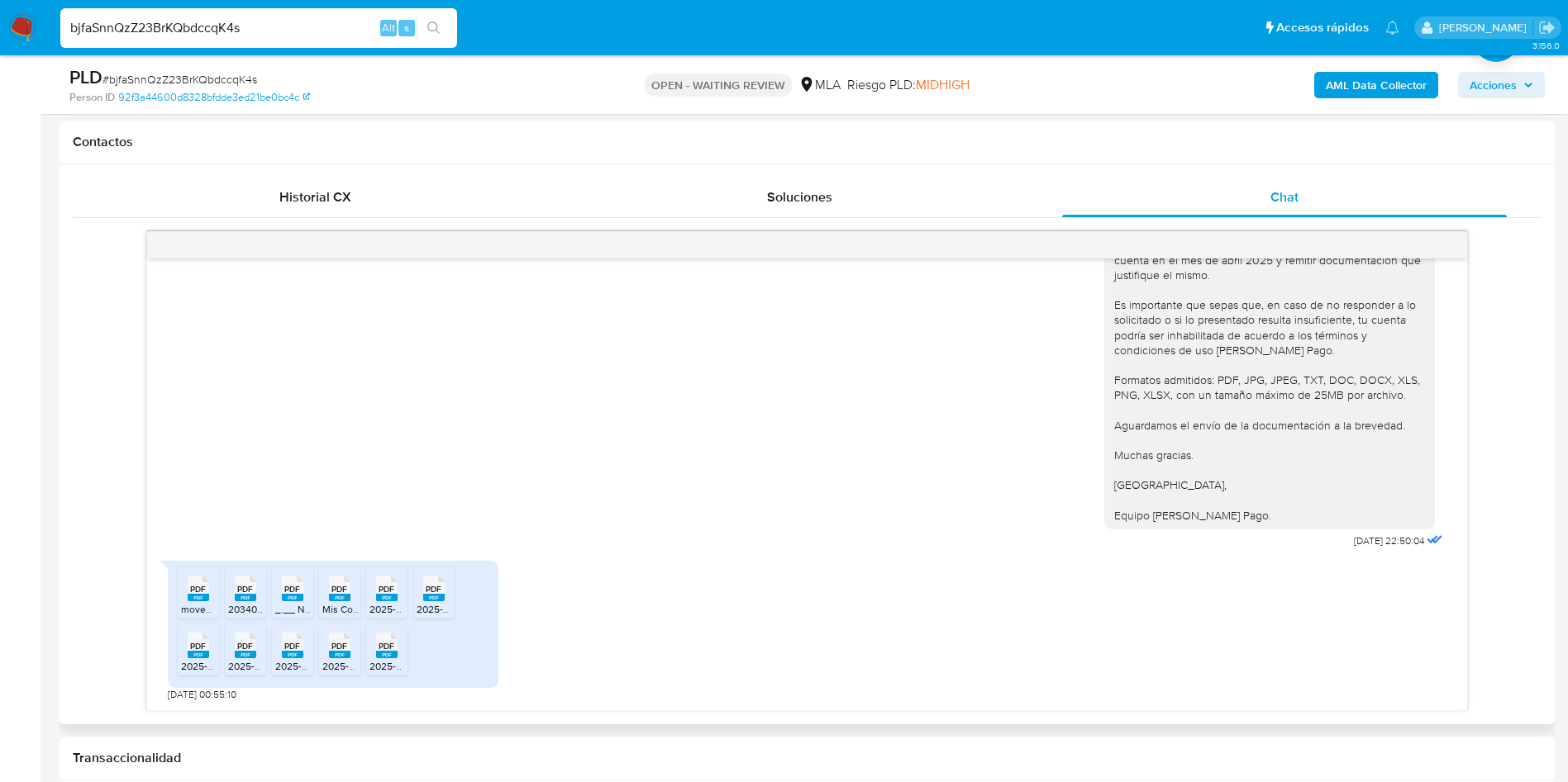
click at [205, 596] on rect at bounding box center [198, 597] width 22 height 7
click at [204, 646] on span "PDF" at bounding box center [197, 646] width 16 height 11
click at [236, 595] on rect at bounding box center [245, 597] width 22 height 7
drag, startPoint x: 231, startPoint y: 642, endPoint x: 255, endPoint y: 597, distance: 51.0
click at [231, 642] on div "PDF PDF" at bounding box center [245, 644] width 35 height 32
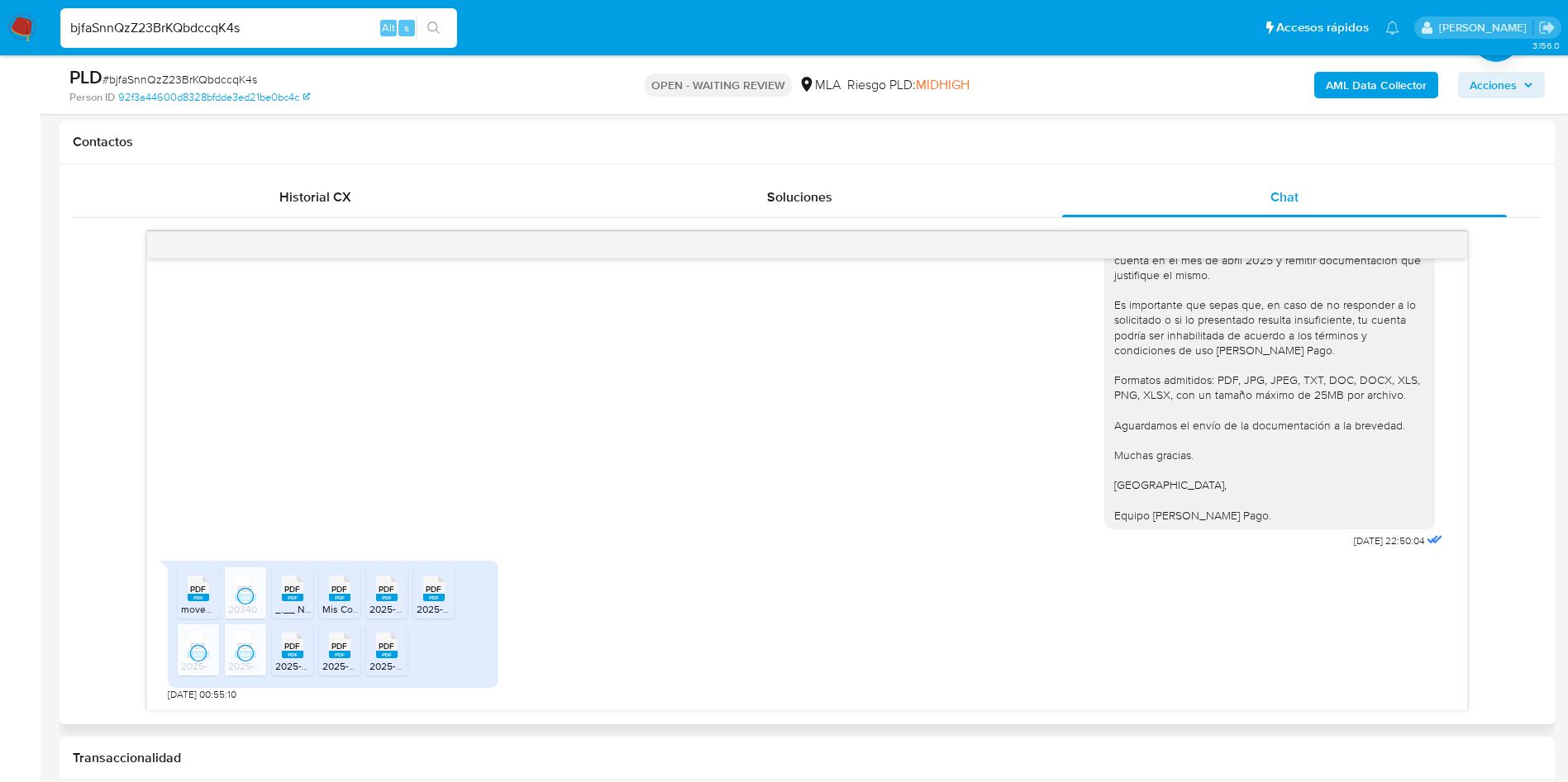
click at [280, 577] on div "PDF PDF" at bounding box center [293, 586] width 35 height 32
click at [282, 651] on div "PDF PDF" at bounding box center [293, 644] width 35 height 32
click at [336, 596] on rect at bounding box center [340, 597] width 22 height 7
click at [349, 643] on icon at bounding box center [340, 645] width 22 height 26
click at [368, 598] on li "PDF PDF 2025-02-27_00720055007003661435.pdf" at bounding box center [387, 593] width 41 height 51
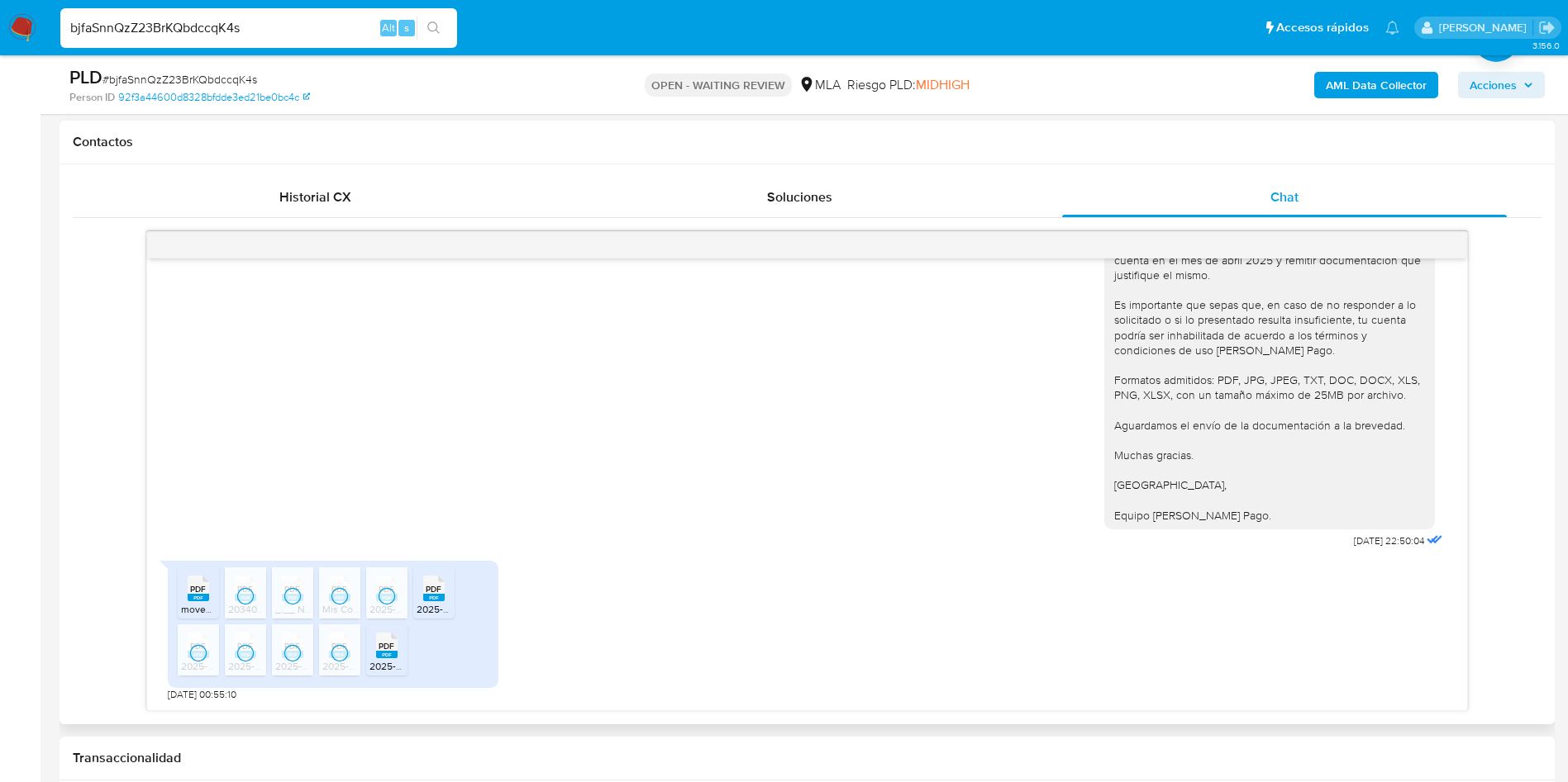
drag, startPoint x: 372, startPoint y: 651, endPoint x: 399, endPoint y: 621, distance: 40.4
click at [373, 651] on div "PDF PDF" at bounding box center [387, 644] width 35 height 32
click at [440, 588] on span "PDF" at bounding box center [433, 589] width 16 height 11
click at [169, 80] on span "# bjfaSnnQzZ23BrKQbdccqK4s" at bounding box center [180, 80] width 154 height 17
drag, startPoint x: 169, startPoint y: 80, endPoint x: 175, endPoint y: 100, distance: 20.9
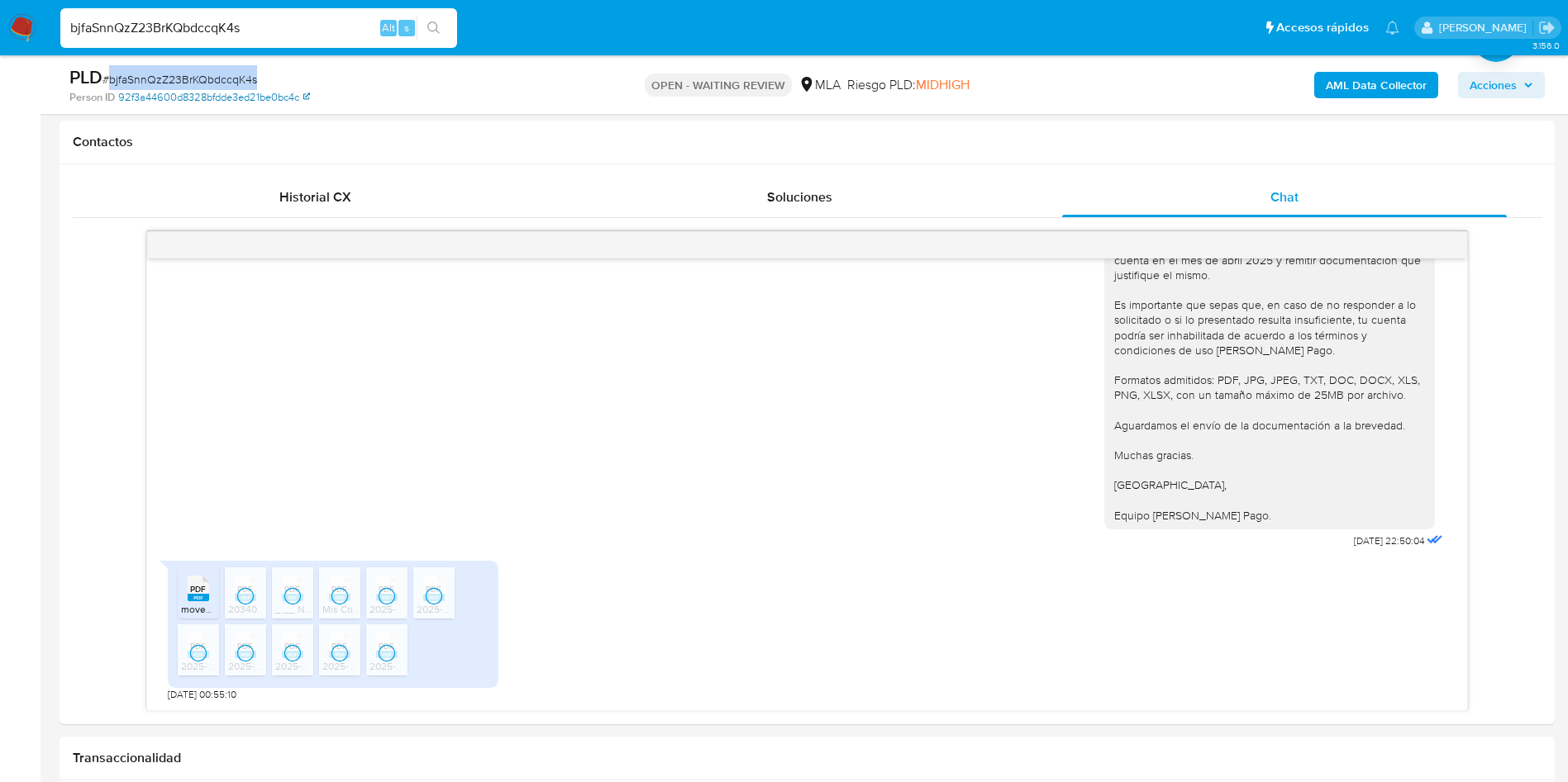
click at [169, 79] on span "# bjfaSnnQzZ23BrKQbdccqK4s" at bounding box center [180, 80] width 154 height 17
copy span "bjfaSnnQzZ23BrKQbdccqK4s"
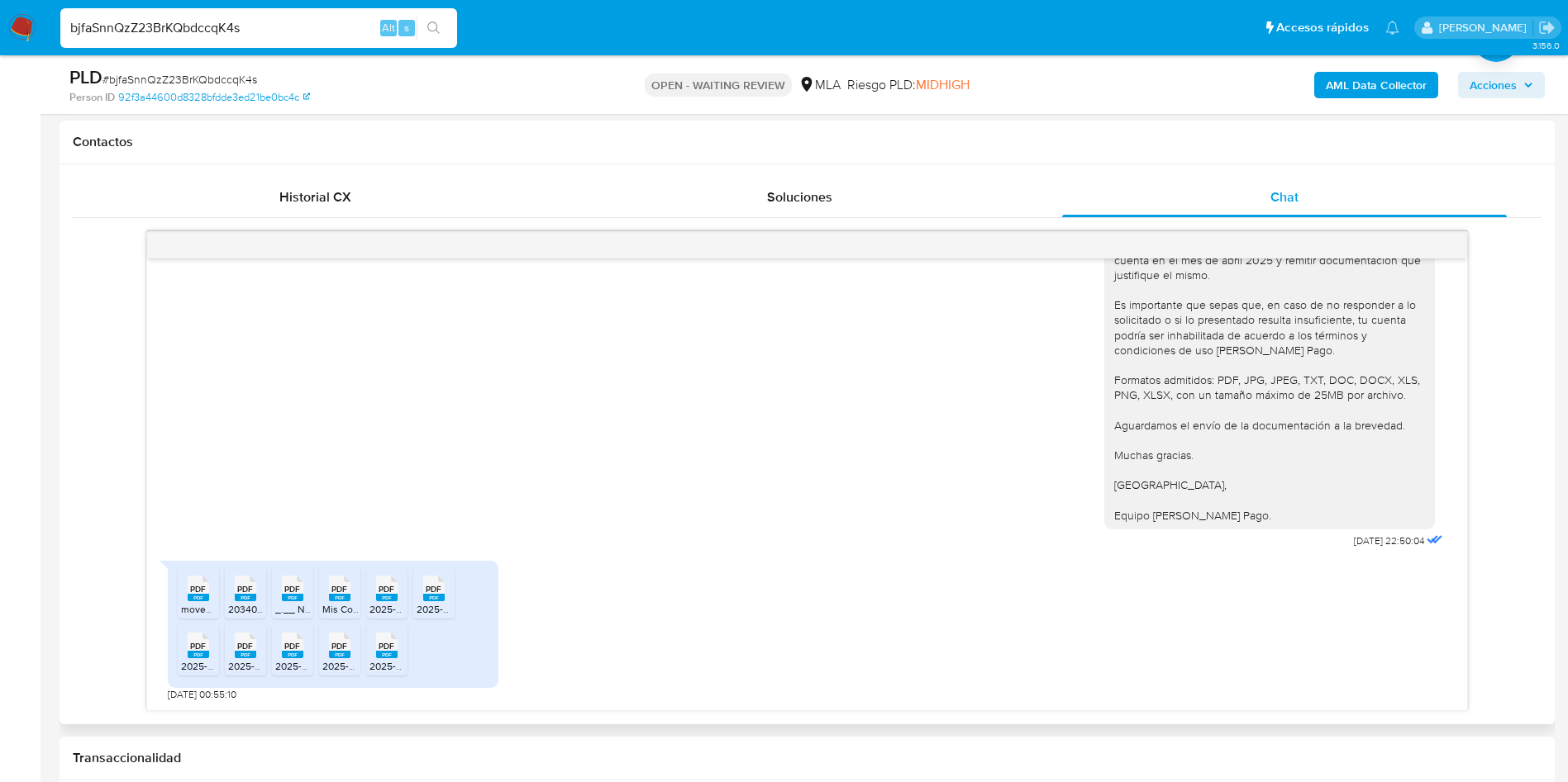
click at [677, 485] on div "Hola, Muchas gracias por tu respuesta. En función de las operaciones registrada…" at bounding box center [806, 296] width 1279 height 514
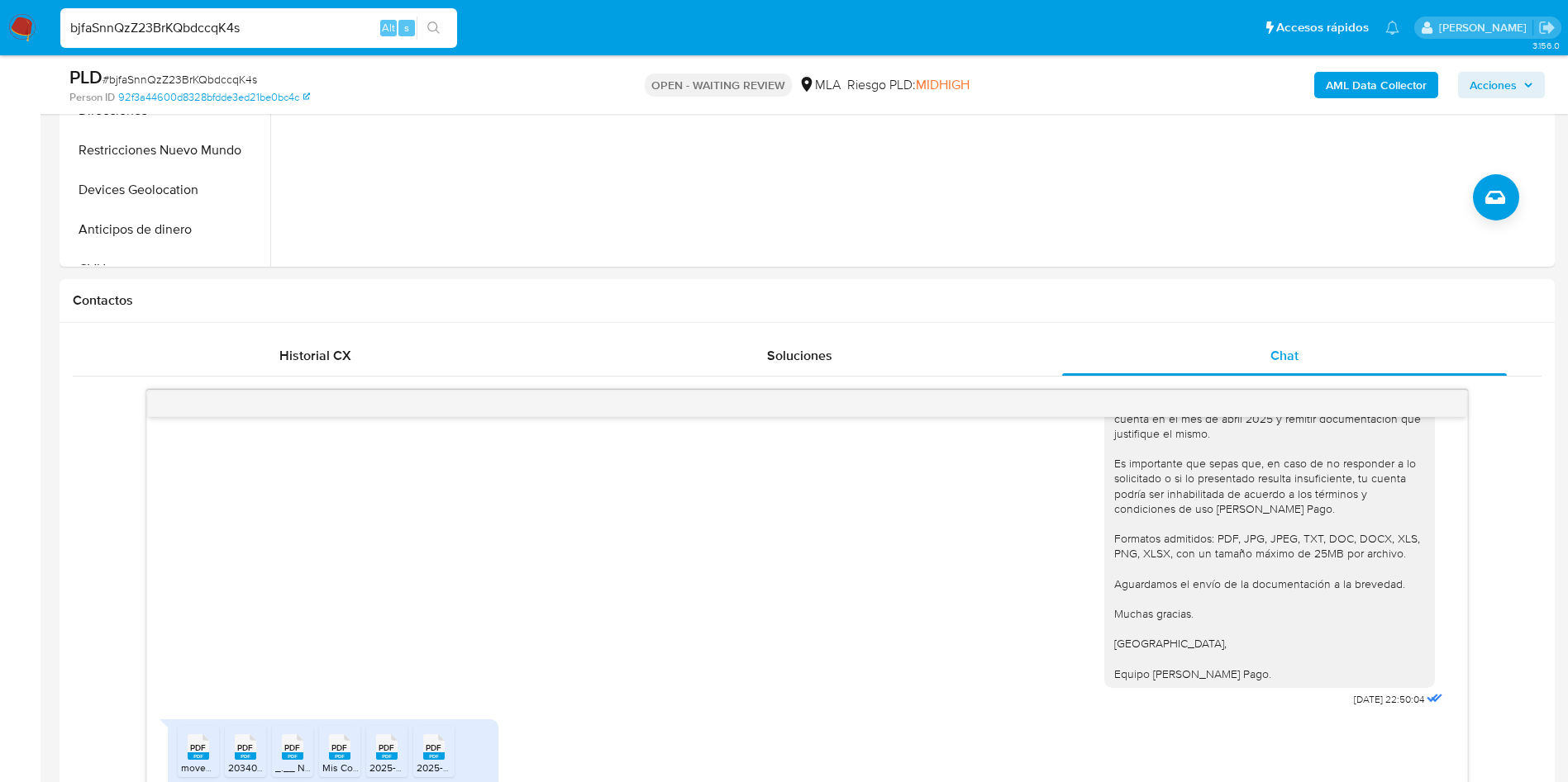
scroll to position [124, 0]
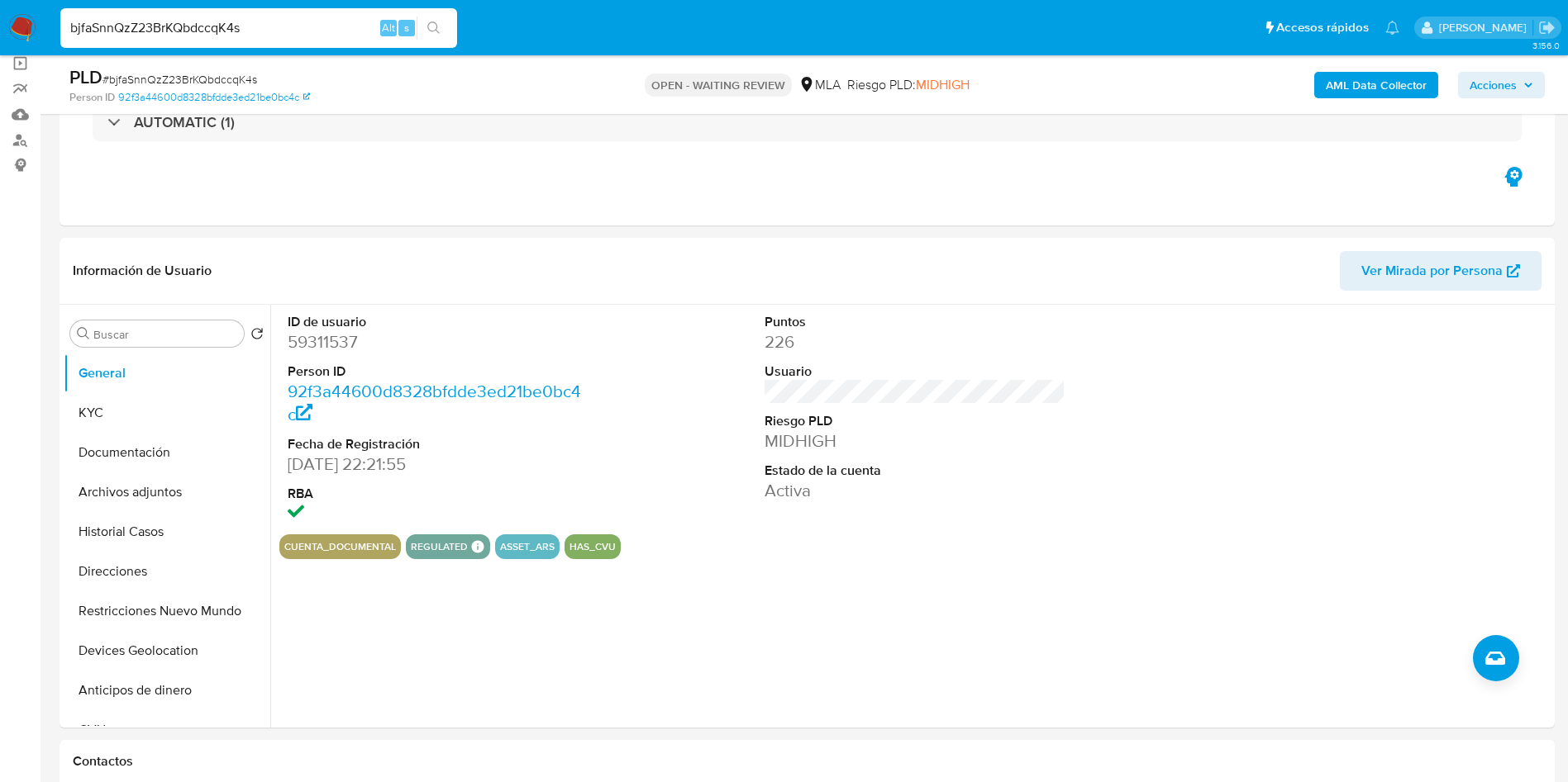
drag, startPoint x: 0, startPoint y: 21, endPoint x: 70, endPoint y: 9, distance: 71.0
click at [10, 22] on nav "Pausado Ver notificaciones bjfaSnnQzZ23BrKQbdccqK4s Alt s Accesos rápidos Presi…" at bounding box center [784, 27] width 1568 height 56
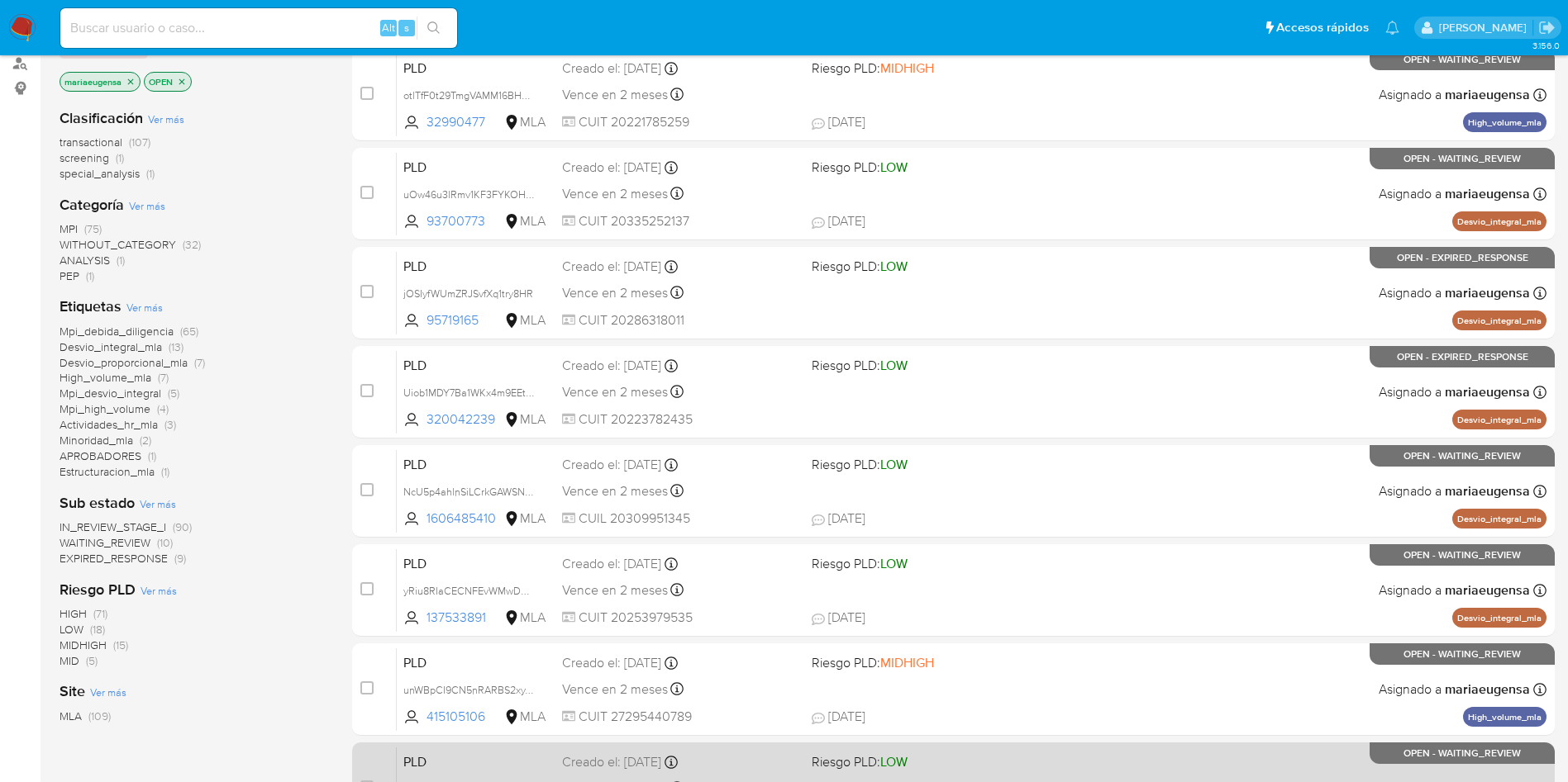
scroll to position [372, 0]
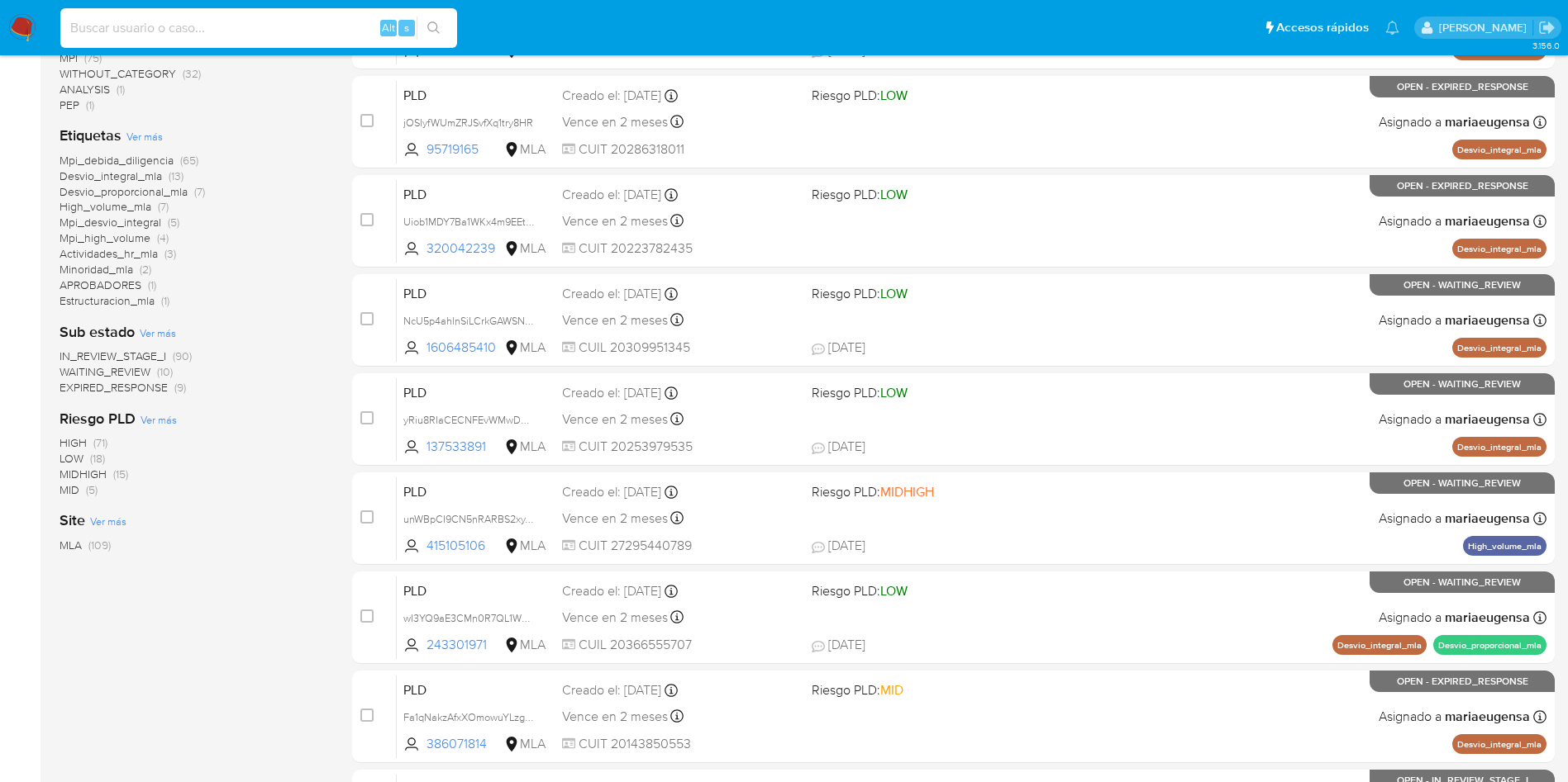
click at [200, 27] on input at bounding box center [259, 28] width 397 height 22
click at [180, 24] on input at bounding box center [259, 28] width 397 height 22
paste input "2WFqp8REtJL3E5ujoArJY87s"
type input "2WFqp8REtJL3E5ujoArJY87s"
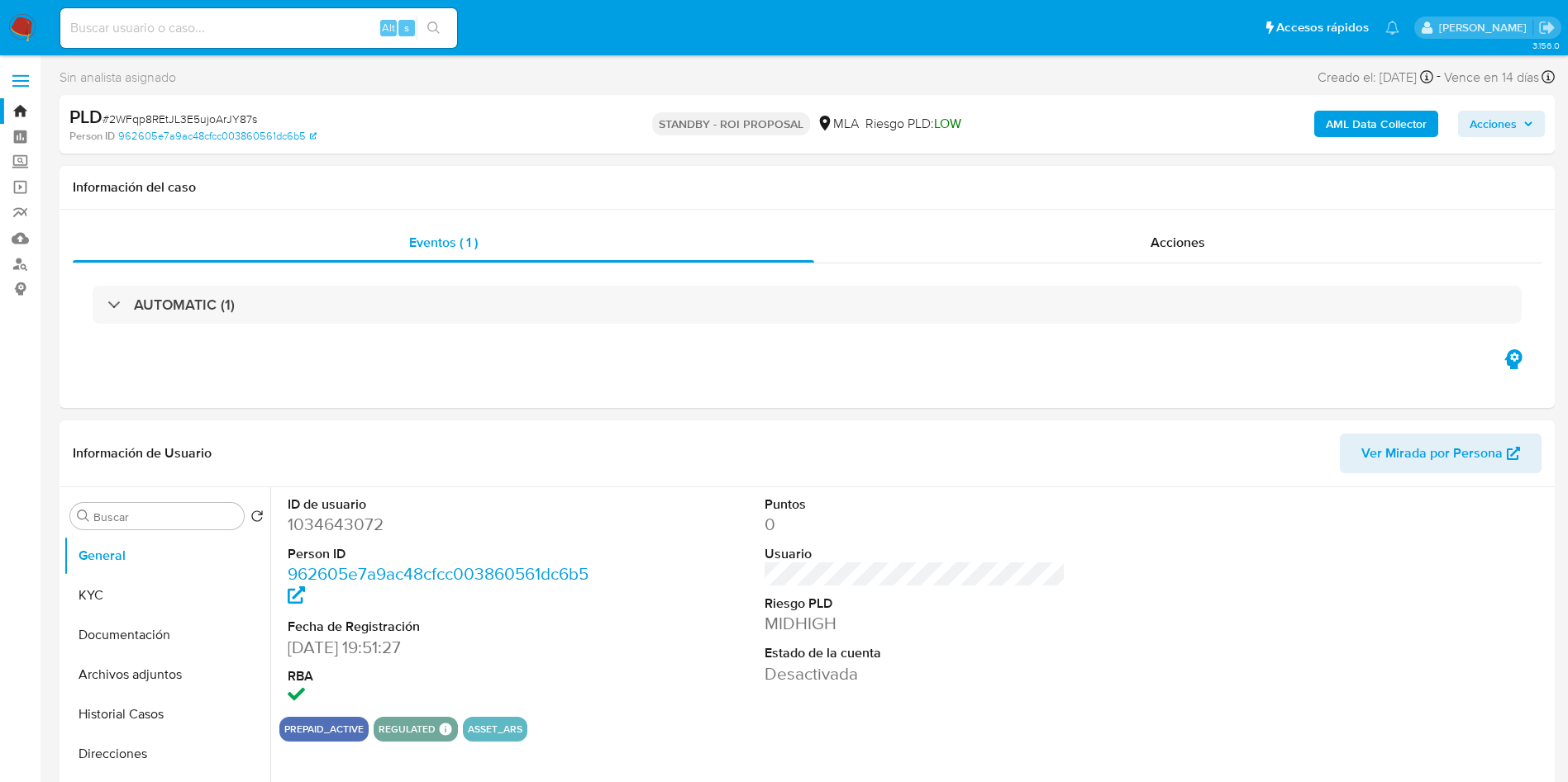
select select "10"
click at [148, 517] on input "Buscar" at bounding box center [166, 517] width 144 height 15
click at [196, 607] on button "Archivos adjuntos" at bounding box center [160, 596] width 193 height 40
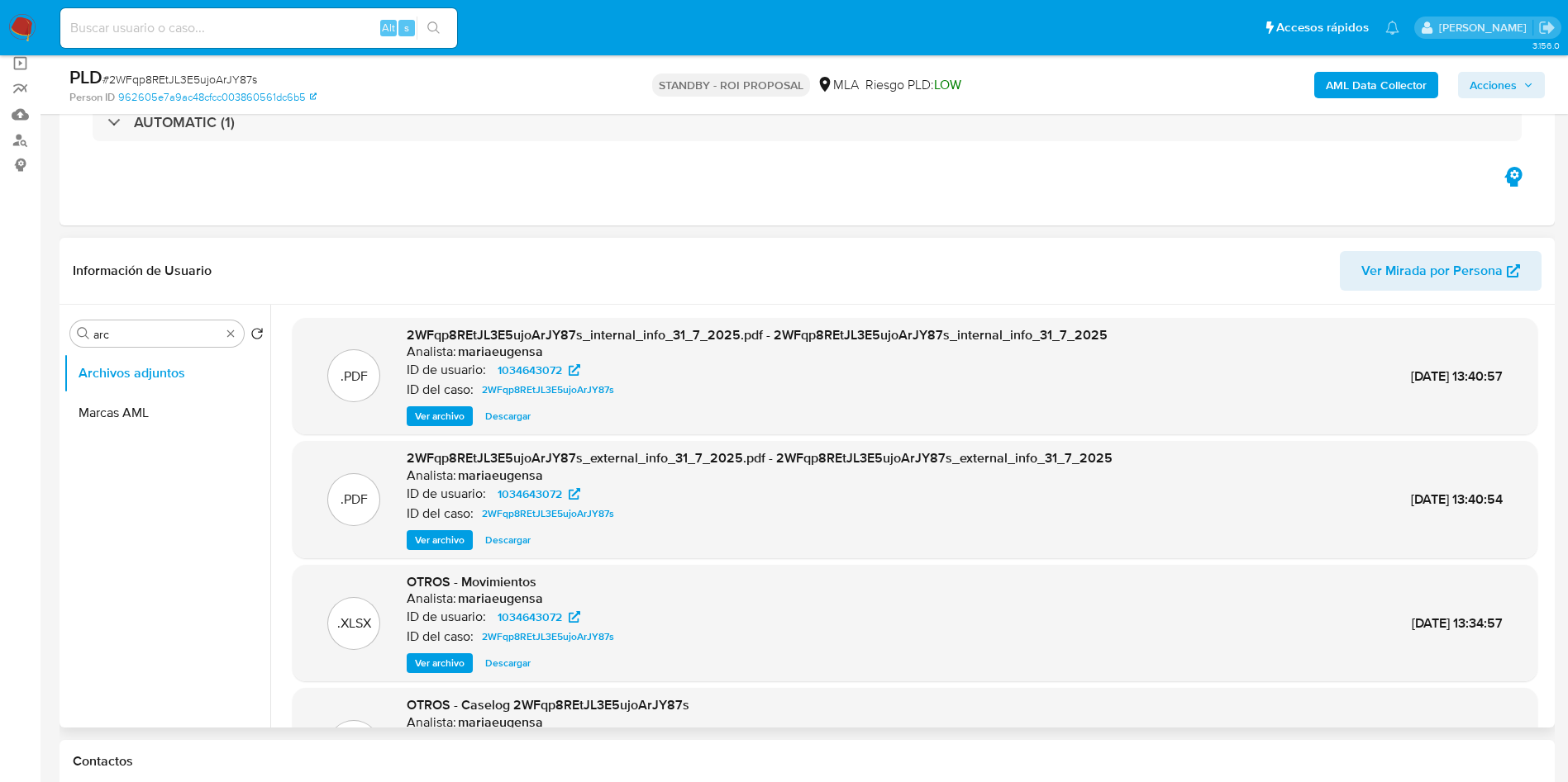
scroll to position [93, 0]
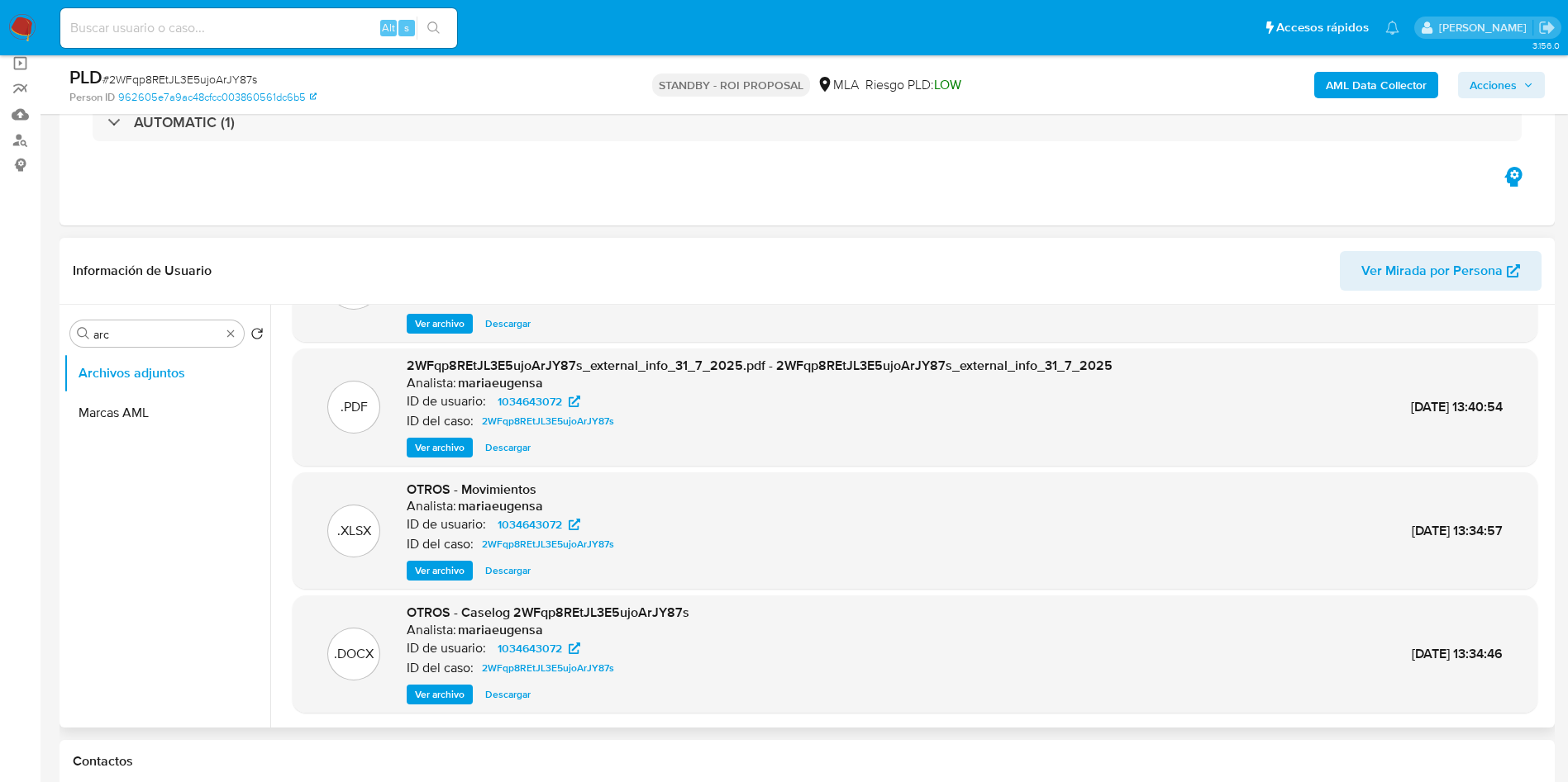
click at [491, 696] on span "Descargar" at bounding box center [507, 695] width 46 height 17
click at [134, 328] on input "arc" at bounding box center [157, 335] width 128 height 15
type input "ge"
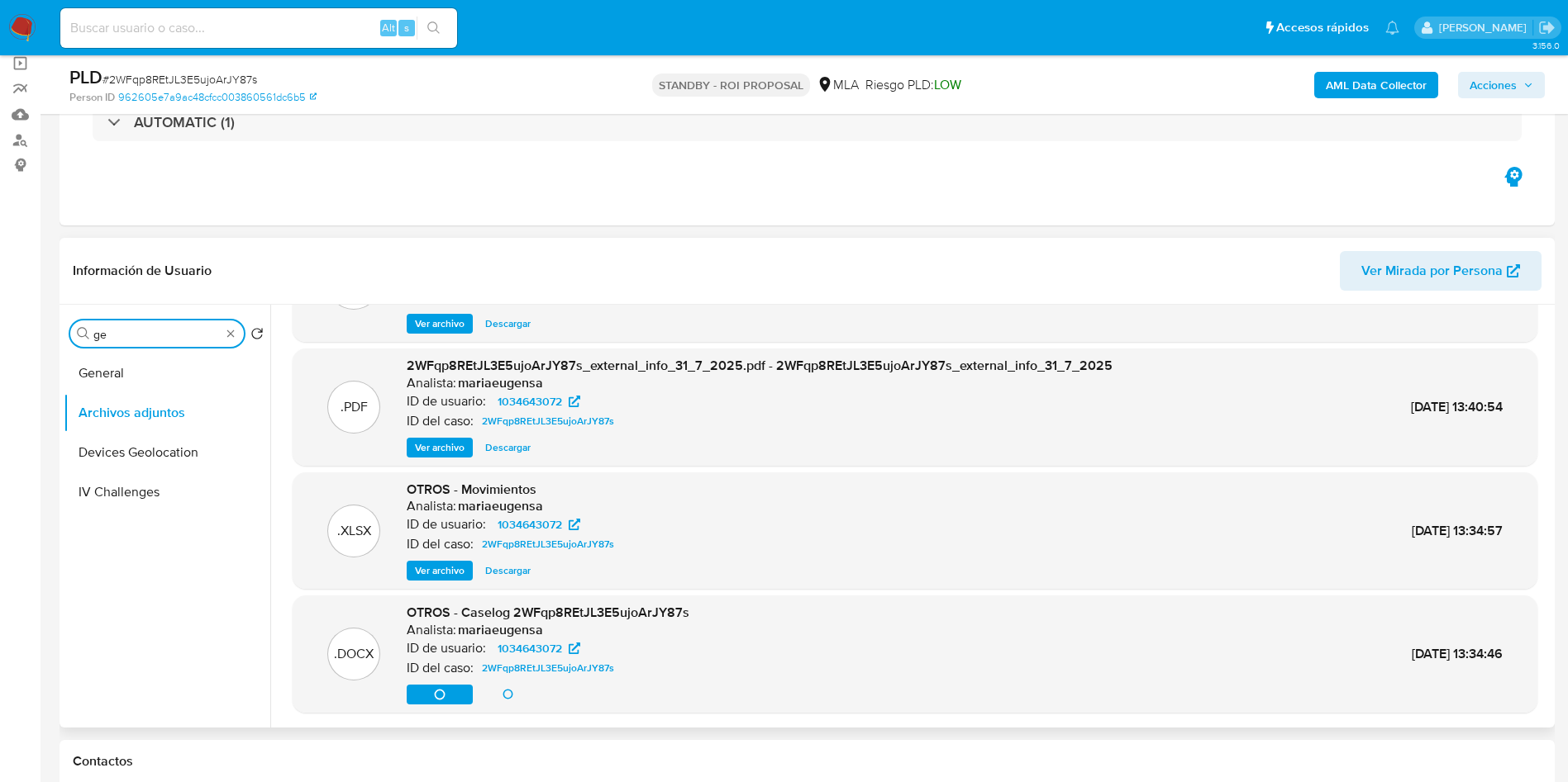
click at [134, 331] on input "ge" at bounding box center [157, 335] width 128 height 15
click at [134, 332] on input "ge" at bounding box center [157, 335] width 128 height 15
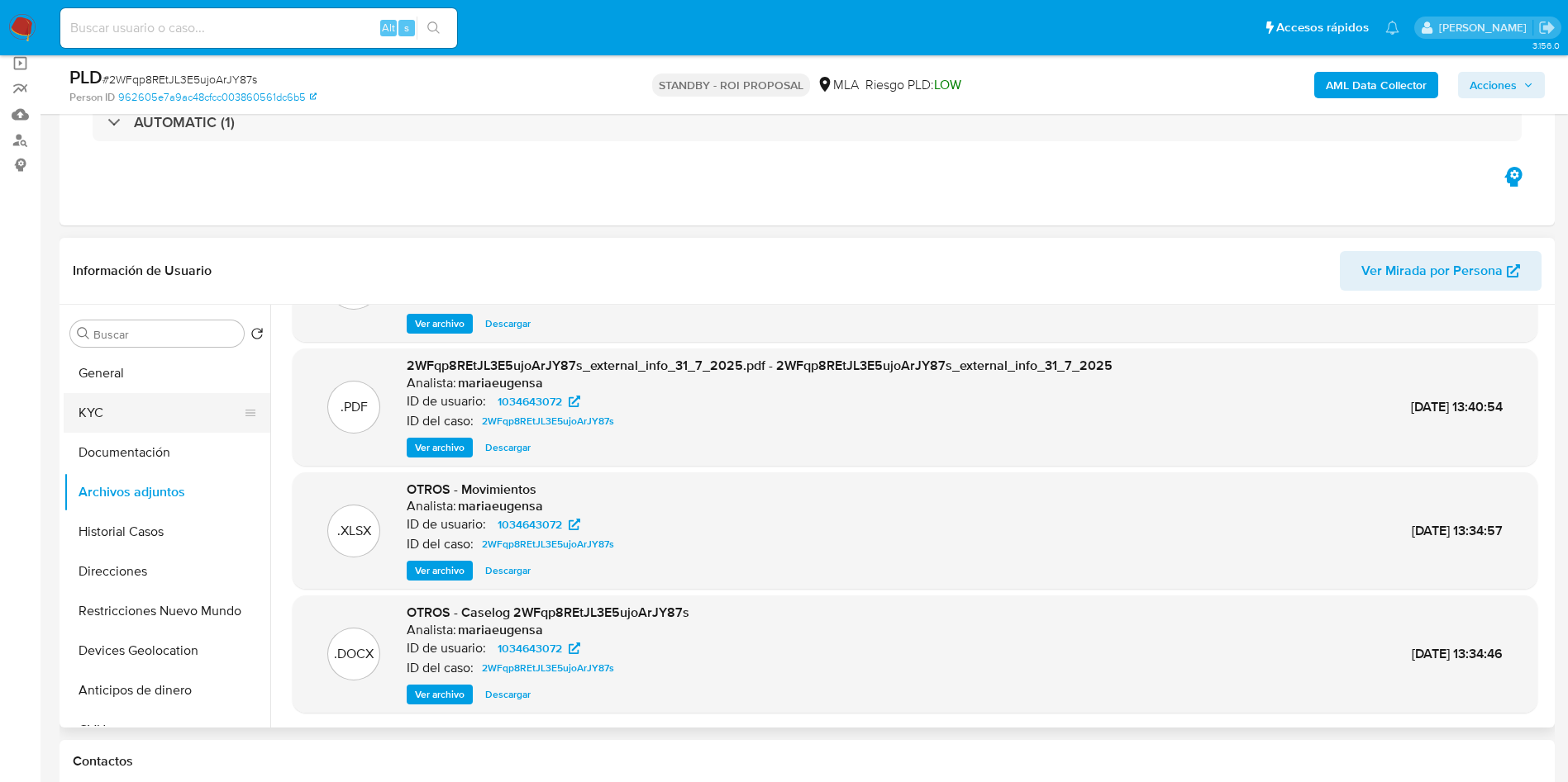
click at [123, 409] on button "KYC" at bounding box center [160, 413] width 193 height 40
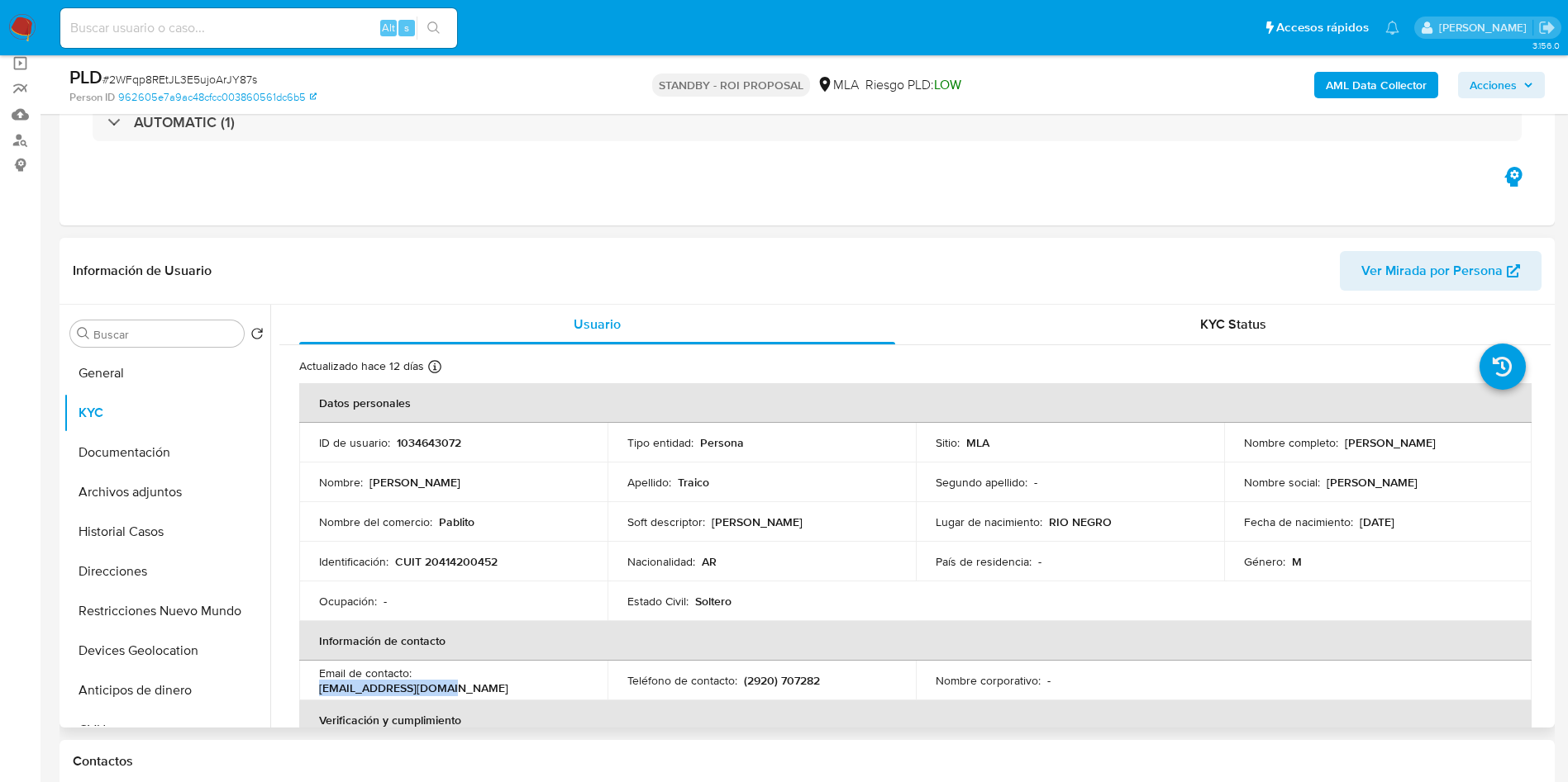
drag, startPoint x: 420, startPoint y: 677, endPoint x: 578, endPoint y: 692, distance: 158.7
click at [578, 692] on td "Email de contacto : pablojuay38@gmail.com" at bounding box center [453, 681] width 308 height 40
copy p "pablojuay38@gmail.com"
click at [193, 23] on input at bounding box center [259, 28] width 397 height 22
paste input "tDWvBsRJT6FLmVmRkR3Y3wVT"
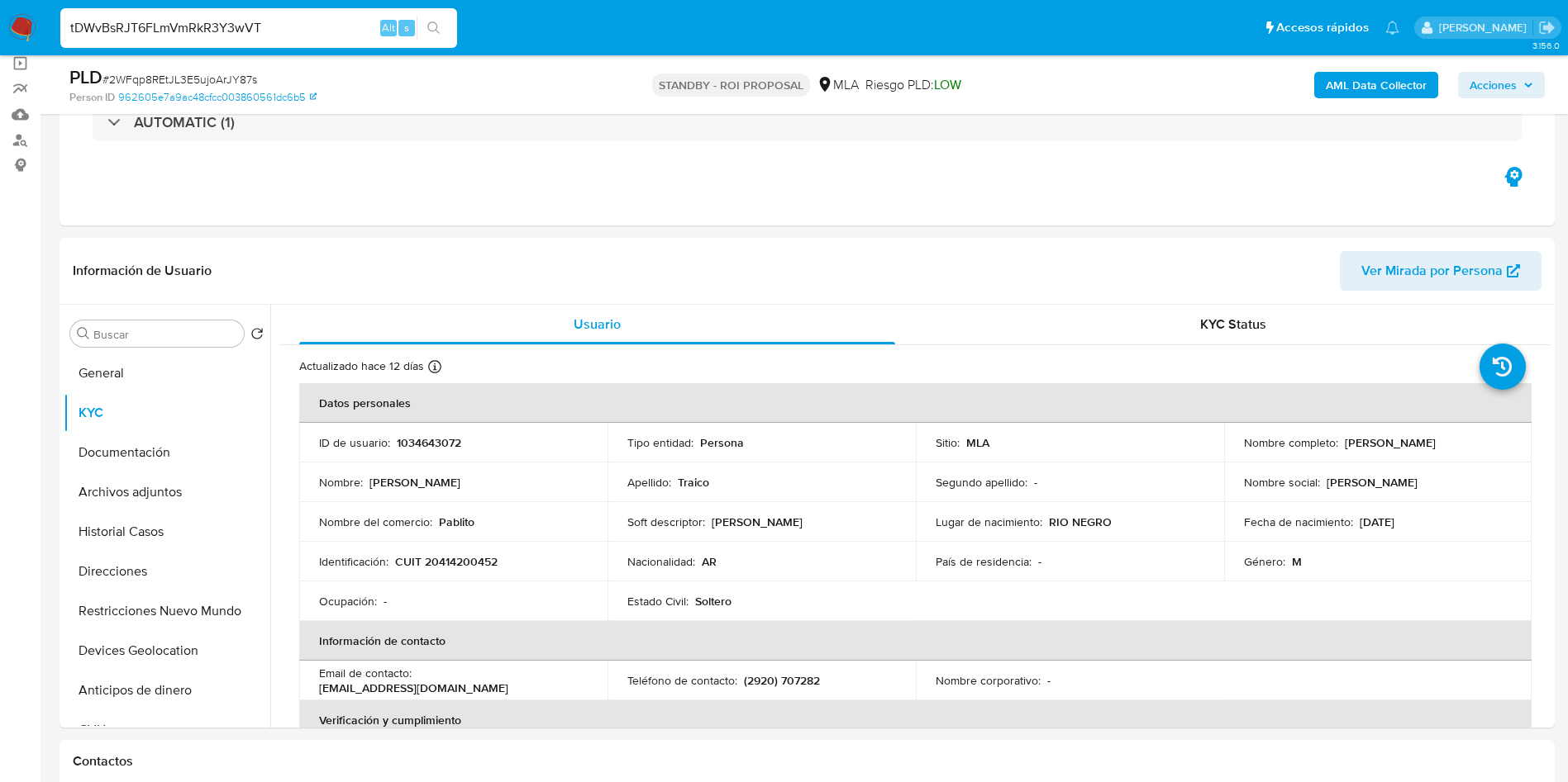
type input "tDWvBsRJT6FLmVmRkR3Y3wVT"
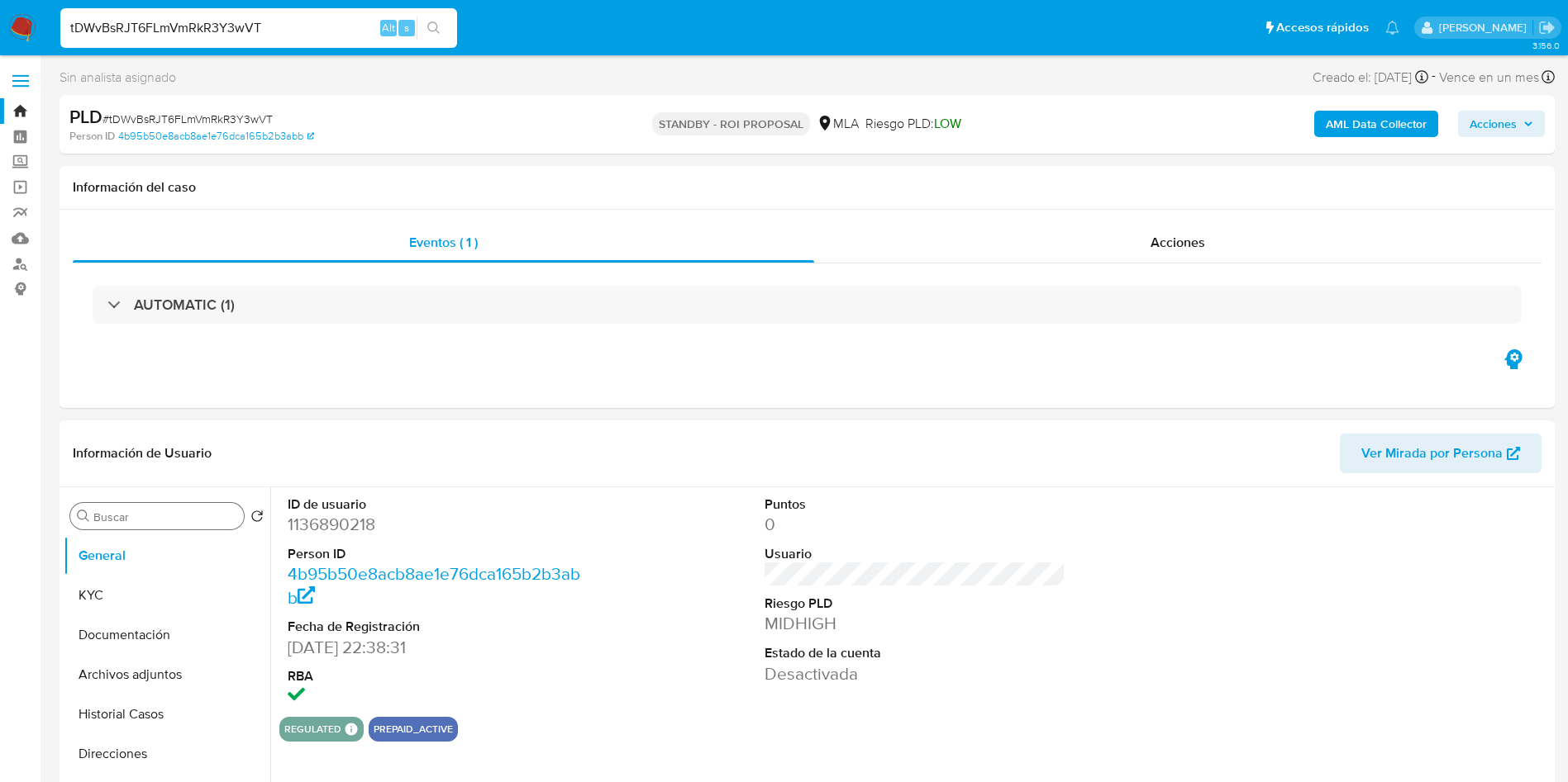
click at [124, 516] on input "Buscar" at bounding box center [166, 517] width 144 height 15
type input "a"
select select "10"
type input "arc"
click at [128, 595] on button "Archivos adjuntos" at bounding box center [160, 596] width 193 height 40
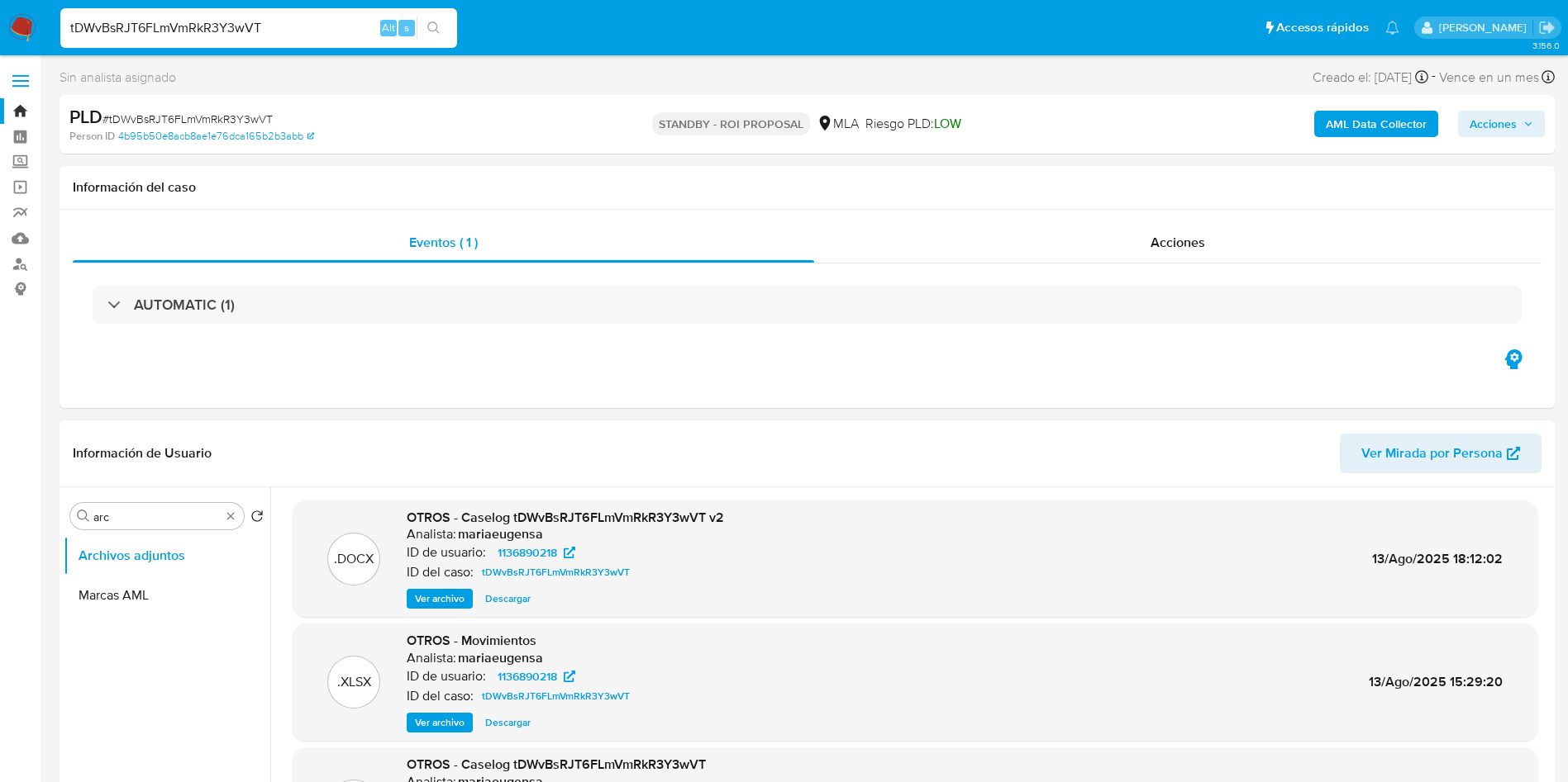
click at [487, 599] on span "Descargar" at bounding box center [507, 599] width 46 height 17
drag, startPoint x: 30, startPoint y: 18, endPoint x: 46, endPoint y: 31, distance: 20.6
click at [31, 19] on img at bounding box center [22, 28] width 28 height 28
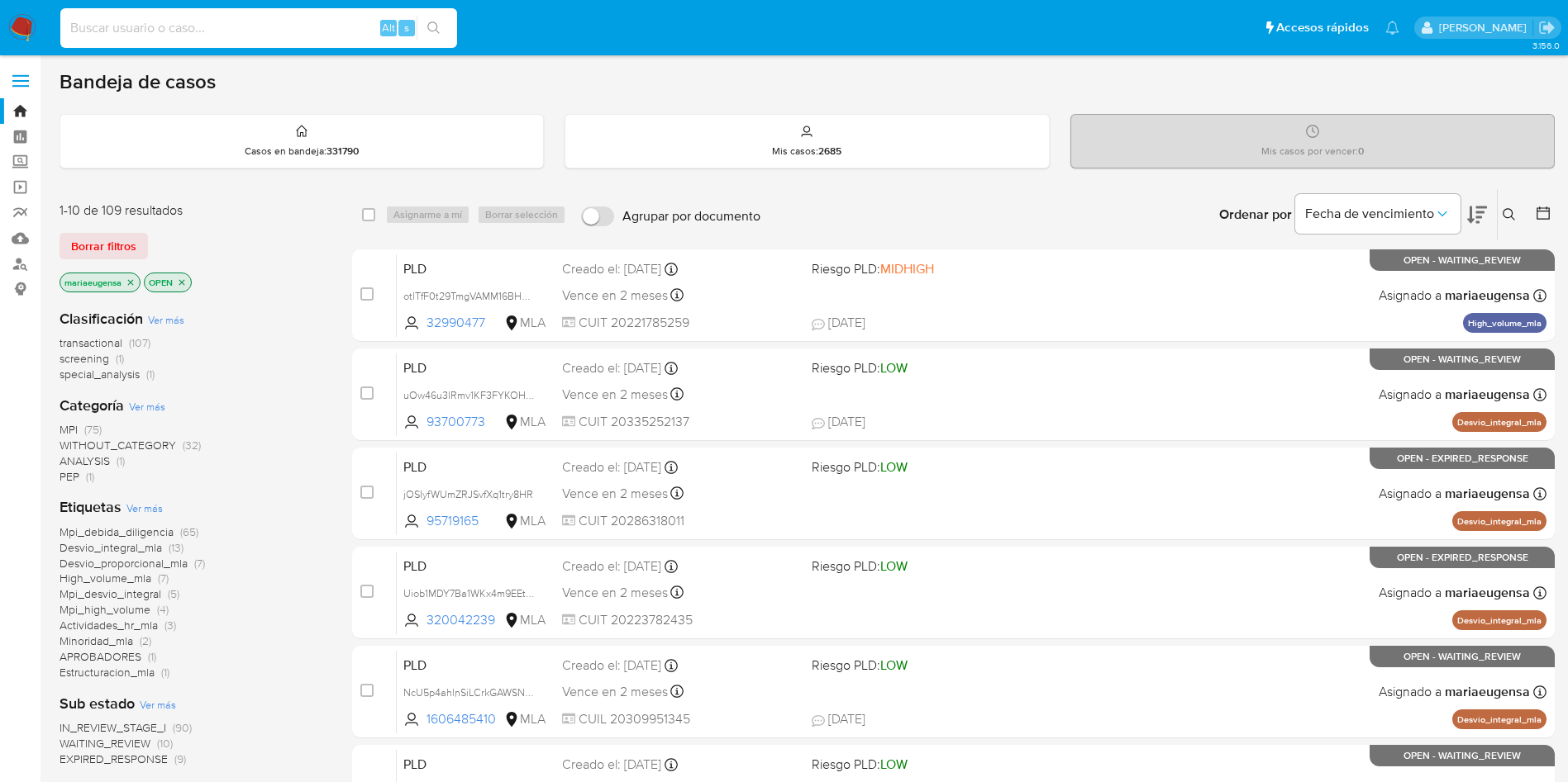
click at [177, 20] on input at bounding box center [259, 28] width 397 height 22
paste input "NdpZTNT4F5eWpd1lLf93OaI9"
type input "NdpZTNT4F5eWpd1lLf93OaI9"
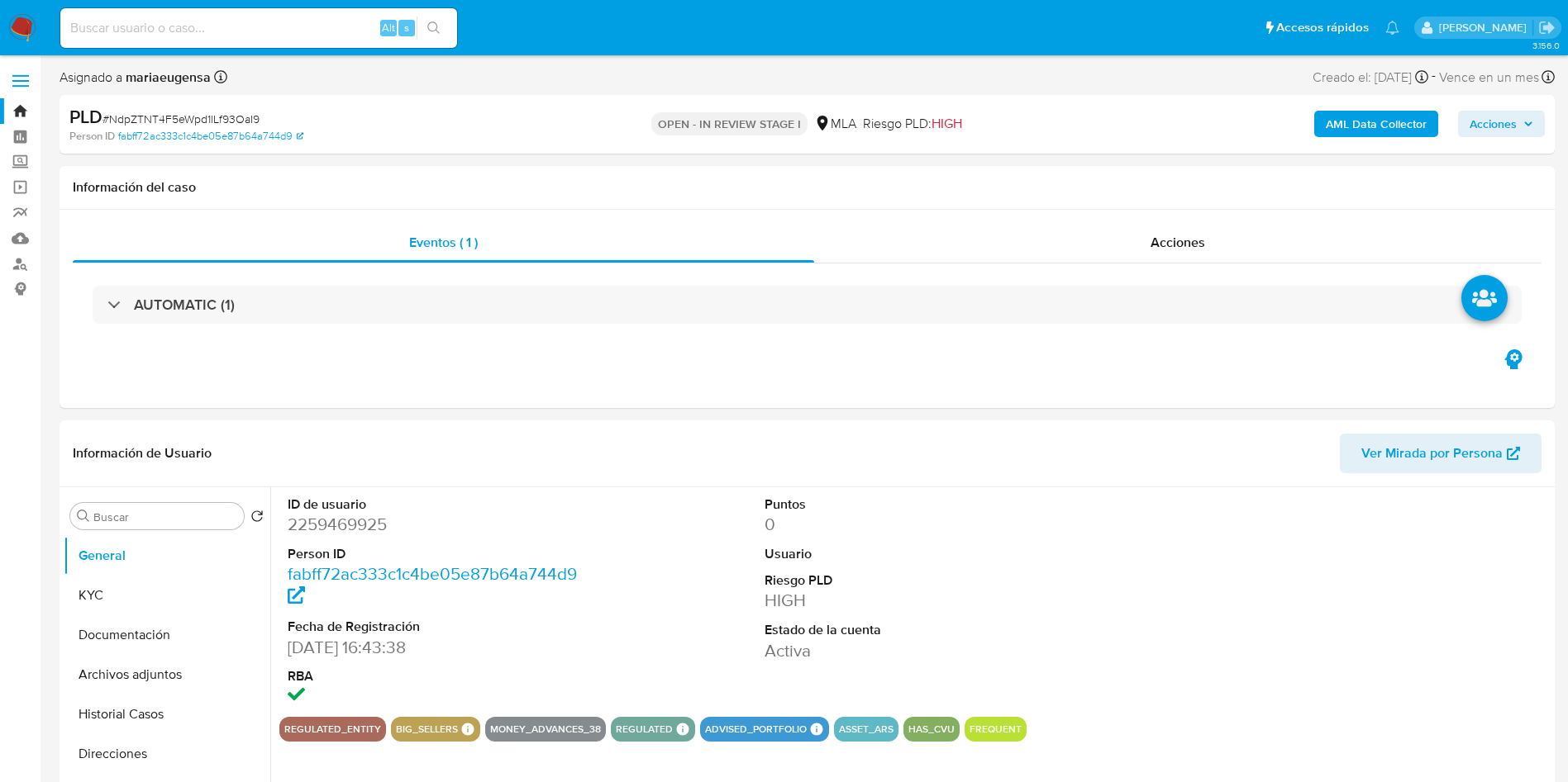
select select "10"
click at [352, 529] on dd "2259469925" at bounding box center [438, 524] width 302 height 23
copy dd "2259469925"
click at [191, 586] on button "KYC" at bounding box center [160, 596] width 193 height 40
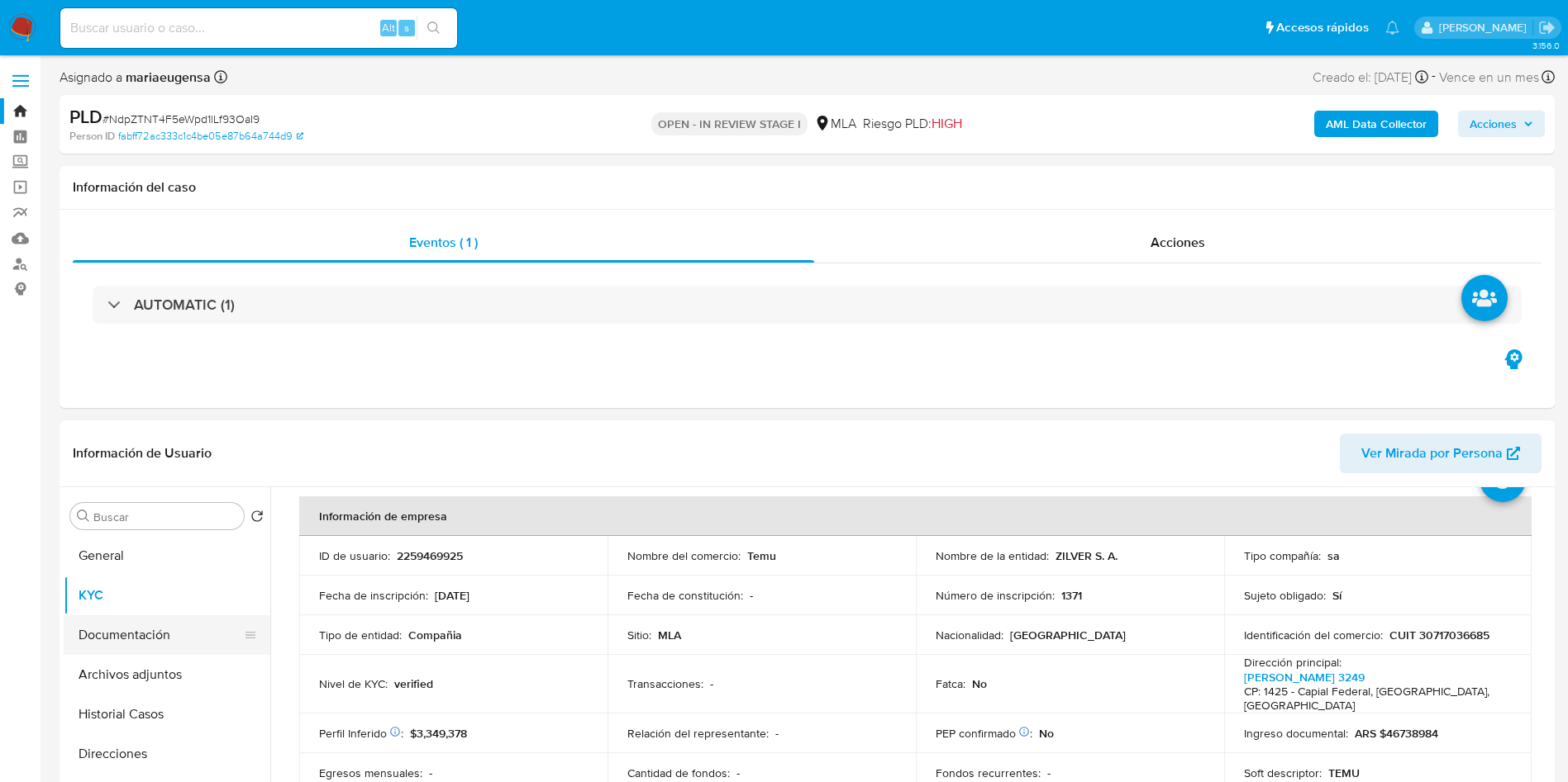
scroll to position [124, 0]
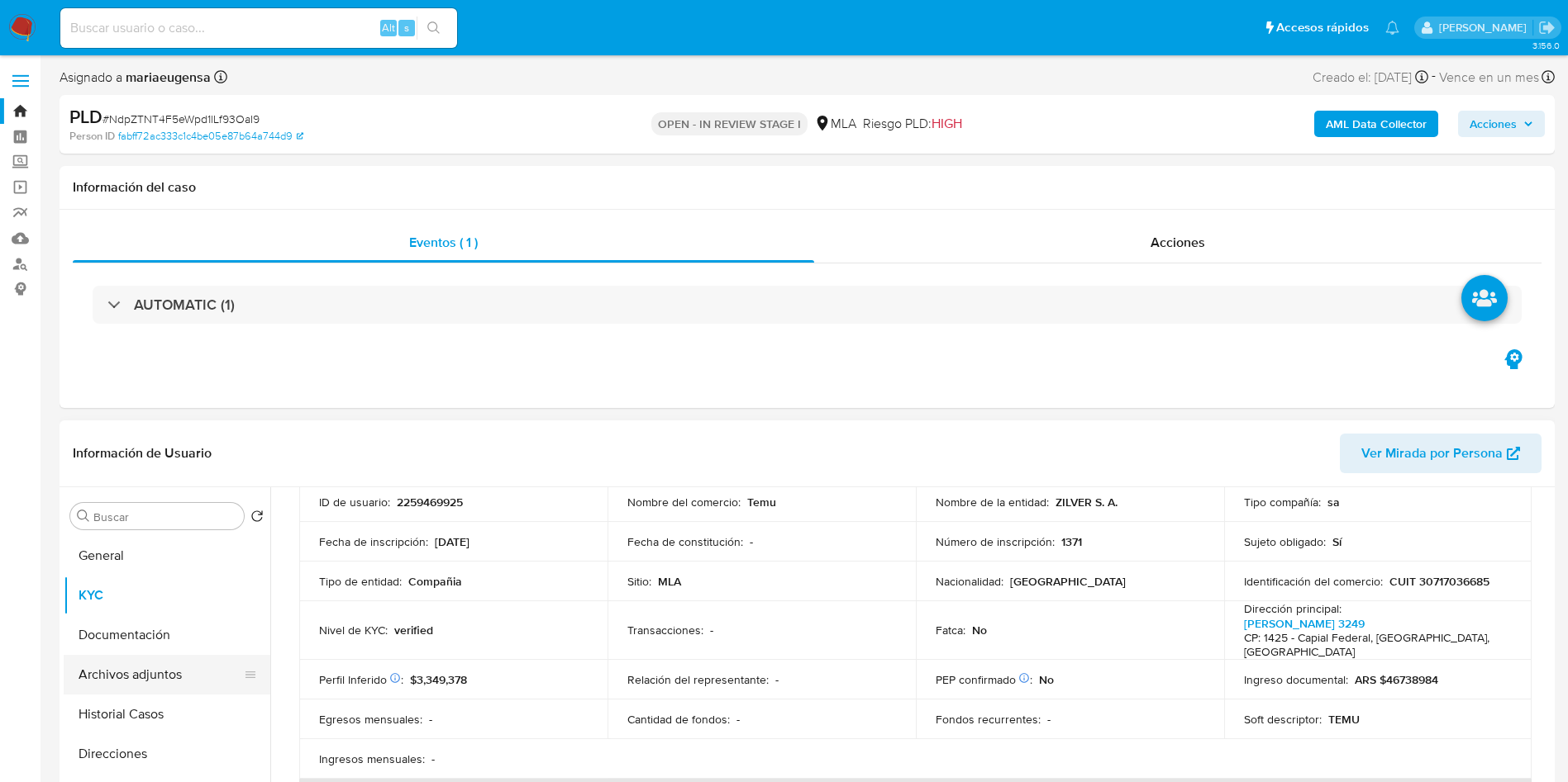
click at [118, 673] on button "Archivos adjuntos" at bounding box center [160, 675] width 193 height 40
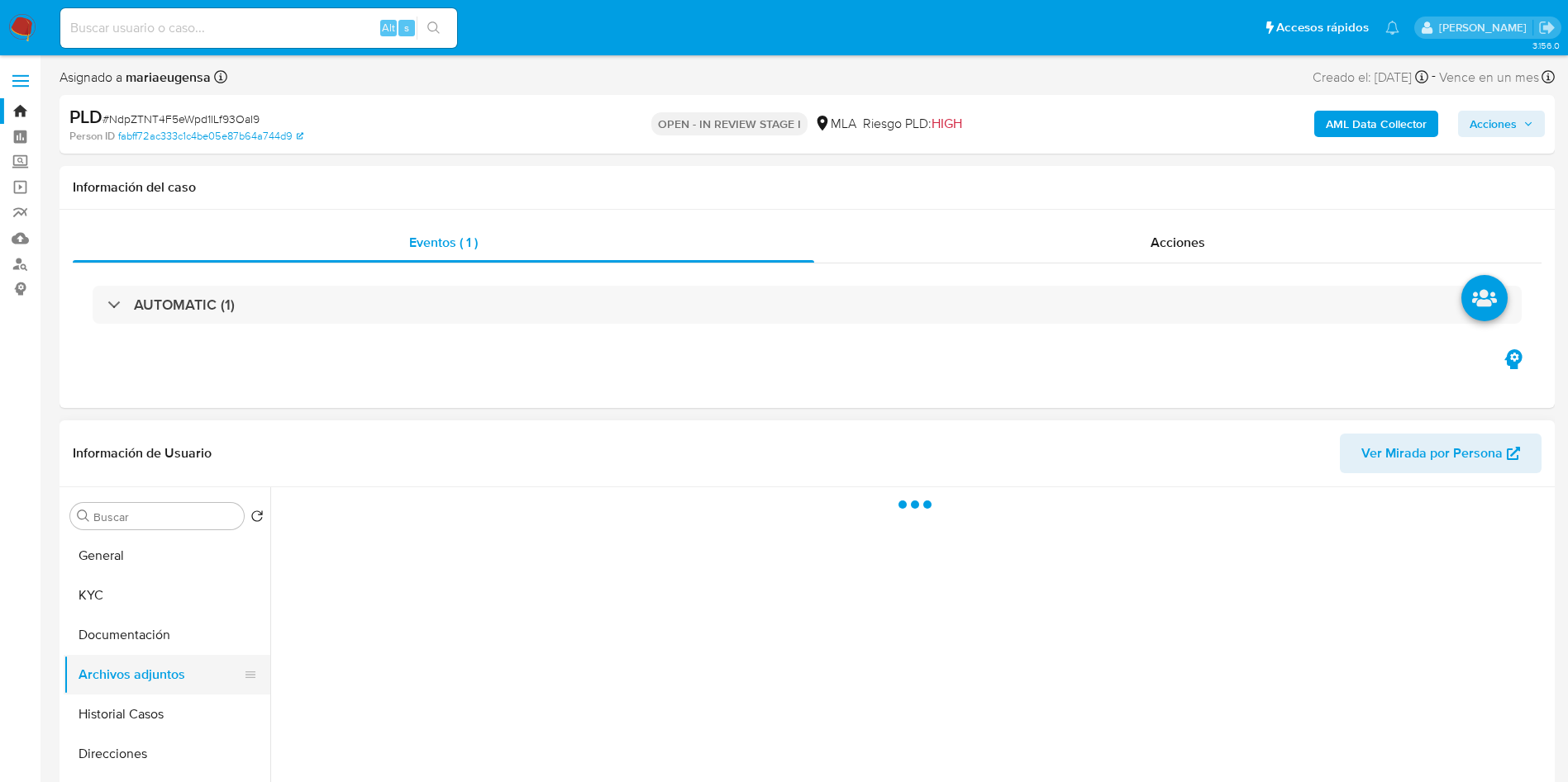
scroll to position [0, 0]
drag, startPoint x: 149, startPoint y: 722, endPoint x: 1055, endPoint y: 384, distance: 967.0
click at [161, 716] on button "Historial Casos" at bounding box center [167, 715] width 206 height 40
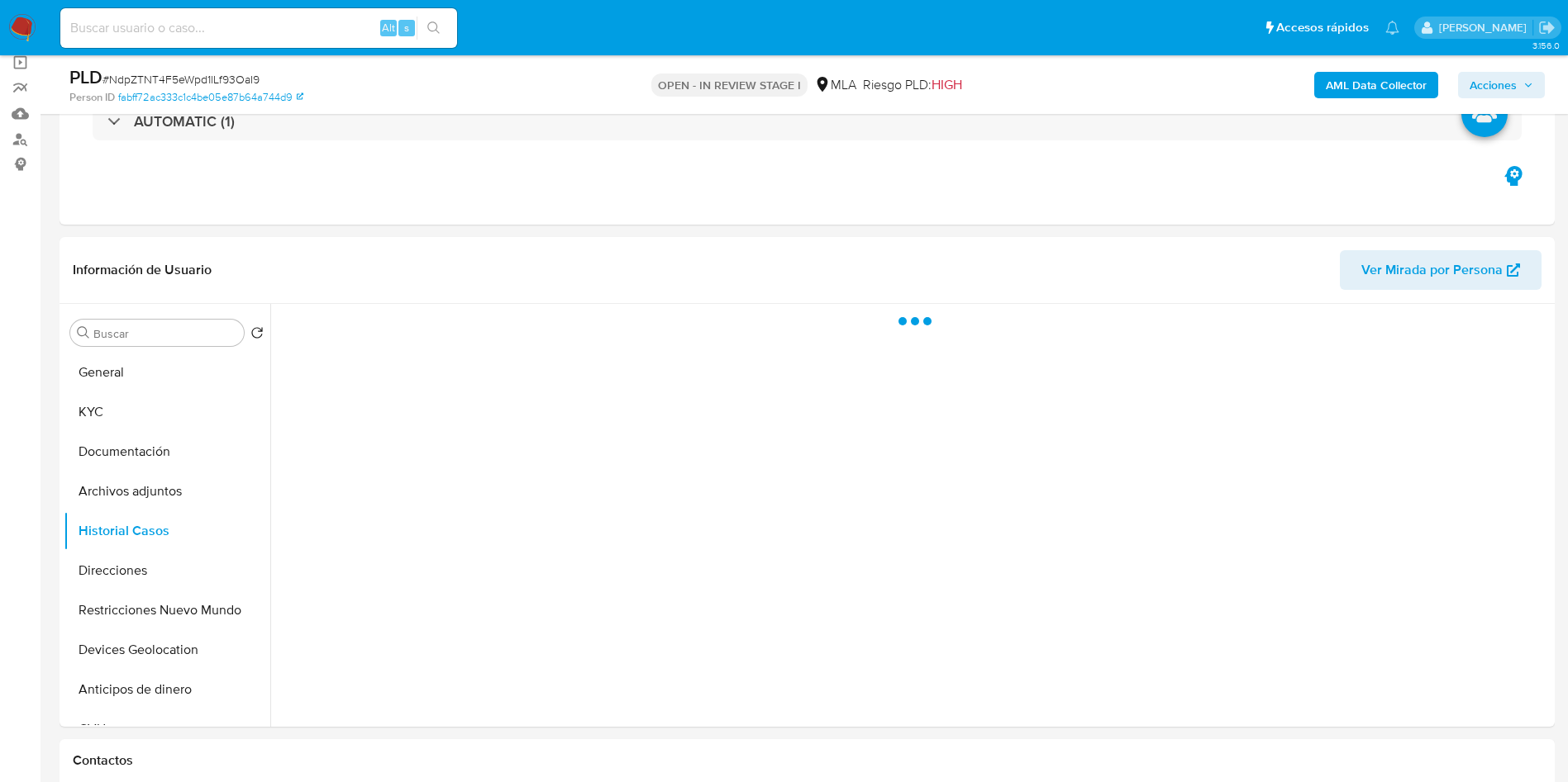
scroll to position [128, 0]
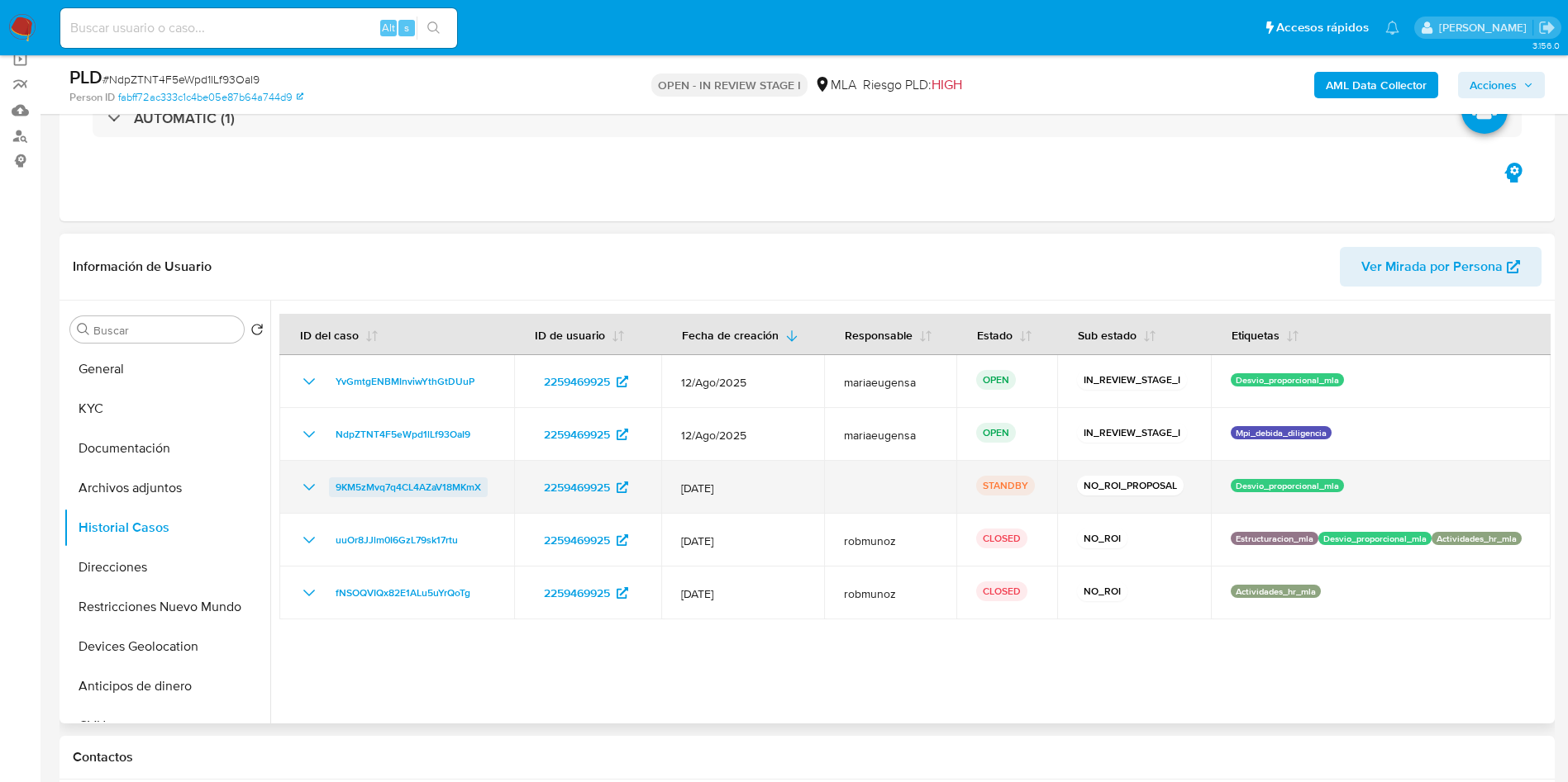
click at [428, 490] on span "9KM5zMvq7q4CL4AZaV18MKmX" at bounding box center [409, 487] width 146 height 20
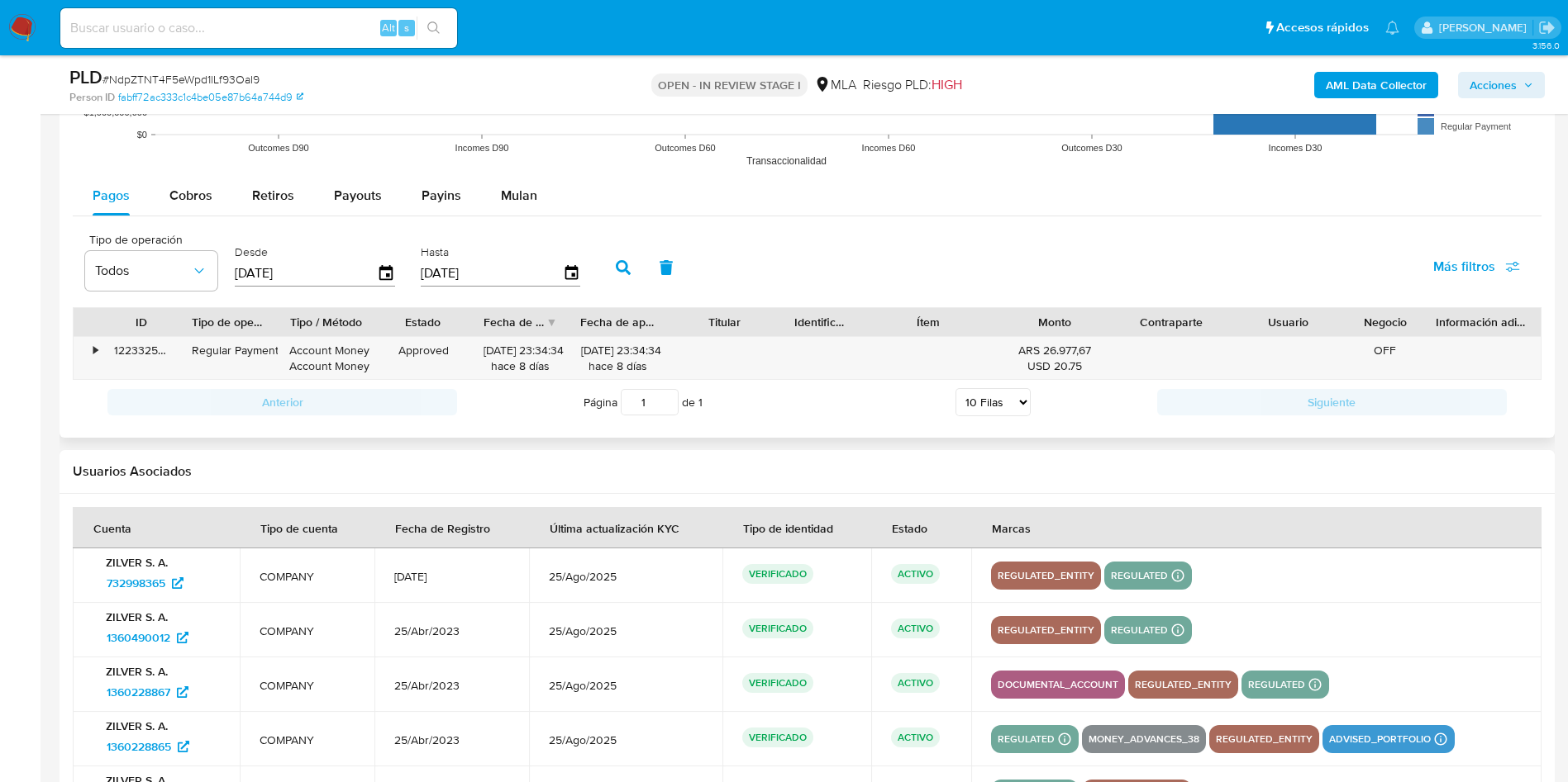
scroll to position [1739, 0]
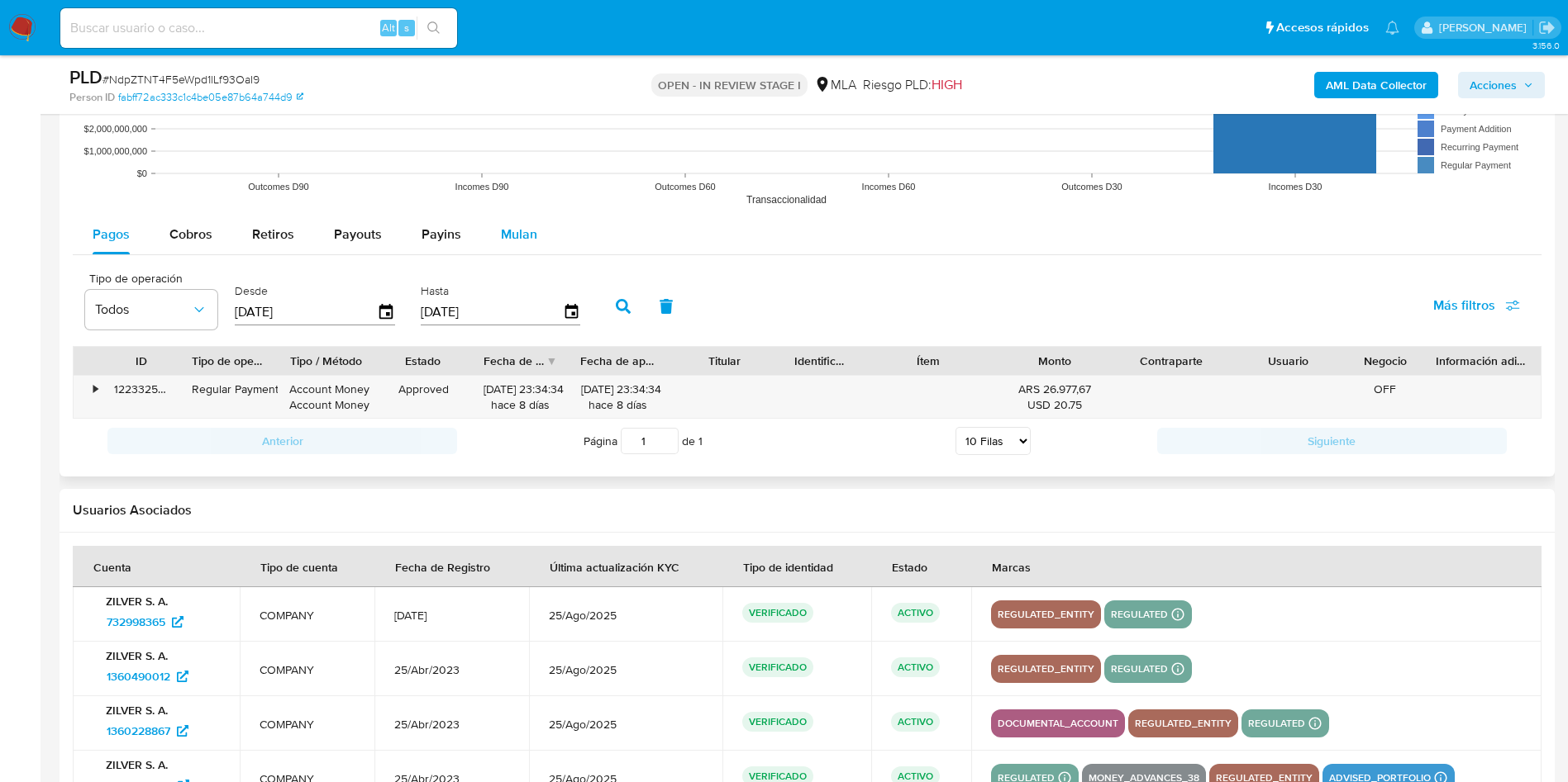
click at [531, 235] on span "Mulan" at bounding box center [519, 234] width 36 height 19
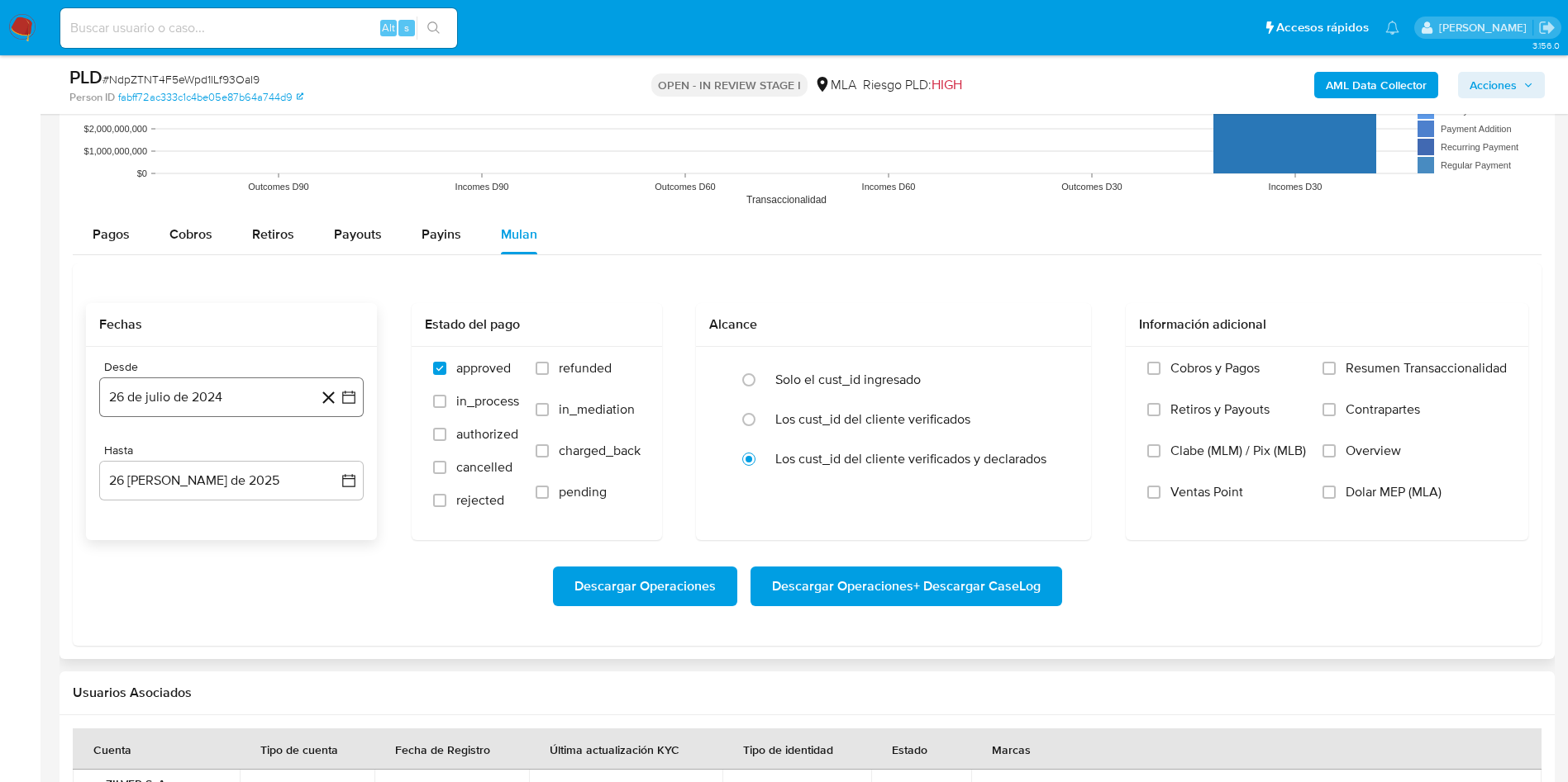
click at [273, 402] on button "26 de julio de 2024" at bounding box center [231, 398] width 264 height 40
click at [225, 460] on span "julio 2024" at bounding box center [223, 457] width 62 height 17
click at [324, 461] on icon "Año siguiente" at bounding box center [331, 457] width 20 height 20
click at [173, 614] on button "jul" at bounding box center [159, 610] width 46 height 27
click at [158, 509] on button "1" at bounding box center [165, 518] width 27 height 27
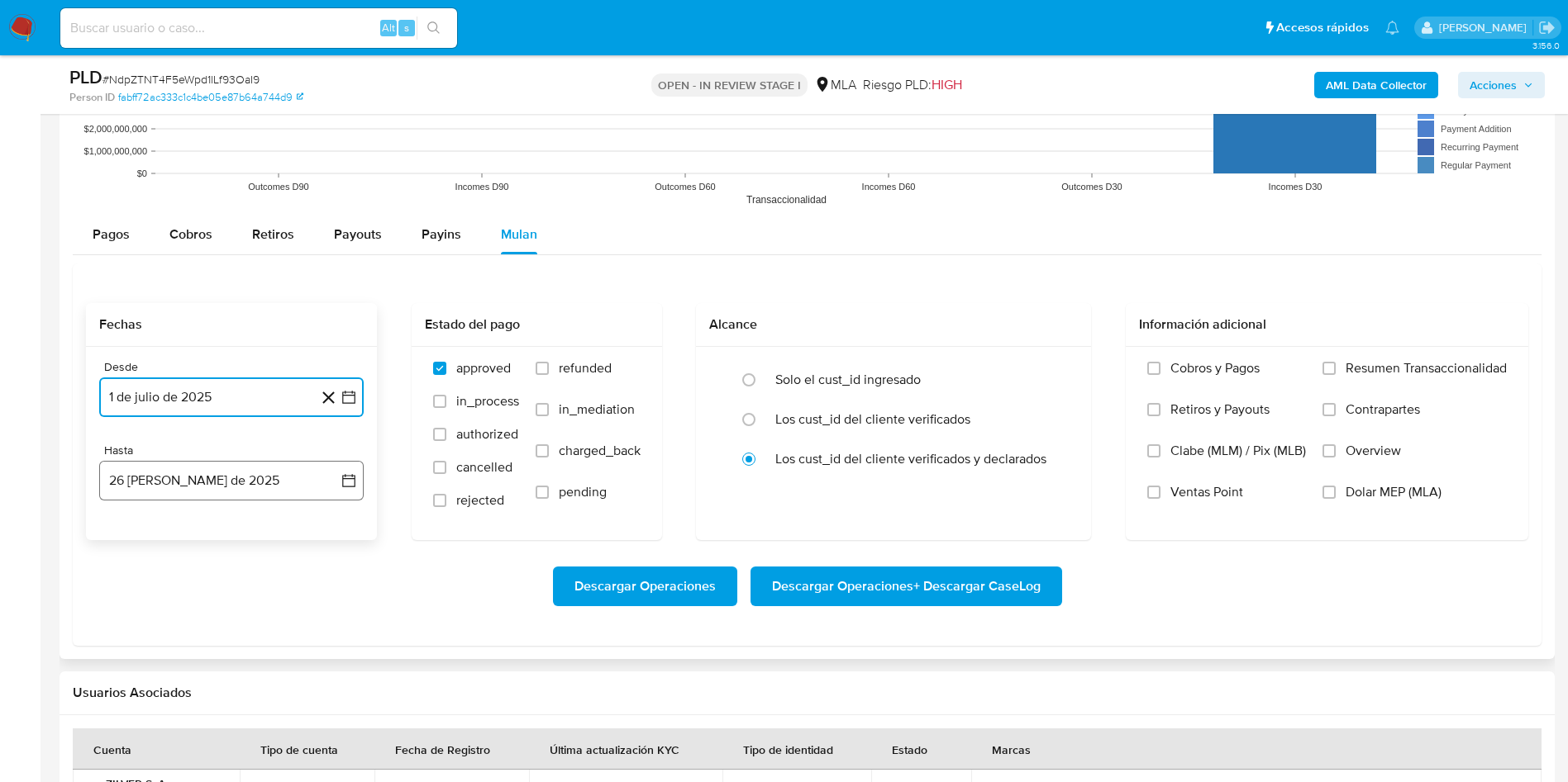
click at [175, 476] on button "26 de agosto de 2025" at bounding box center [231, 480] width 264 height 40
click at [131, 538] on icon "Mes anterior" at bounding box center [129, 540] width 20 height 20
click at [233, 733] on button "31" at bounding box center [231, 734] width 27 height 27
click at [576, 376] on span "refunded" at bounding box center [585, 369] width 53 height 17
click at [549, 375] on input "refunded" at bounding box center [542, 369] width 13 height 13
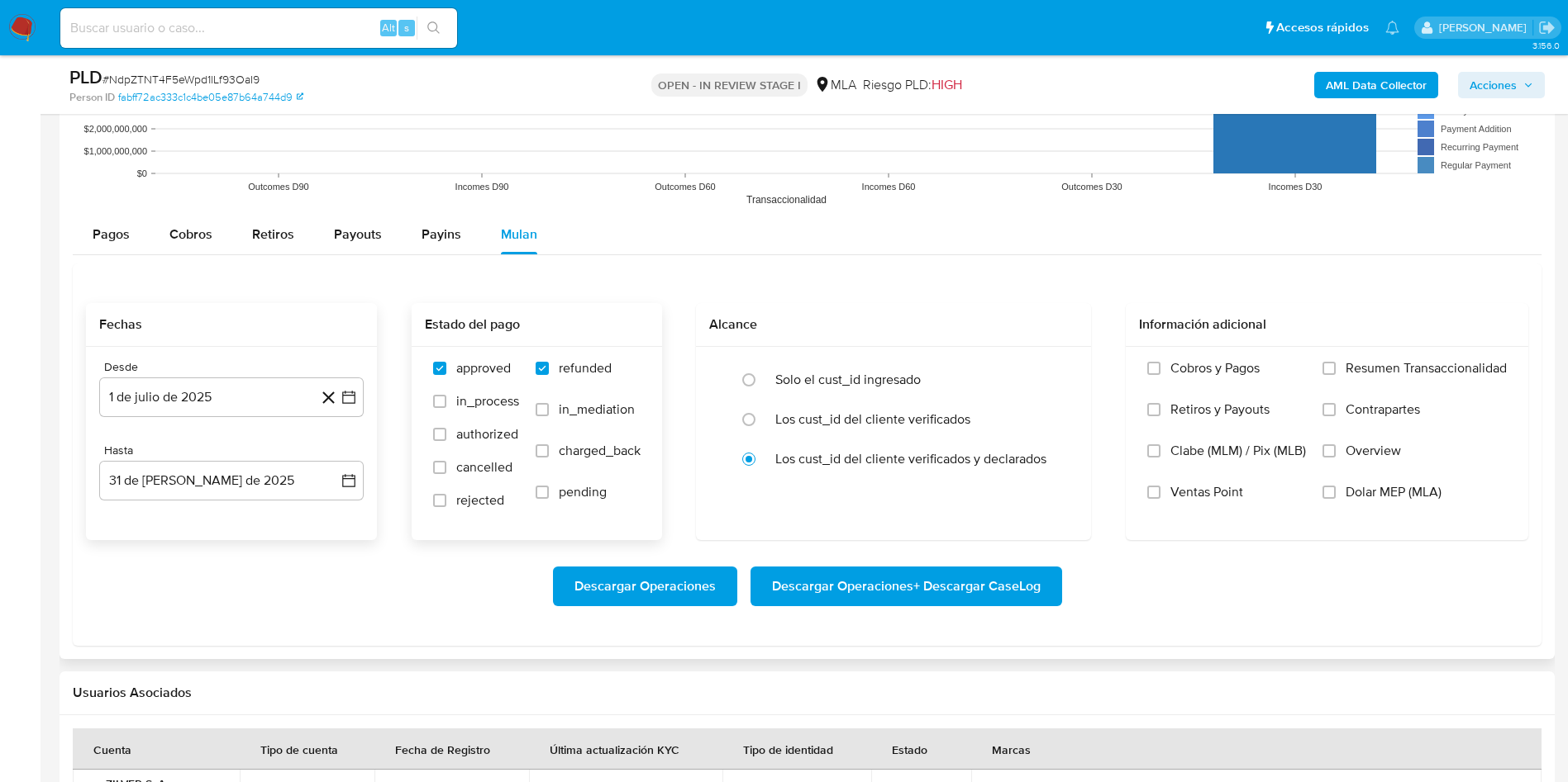
checkbox input "true"
click at [1382, 494] on span "Dolar MEP (MLA)" at bounding box center [1394, 492] width 96 height 17
click at [1336, 494] on input "Dolar MEP (MLA)" at bounding box center [1329, 492] width 13 height 13
click at [836, 589] on span "Descargar Operaciones + Descargar CaseLog" at bounding box center [906, 586] width 269 height 36
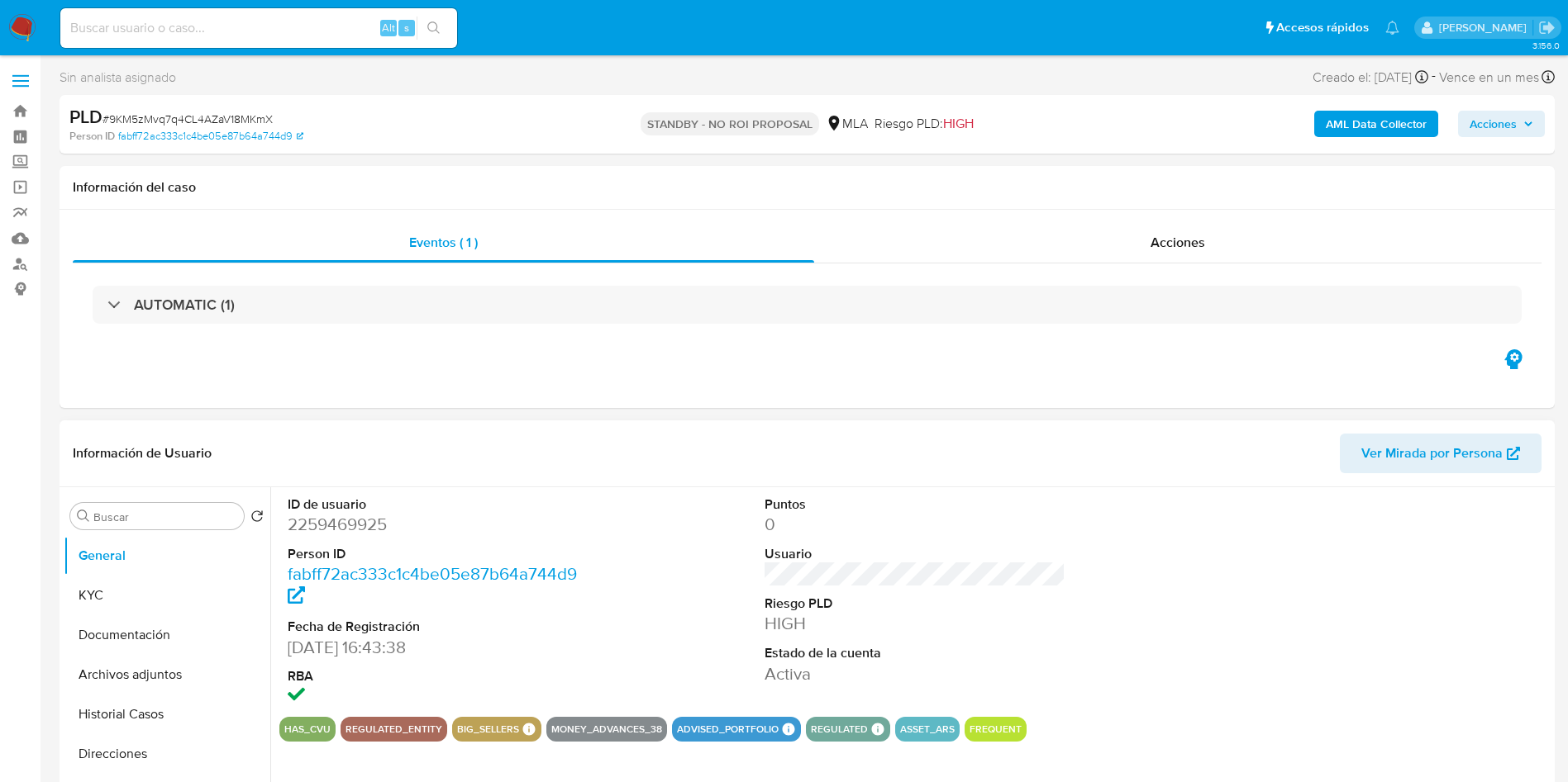
select select "10"
click at [195, 509] on input "Buscar" at bounding box center [166, 517] width 144 height 15
type input "arc"
click at [215, 586] on button "Archivos adjuntos" at bounding box center [160, 596] width 193 height 40
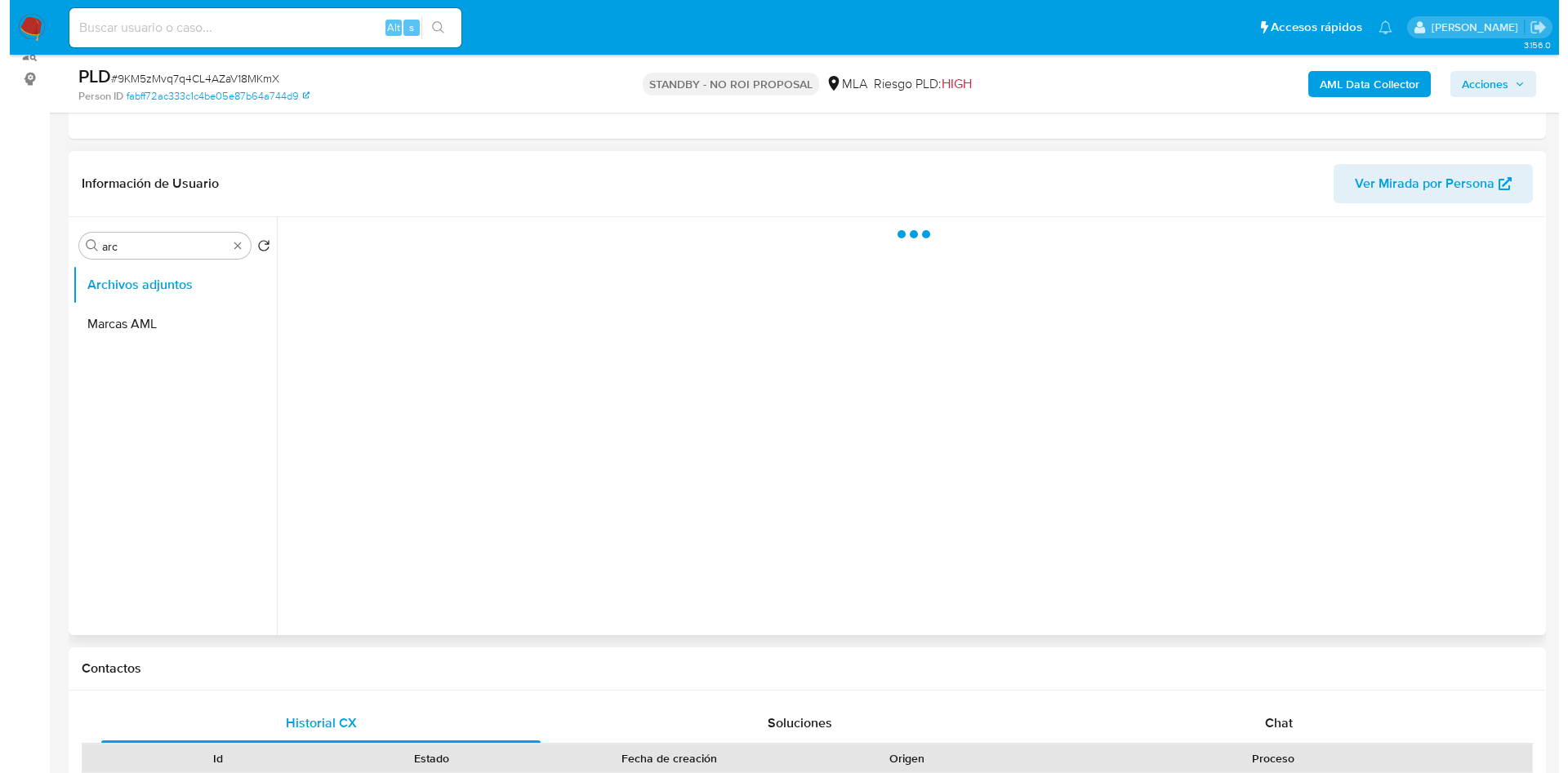
scroll to position [245, 0]
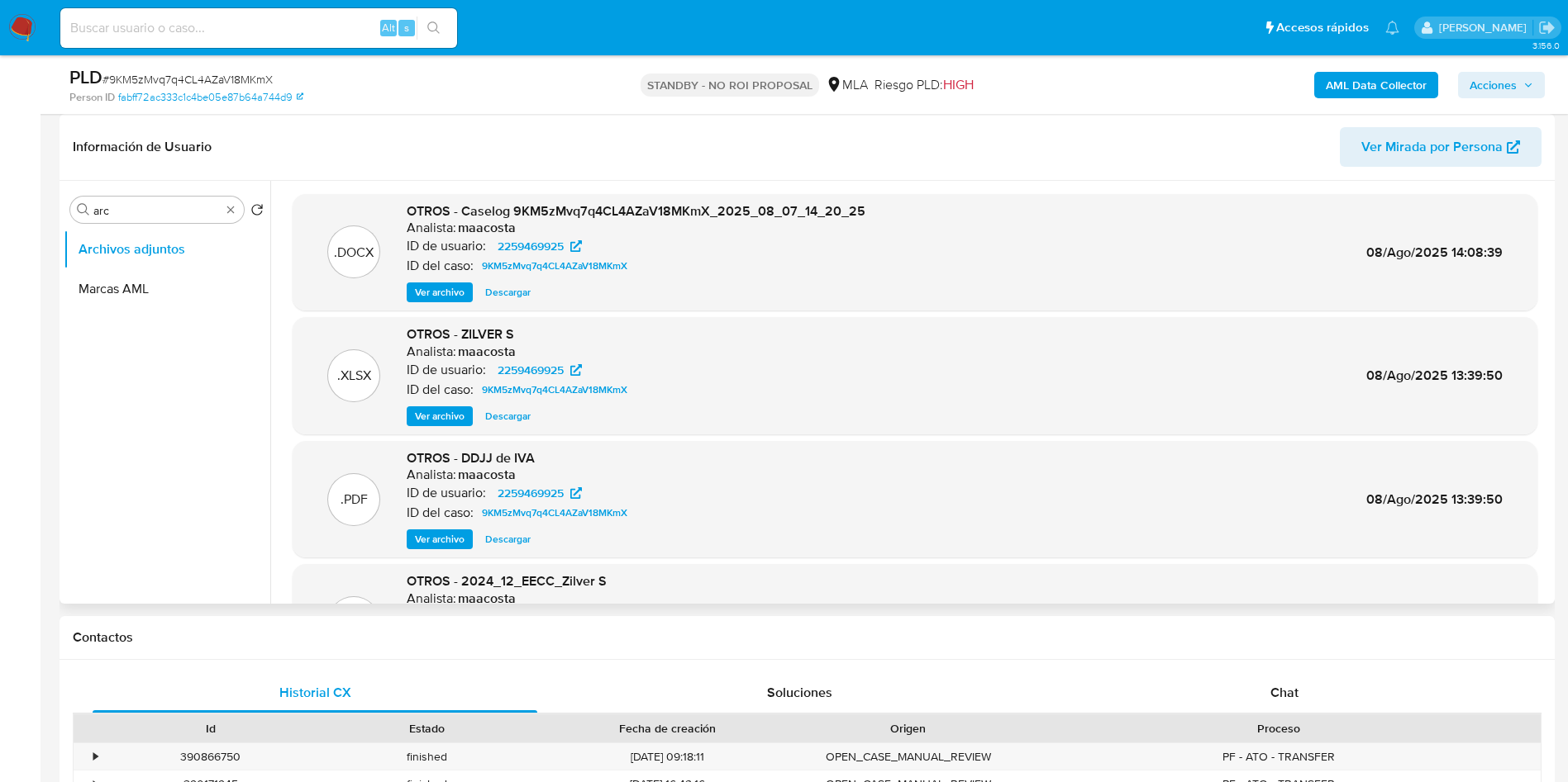
click at [427, 288] on span "Ver archivo" at bounding box center [440, 292] width 50 height 17
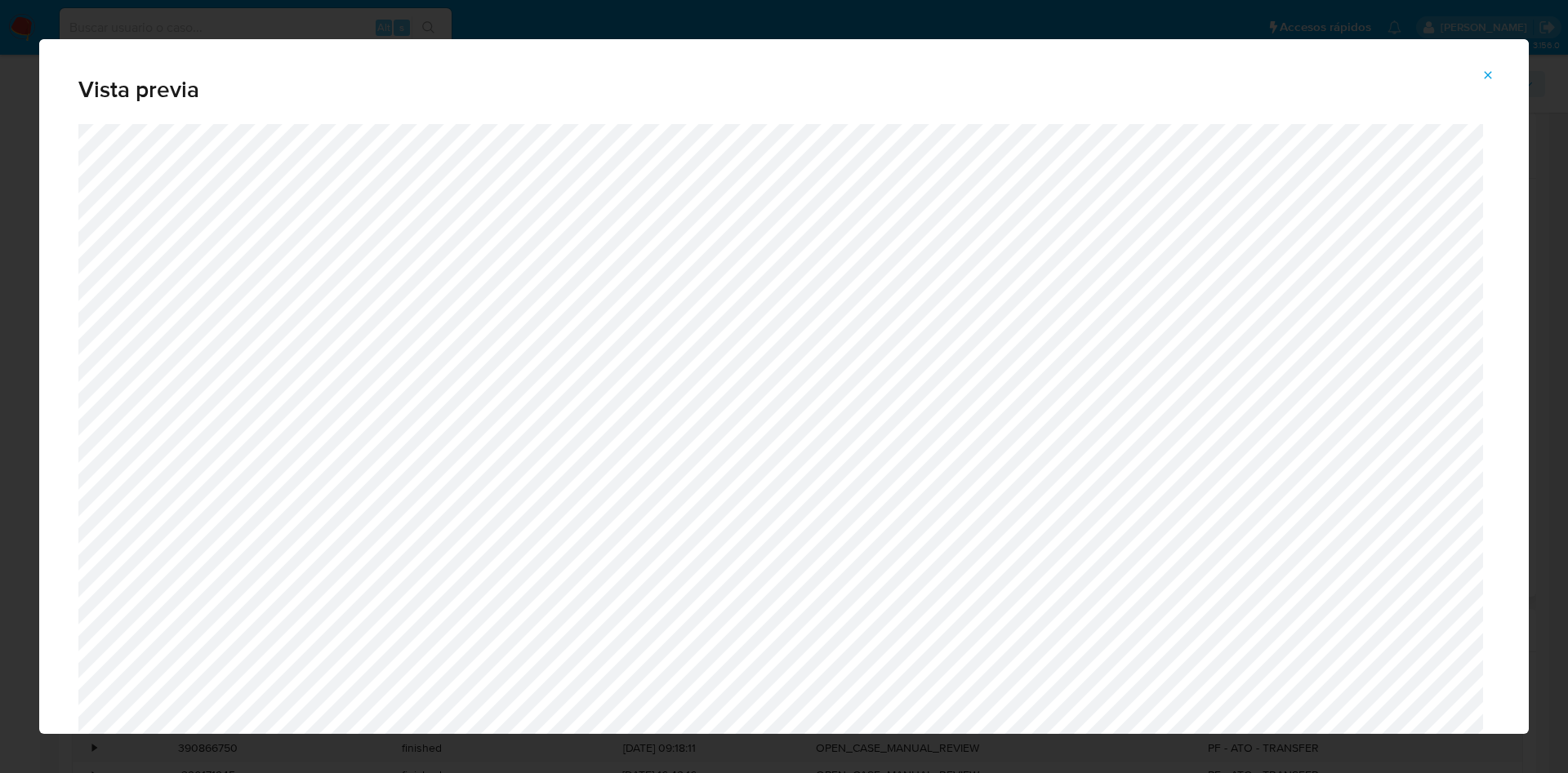
scroll to position [703, 0]
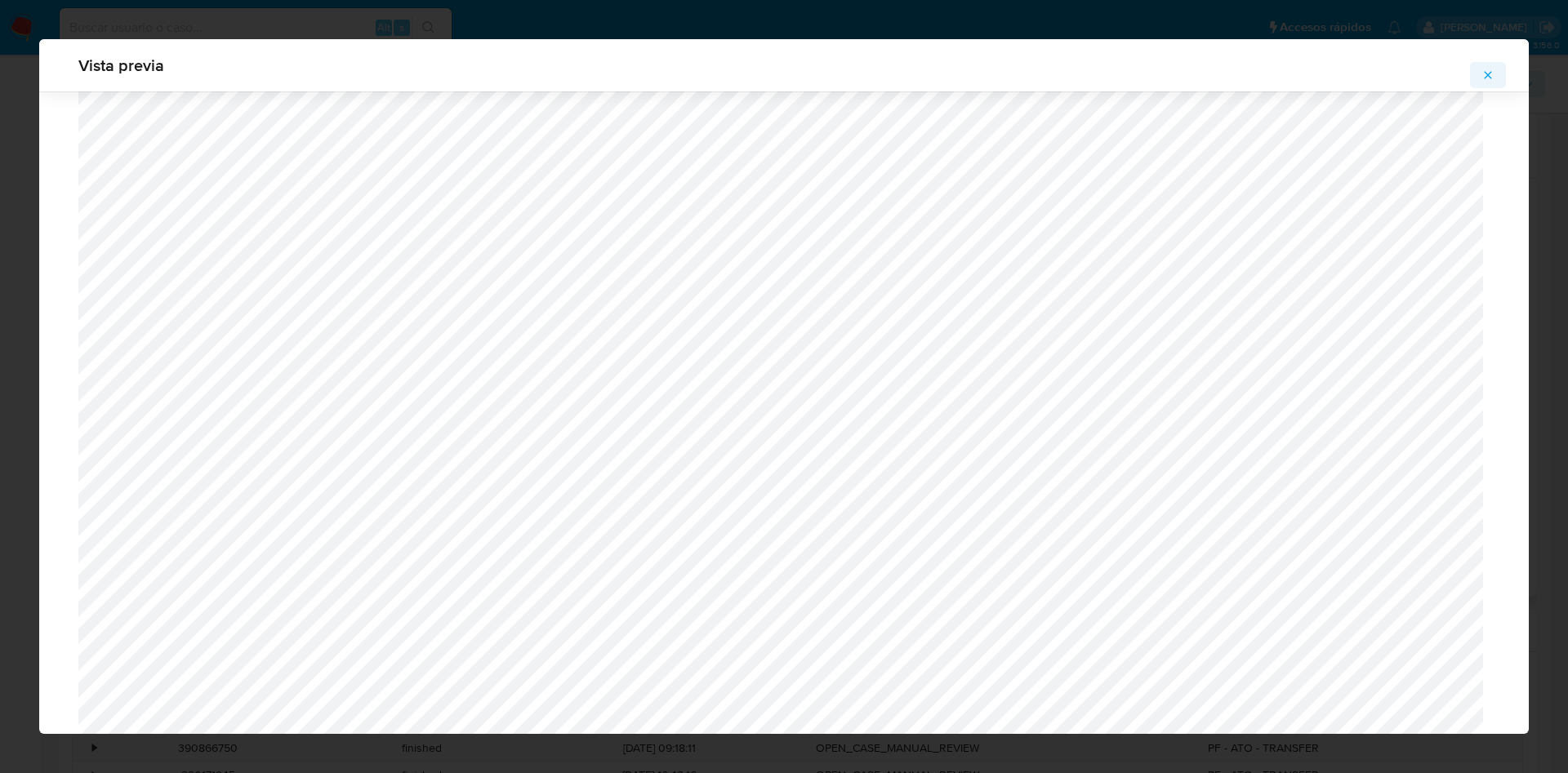
click at [1489, 79] on icon "Attachment preview" at bounding box center [1488, 75] width 13 height 13
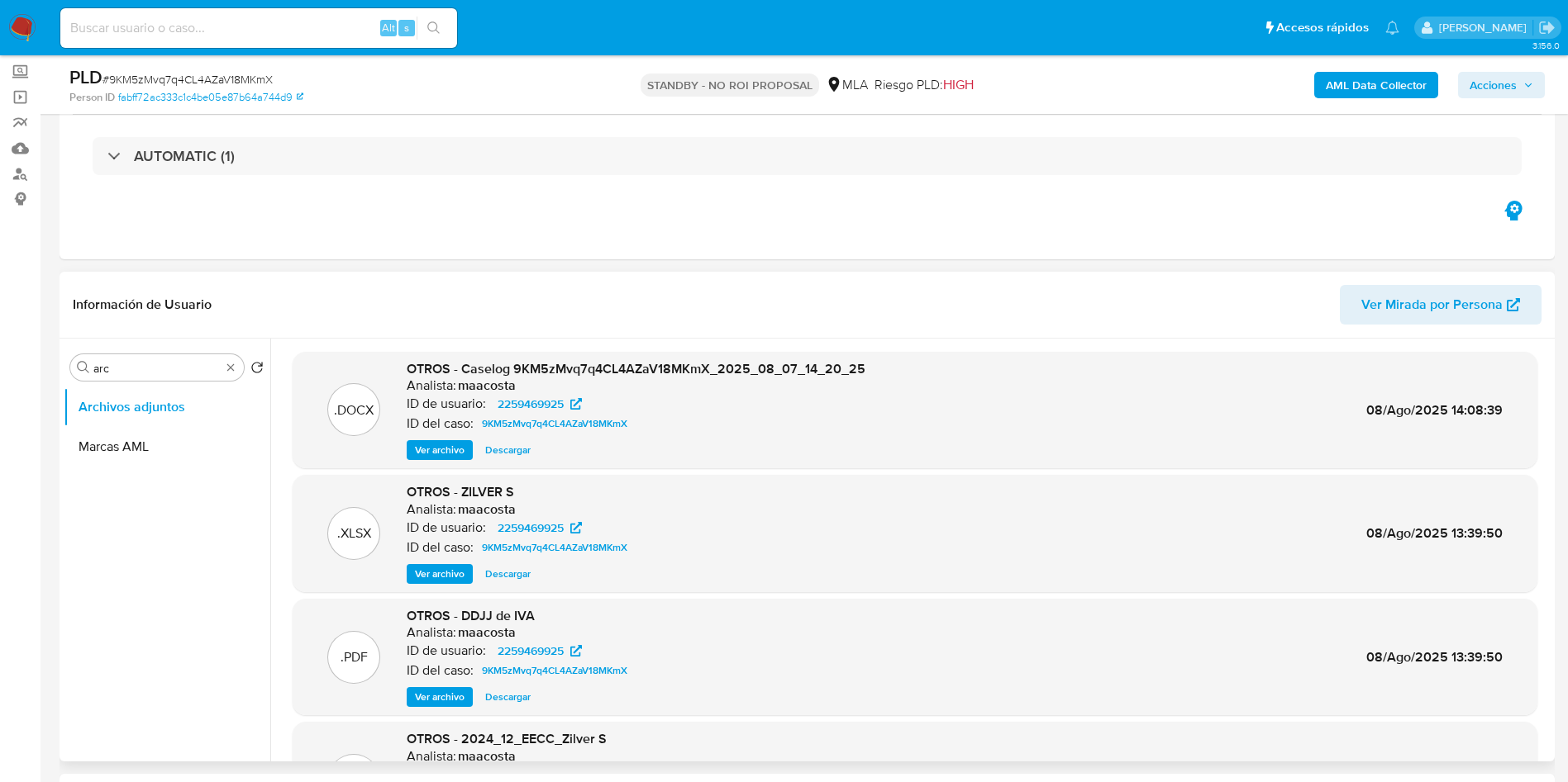
scroll to position [0, 0]
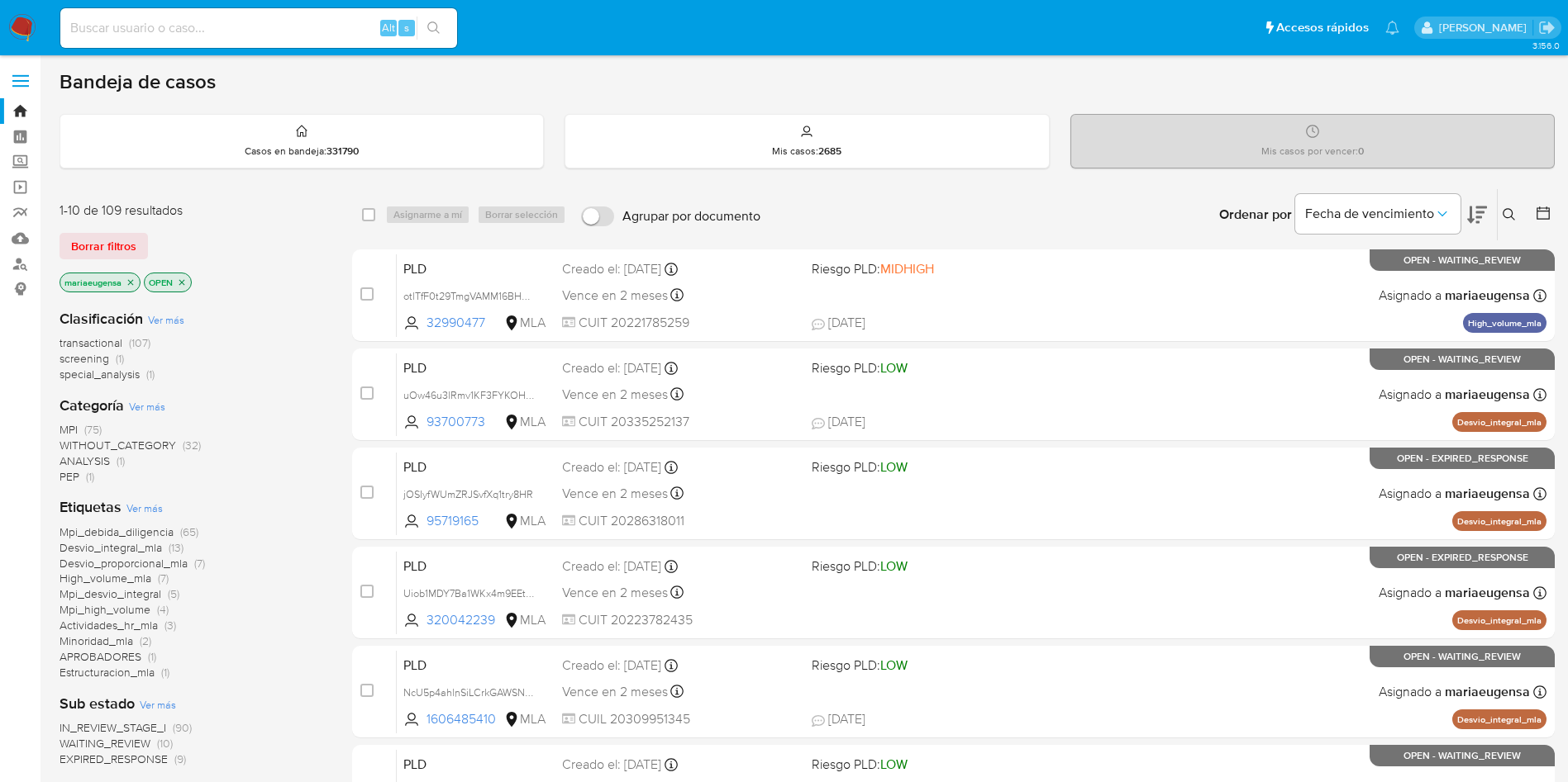
click at [326, 25] on input at bounding box center [259, 28] width 397 height 22
paste input "mVnGlecIZaunwzwtPXEoGpu1"
type input "mVnGlecIZaunwzwtPXEoGpu1"
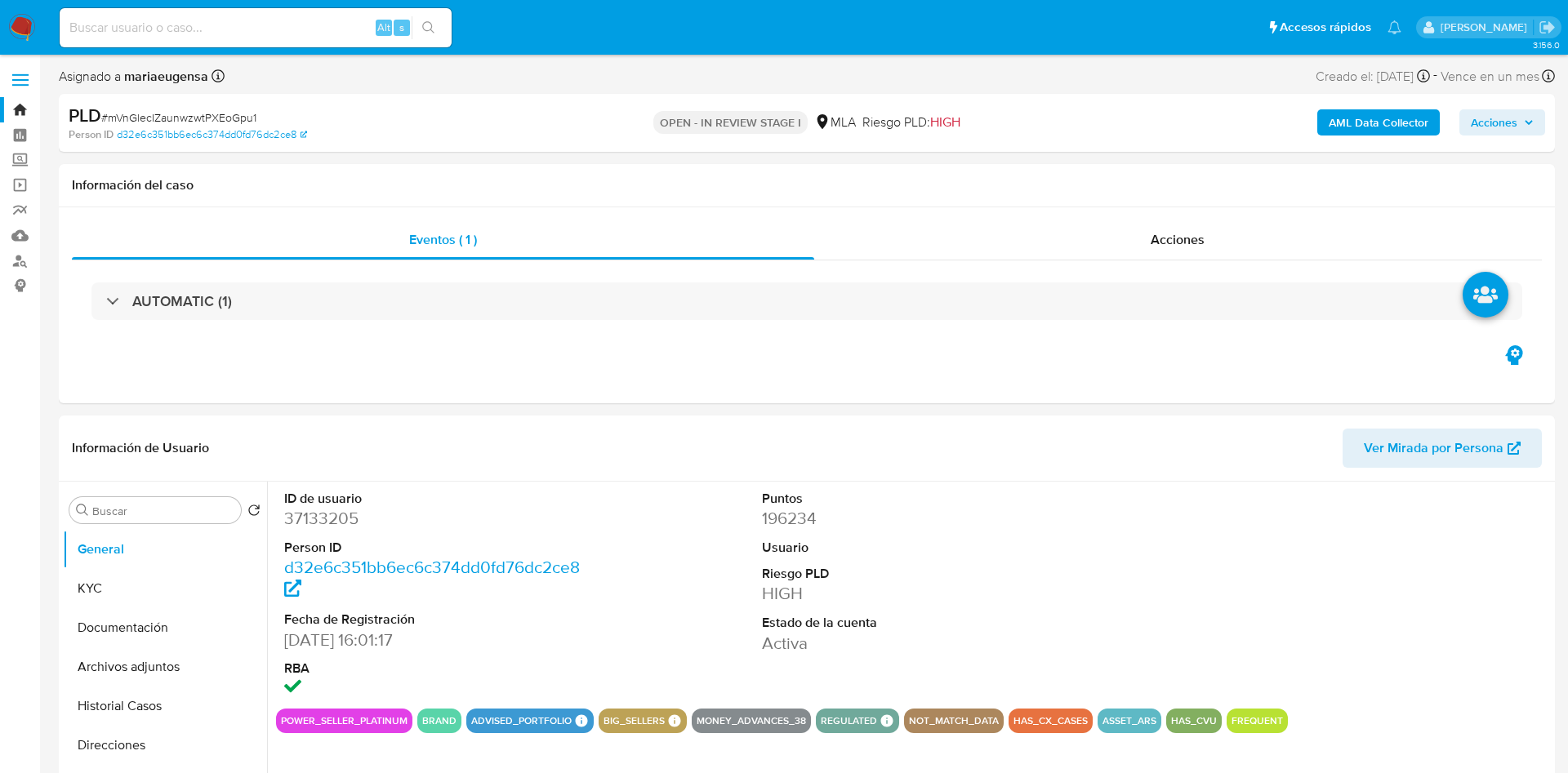
select select "10"
